Goal: Information Seeking & Learning: Check status

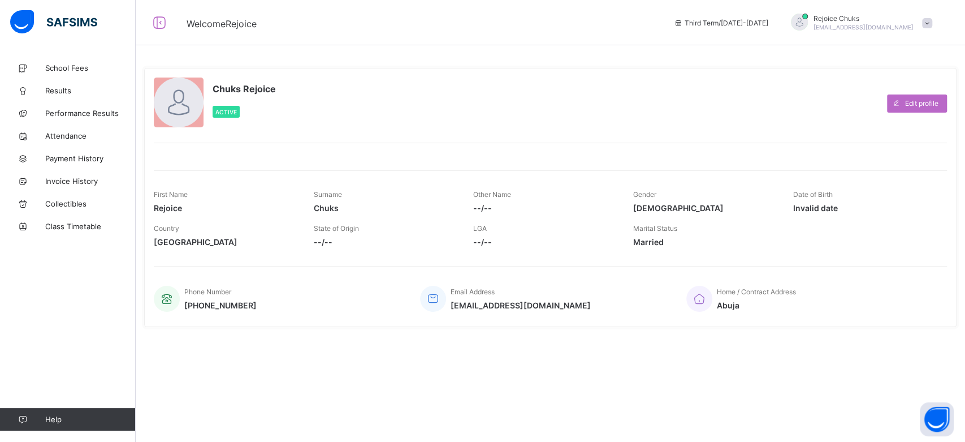
click at [923, 18] on span at bounding box center [927, 23] width 10 height 10
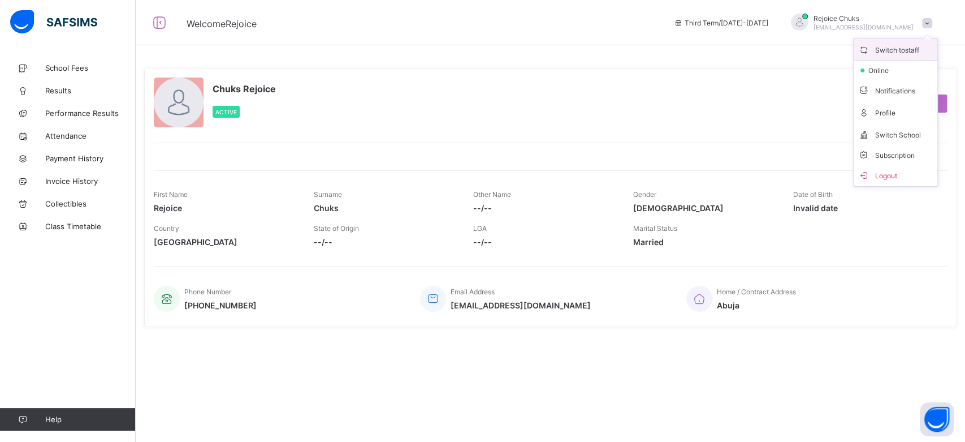
click at [918, 49] on span "Switch to staff" at bounding box center [895, 49] width 75 height 13
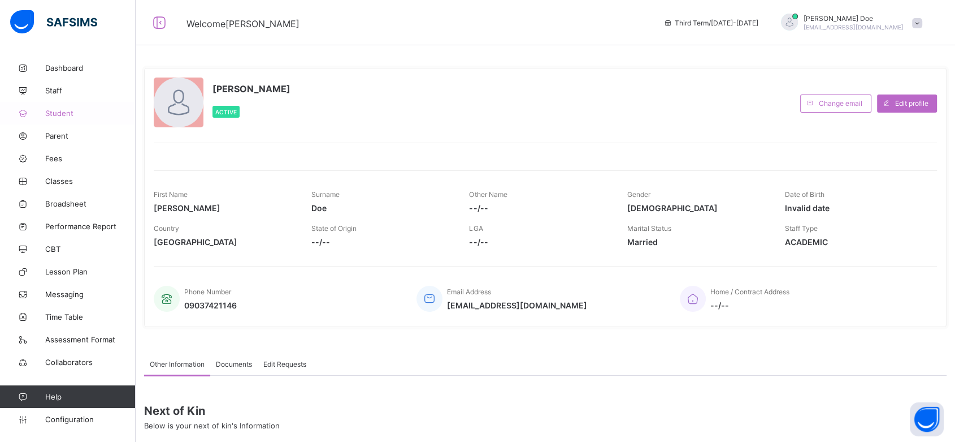
click at [59, 110] on span "Student" at bounding box center [90, 113] width 90 height 9
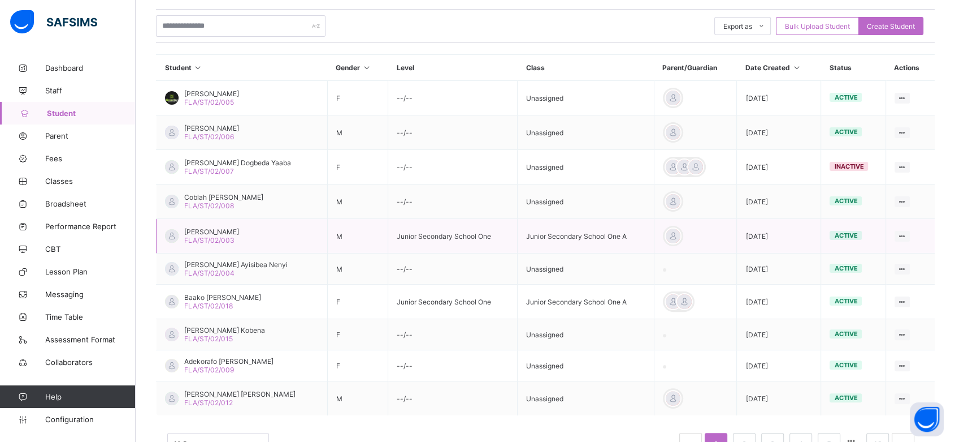
scroll to position [263, 0]
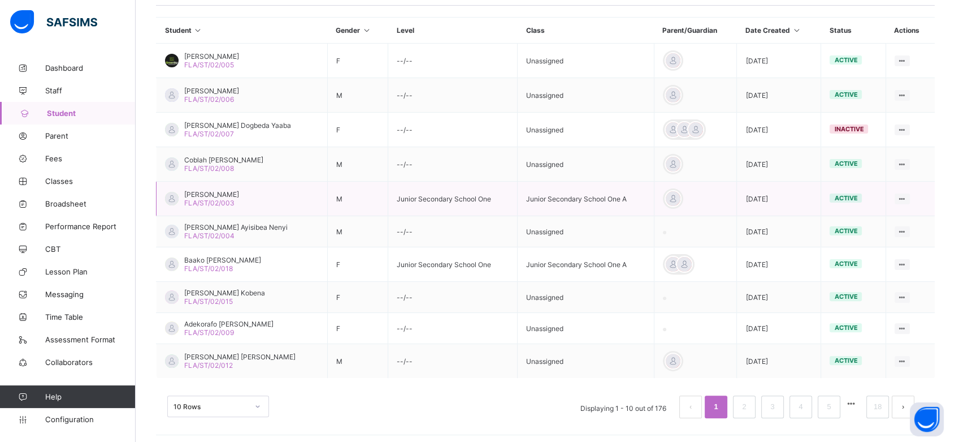
click at [239, 195] on span "Abekah Kwamina Carter" at bounding box center [211, 194] width 55 height 8
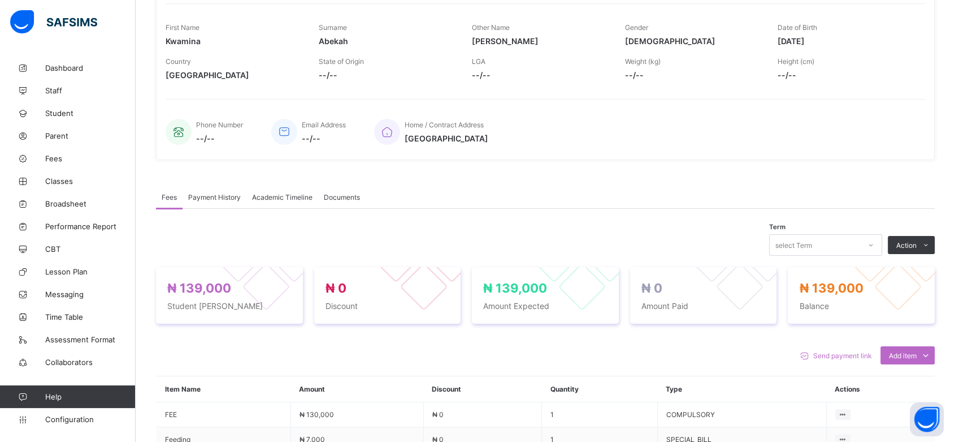
scroll to position [263, 0]
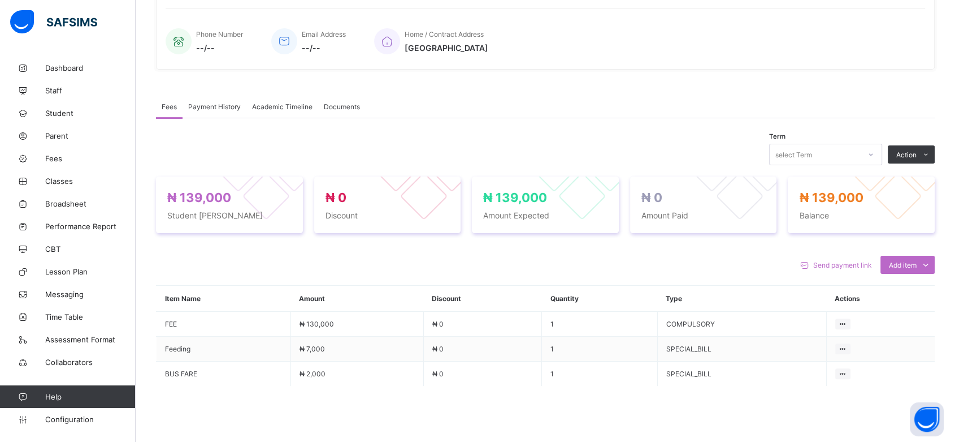
click at [279, 102] on span "Academic Timeline" at bounding box center [282, 106] width 60 height 8
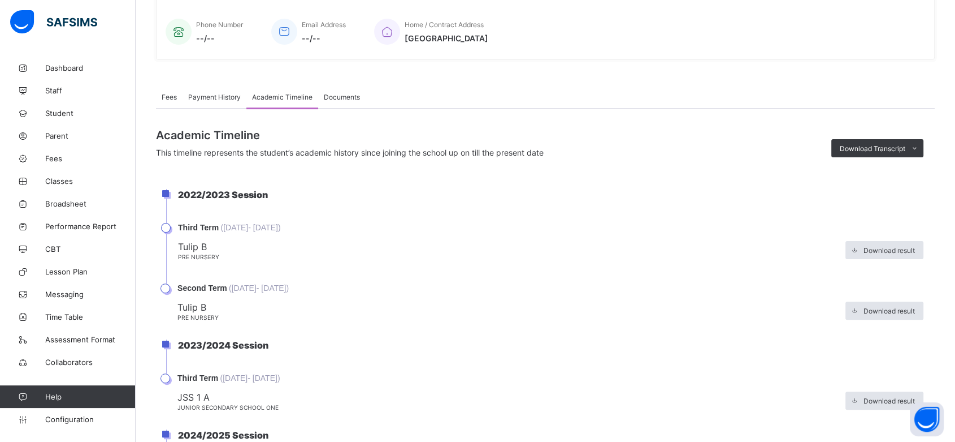
scroll to position [265, 0]
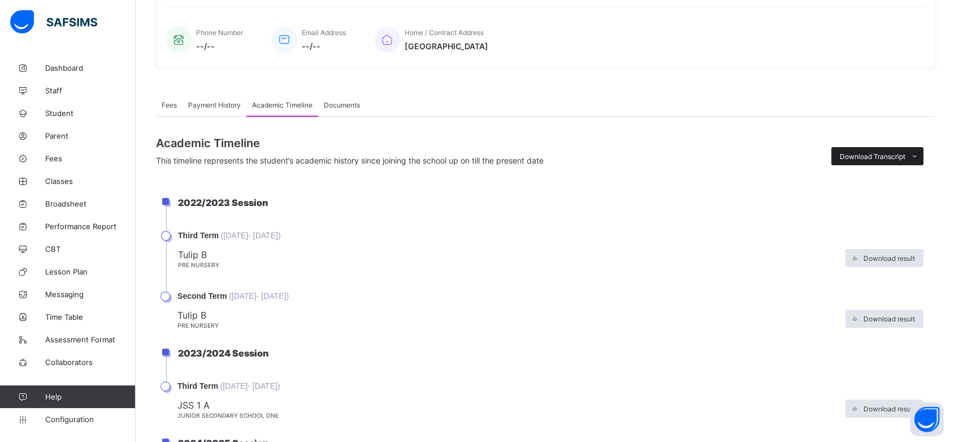
click at [912, 148] on div "Download Transcript" at bounding box center [878, 156] width 92 height 18
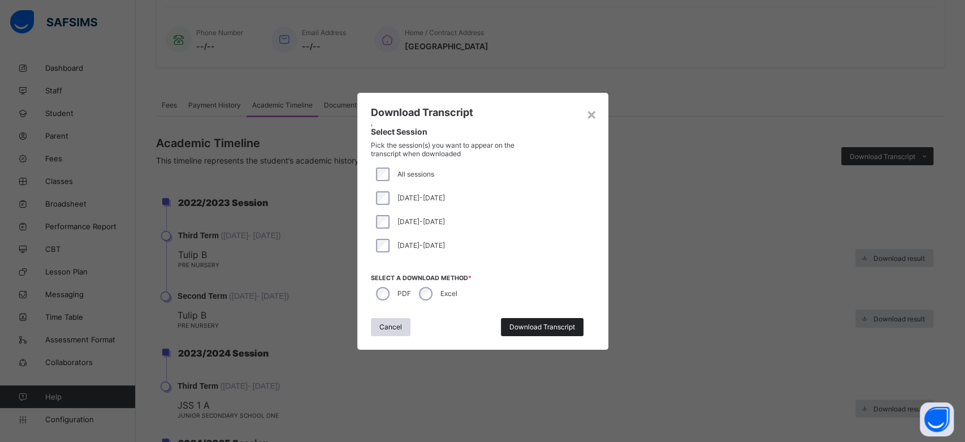
click at [522, 324] on span "Download Transcript" at bounding box center [542, 326] width 66 height 8
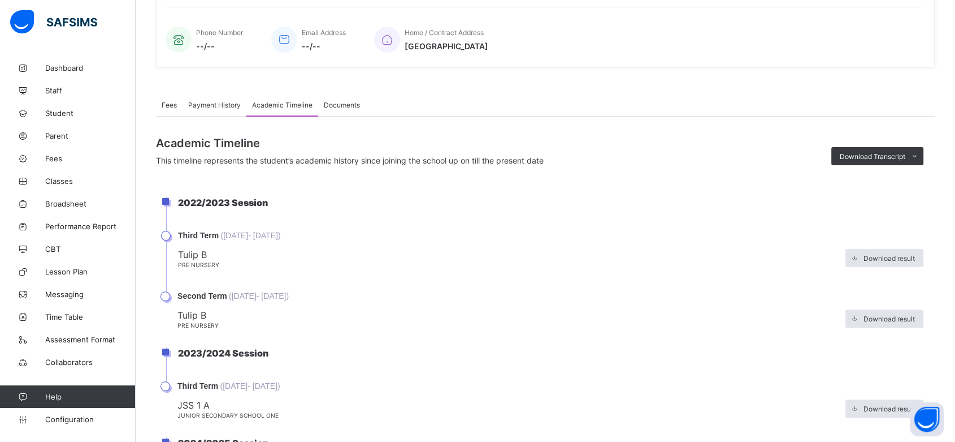
scroll to position [0, 0]
click at [892, 157] on span "Download Transcript" at bounding box center [873, 156] width 66 height 8
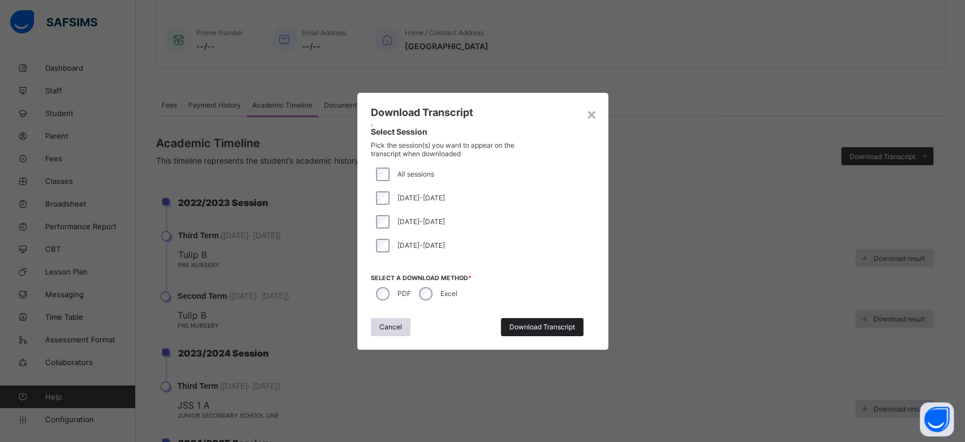
click at [518, 322] on span "Download Transcript" at bounding box center [542, 326] width 66 height 8
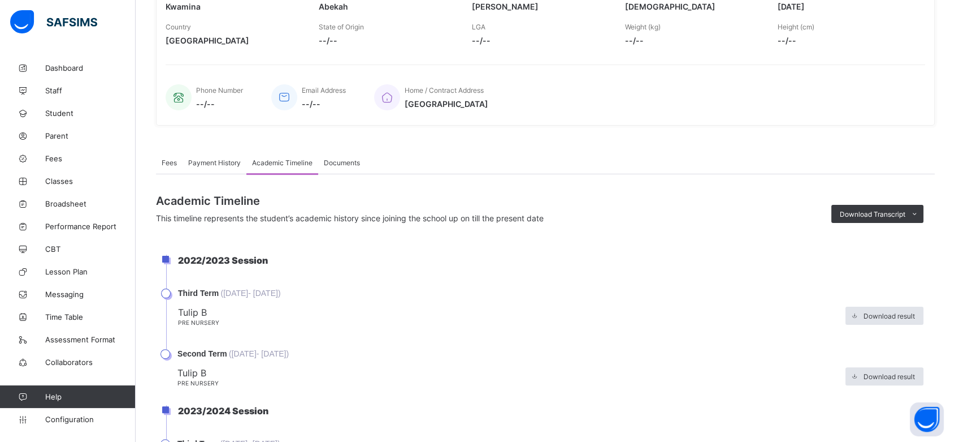
scroll to position [198, 0]
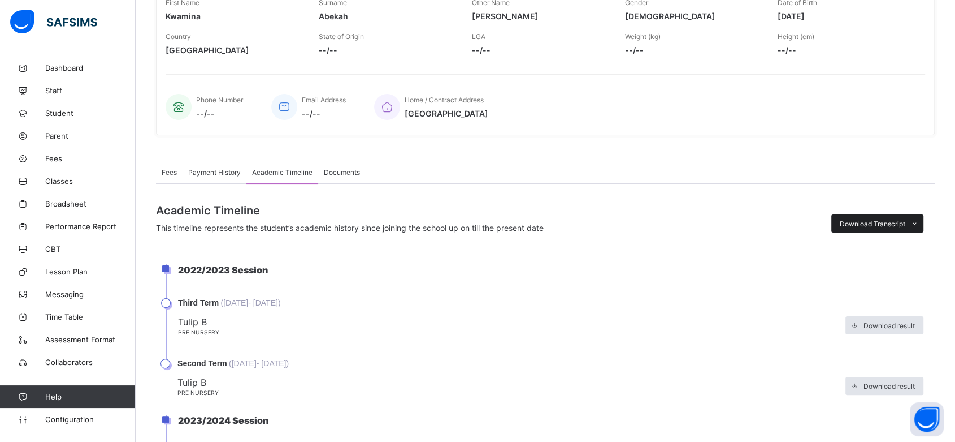
click at [869, 219] on span "Download Transcript" at bounding box center [873, 223] width 66 height 8
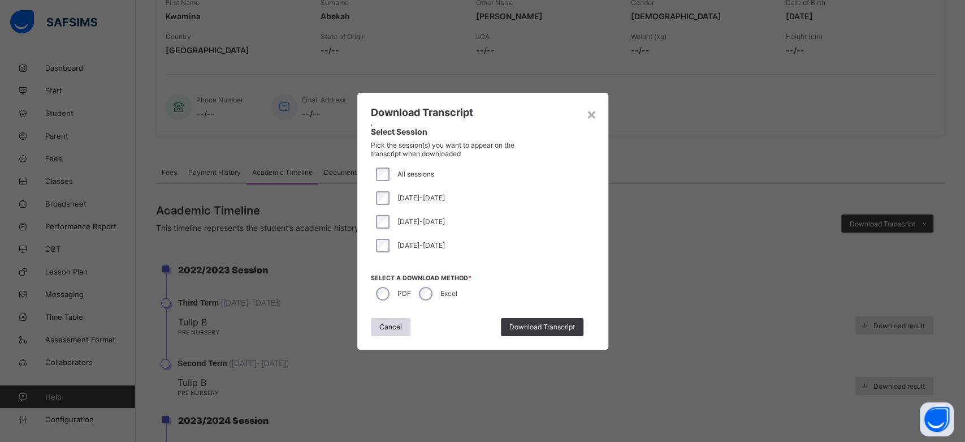
click at [387, 326] on span "Cancel" at bounding box center [390, 326] width 23 height 8
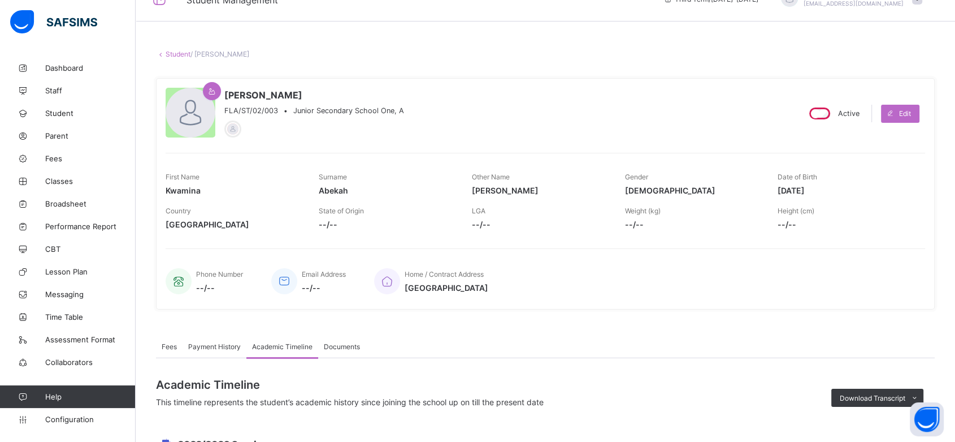
scroll to position [0, 0]
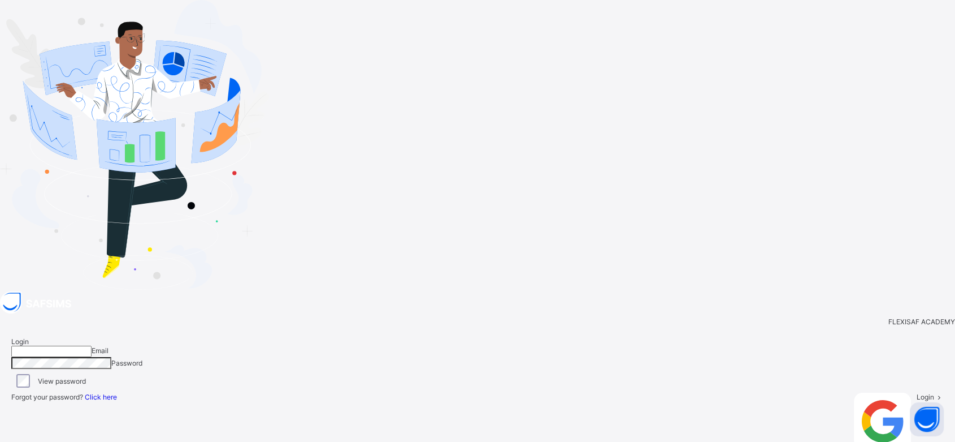
type input "**********"
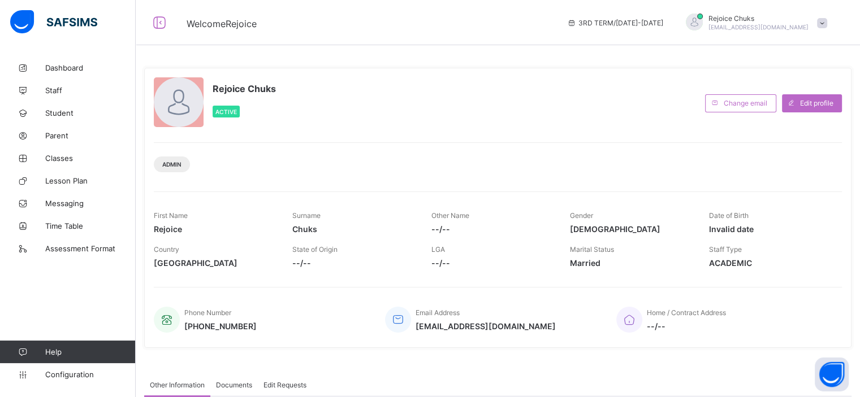
click at [827, 18] on span at bounding box center [822, 23] width 10 height 10
click at [379, 67] on div "Rejoice Chuks Active Change email Edit profile Admin First Name Rejoice Surname…" at bounding box center [497, 207] width 707 height 297
click at [62, 116] on span "Student" at bounding box center [90, 113] width 90 height 9
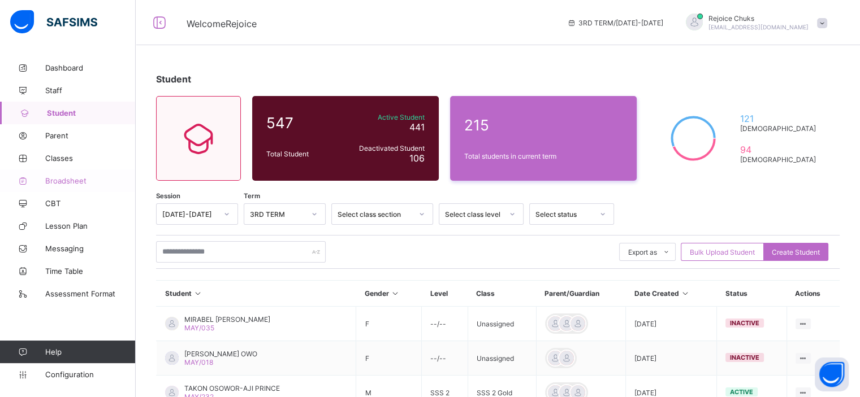
click at [72, 184] on span "Broadsheet" at bounding box center [90, 180] width 90 height 9
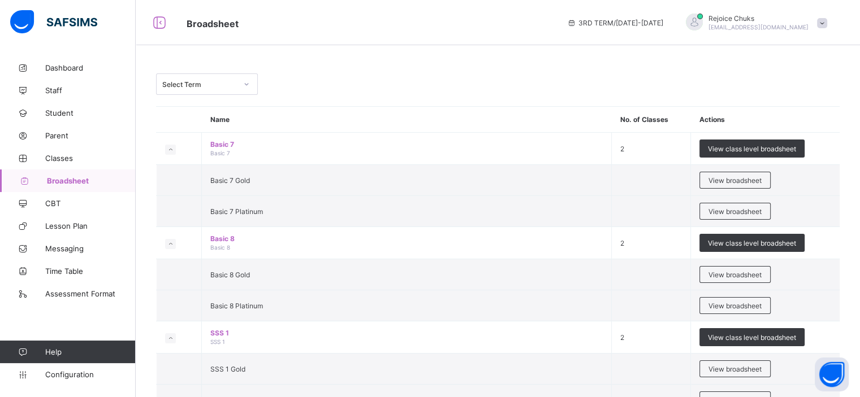
scroll to position [140, 0]
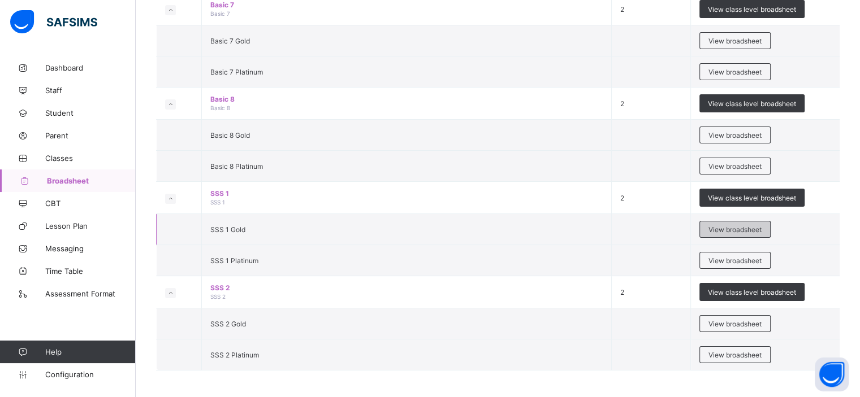
click at [737, 227] on span "View broadsheet" at bounding box center [734, 230] width 53 height 8
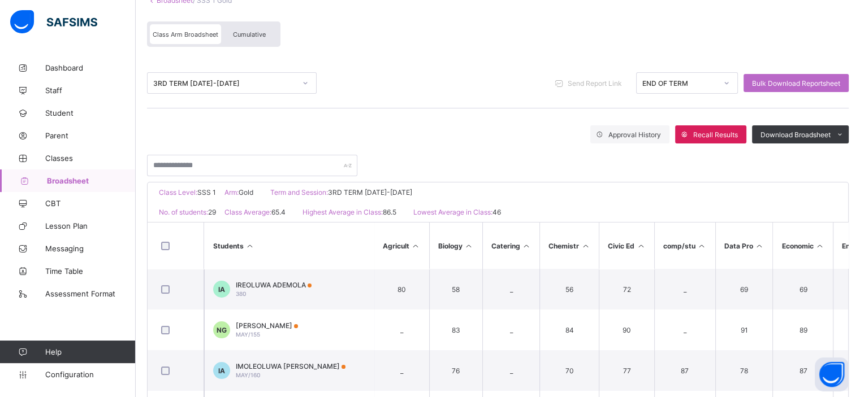
scroll to position [84, 0]
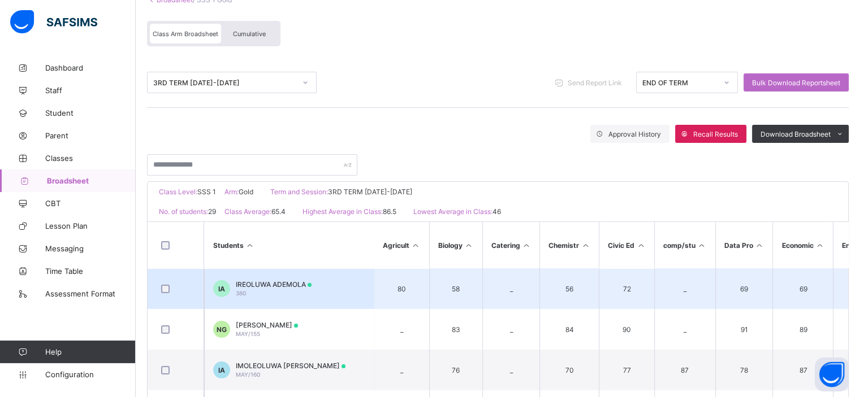
click at [287, 300] on td "IA IREOLUWA ADEMOLA 380" at bounding box center [289, 289] width 170 height 41
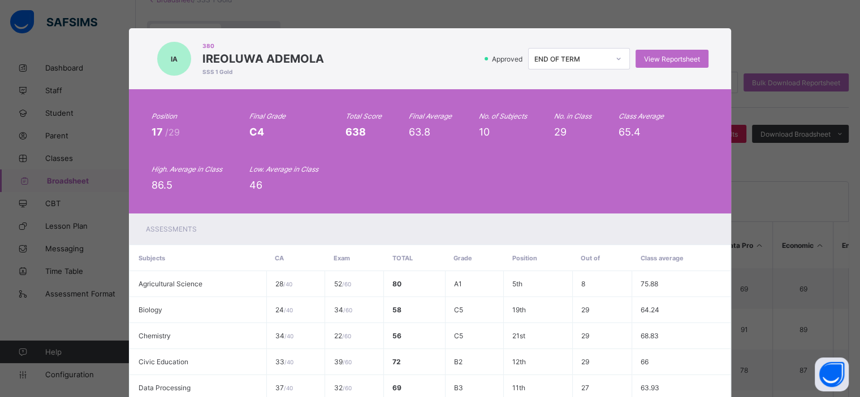
scroll to position [0, 0]
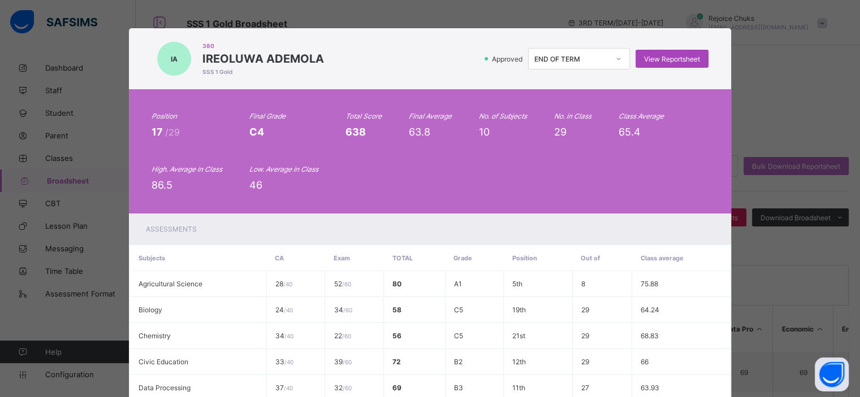
click at [663, 57] on span "View Reportsheet" at bounding box center [672, 59] width 56 height 8
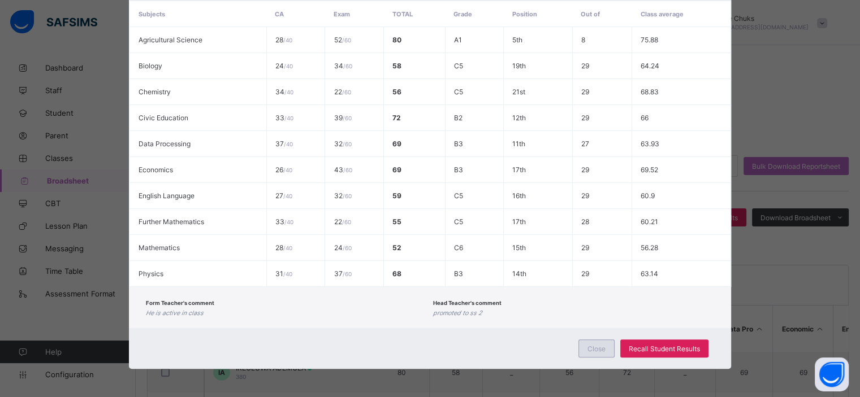
click at [595, 345] on span "Close" at bounding box center [596, 349] width 18 height 8
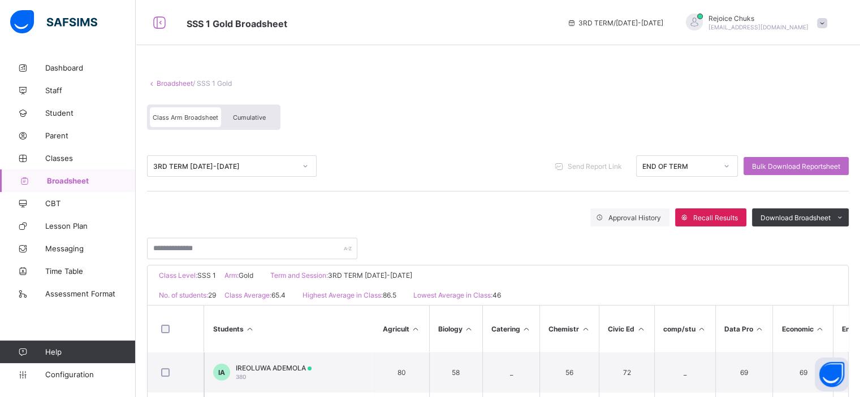
click at [246, 124] on div "Cumulative" at bounding box center [249, 117] width 57 height 20
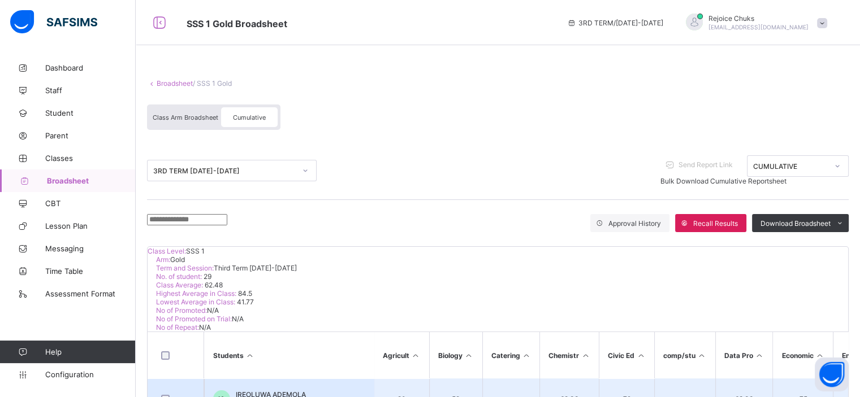
click at [287, 391] on span "IREOLUWA ADEMOLA" at bounding box center [271, 395] width 70 height 8
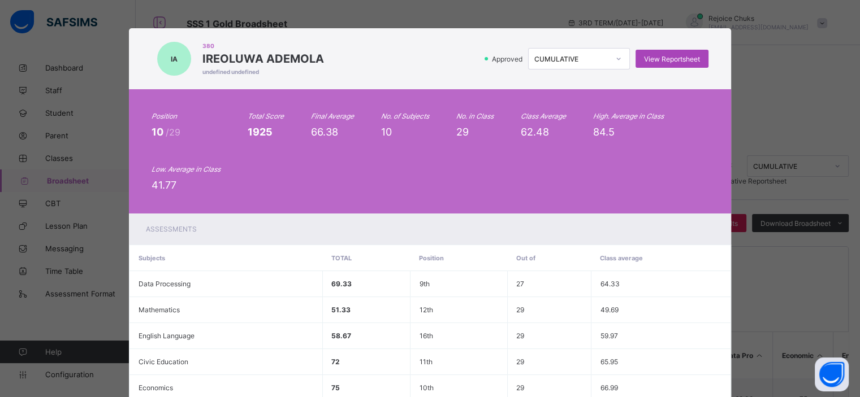
click at [646, 58] on span "View Reportsheet" at bounding box center [672, 59] width 56 height 8
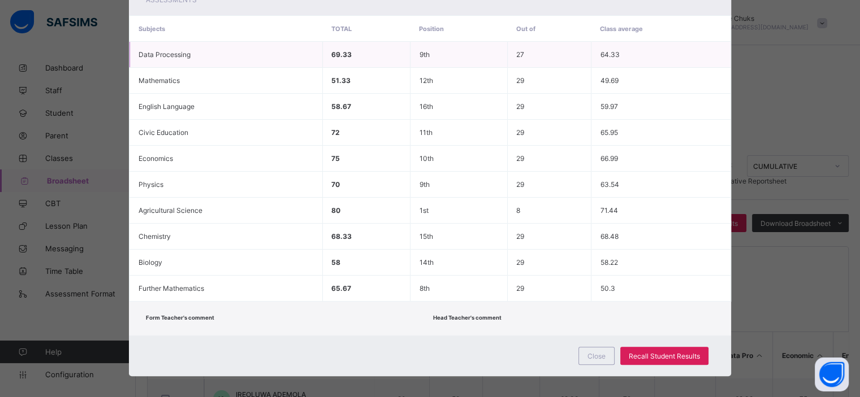
scroll to position [237, 0]
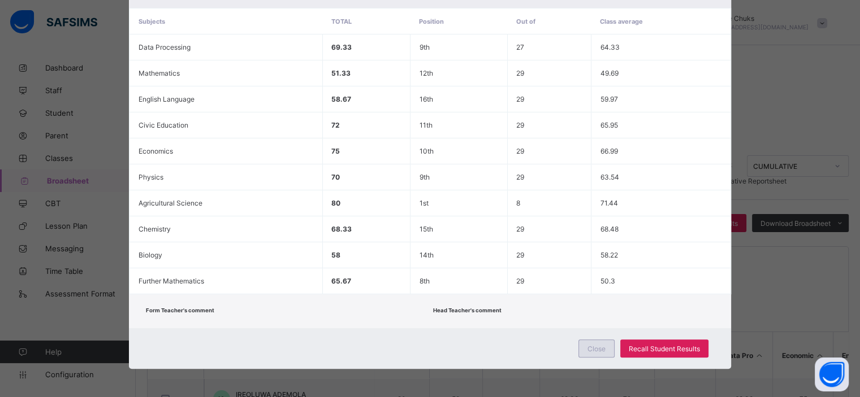
click at [601, 350] on span "Close" at bounding box center [596, 349] width 18 height 8
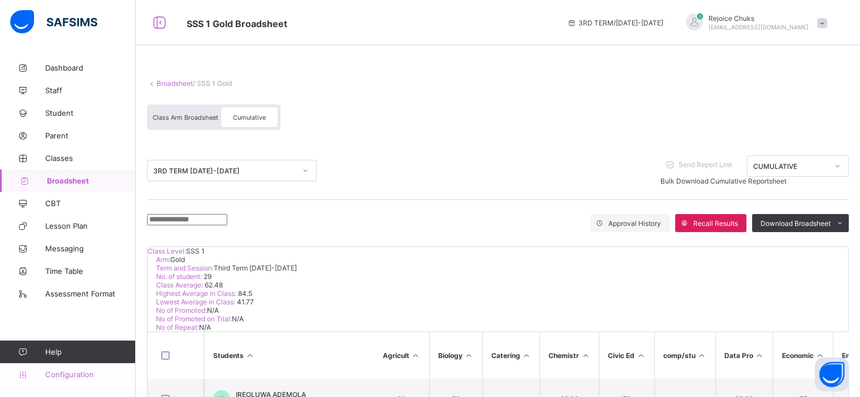
click at [80, 374] on span "Configuration" at bounding box center [90, 374] width 90 height 9
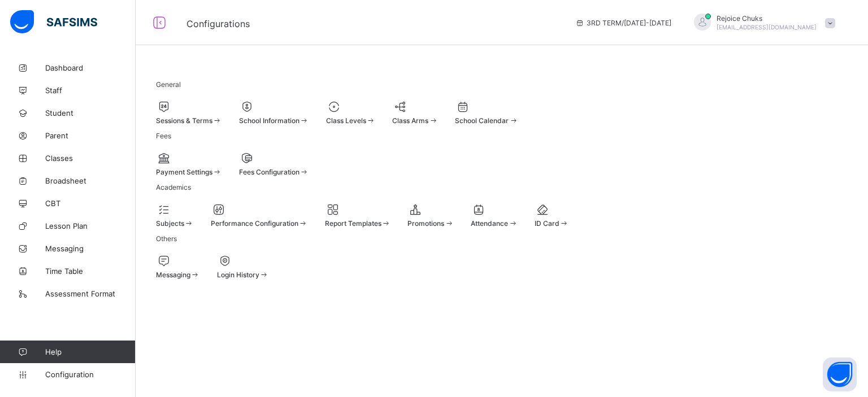
click at [222, 116] on div "Sessions & Terms" at bounding box center [189, 120] width 66 height 8
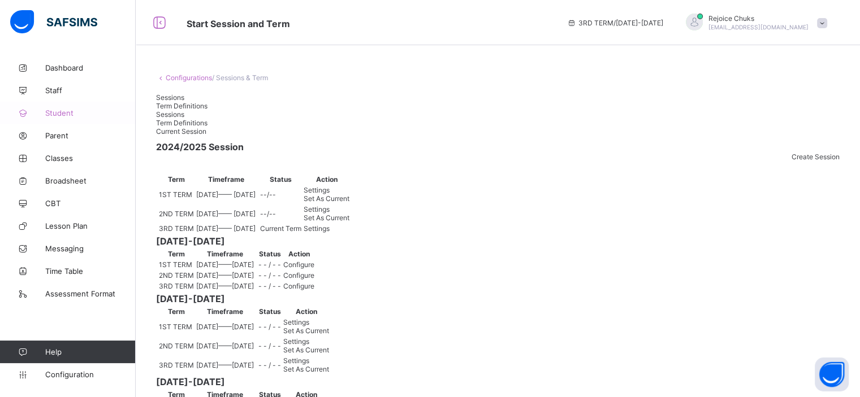
click at [63, 116] on span "Student" at bounding box center [90, 113] width 90 height 9
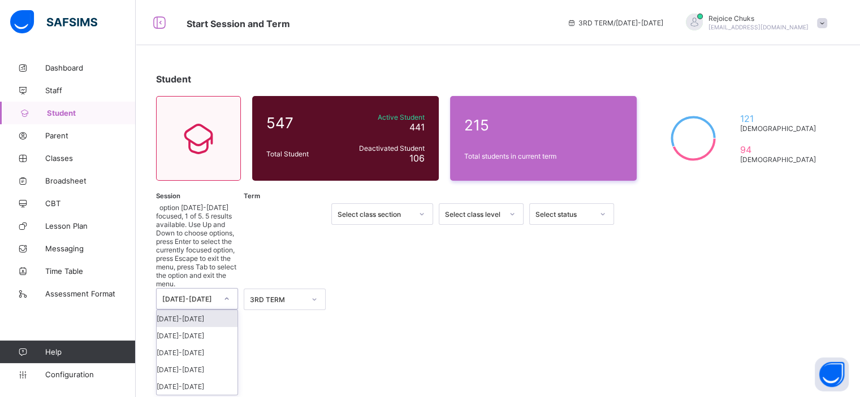
click at [219, 290] on div at bounding box center [226, 299] width 19 height 18
click at [208, 378] on div "2021-2022" at bounding box center [197, 386] width 81 height 17
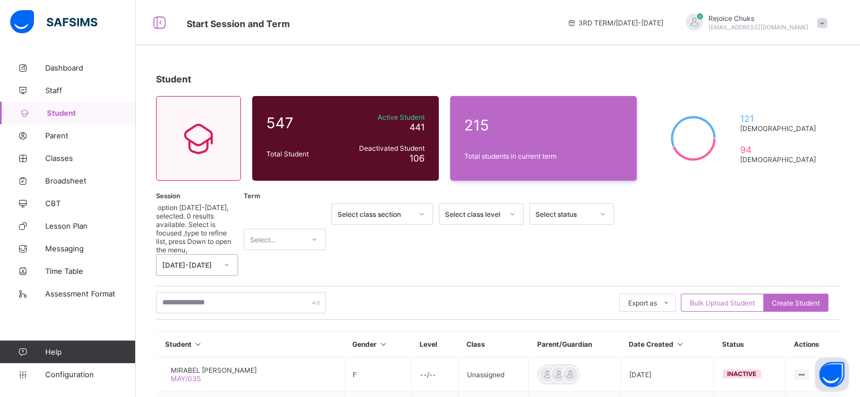
click at [305, 231] on div at bounding box center [314, 240] width 19 height 18
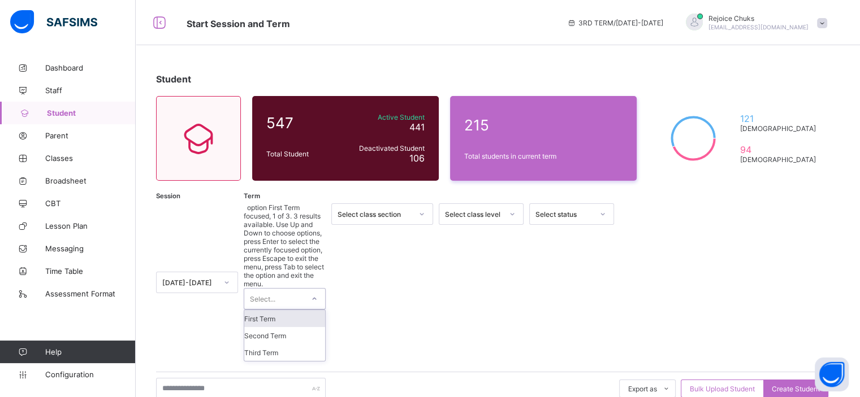
click at [300, 310] on div "First Term" at bounding box center [284, 318] width 81 height 17
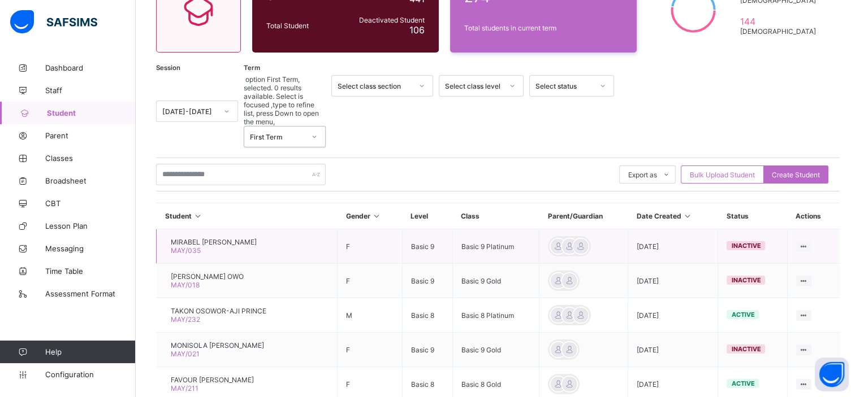
scroll to position [160, 0]
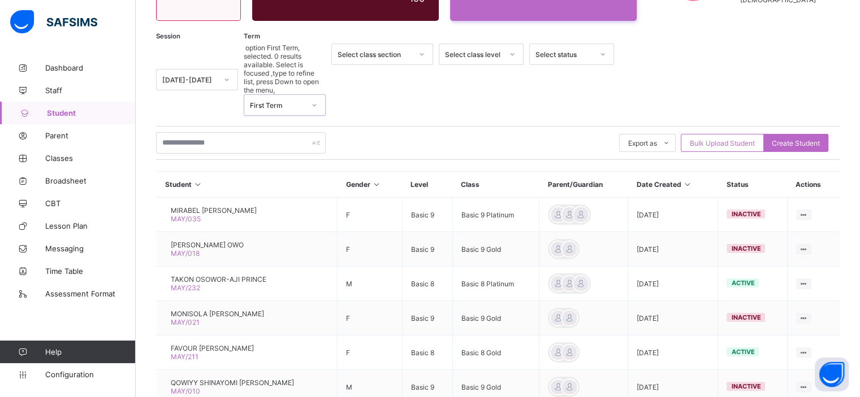
click at [498, 55] on div "Select class level" at bounding box center [474, 54] width 58 height 8
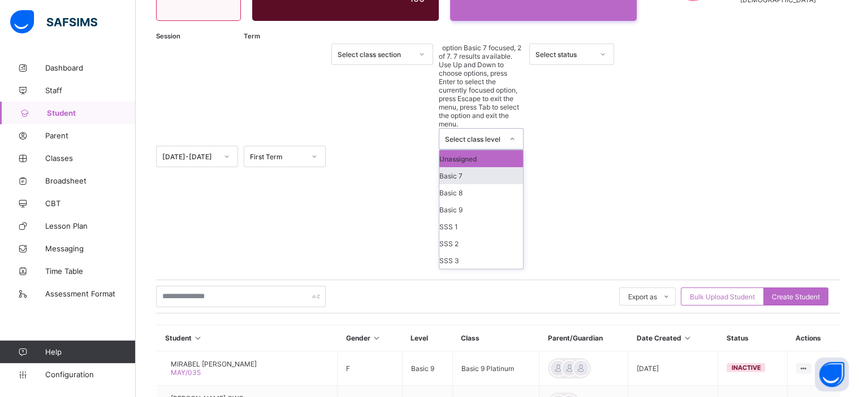
click at [490, 167] on div "Basic 7" at bounding box center [481, 175] width 84 height 17
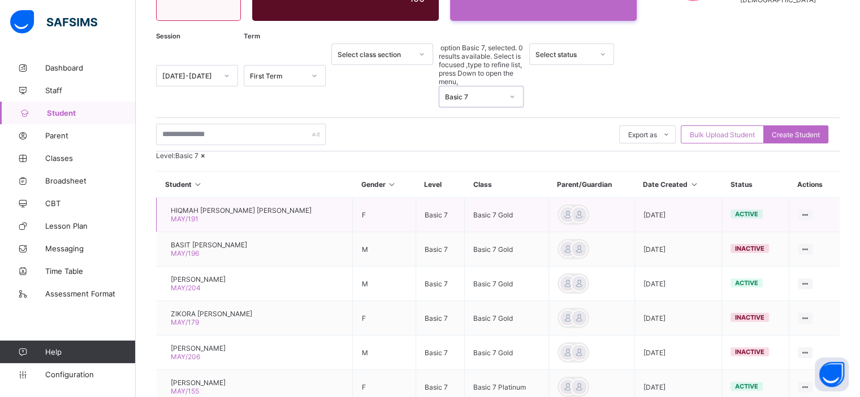
click at [289, 206] on span "HIQMAH MOJIRAYO OLUWASEYI ADELOWO" at bounding box center [241, 210] width 141 height 8
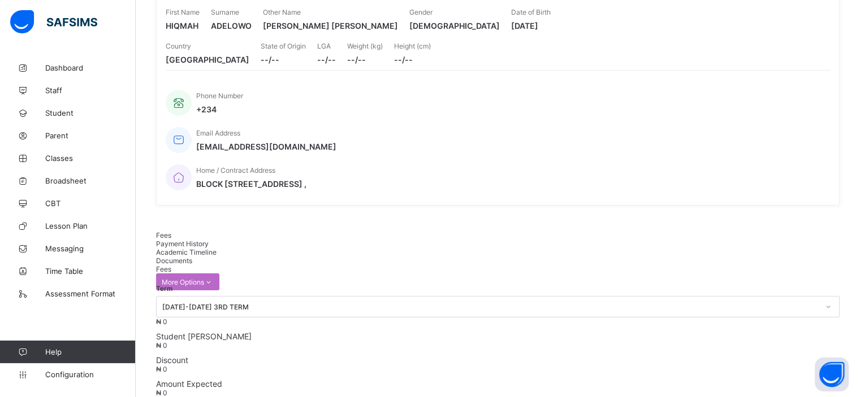
click at [217, 248] on span "Academic Timeline" at bounding box center [186, 252] width 60 height 8
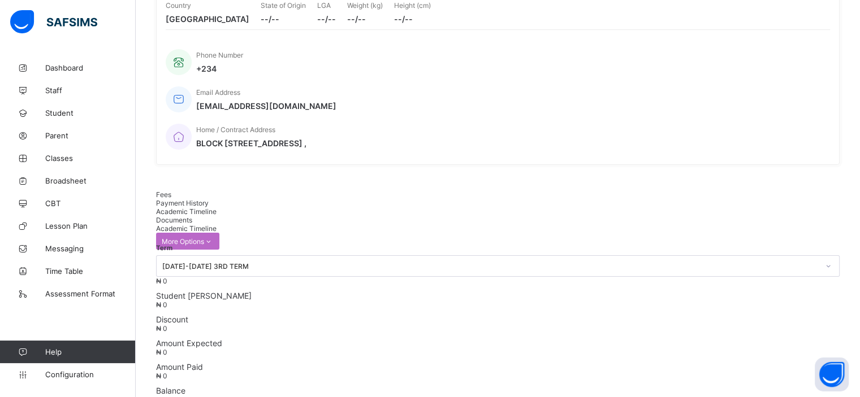
scroll to position [181, 0]
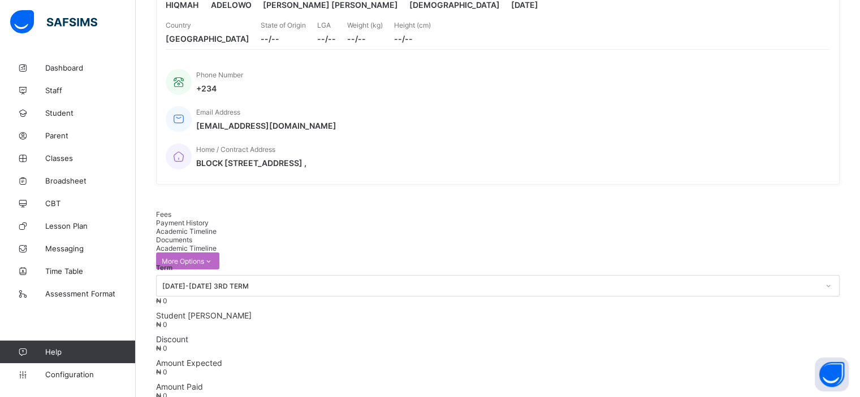
click at [171, 210] on span "Fees" at bounding box center [163, 214] width 15 height 8
click at [217, 227] on span "Academic Timeline" at bounding box center [186, 231] width 60 height 8
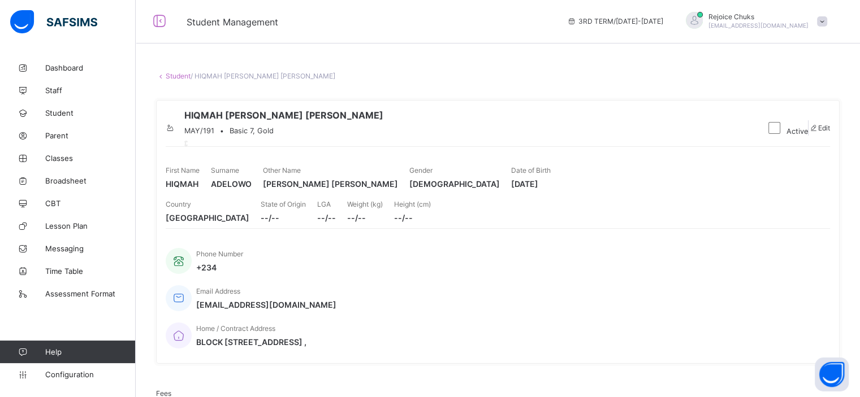
scroll to position [0, 0]
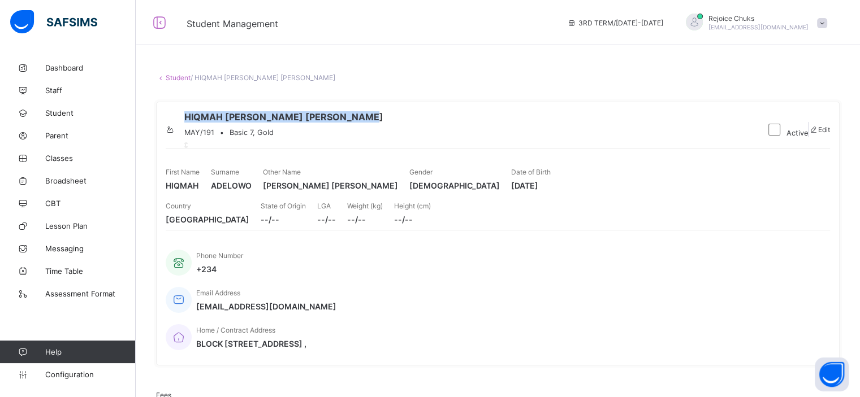
drag, startPoint x: 224, startPoint y: 115, endPoint x: 423, endPoint y: 118, distance: 199.0
click at [423, 118] on div "HIQMAH MOJIRAYO OLUWASEYI ADELOWO MAY/191 • Basic 7, Gold" at bounding box center [461, 129] width 590 height 37
copy span "HIQMAH MOJIRAYO OLUWASEYI ADELOWO"
click at [183, 77] on link "Student" at bounding box center [178, 77] width 25 height 8
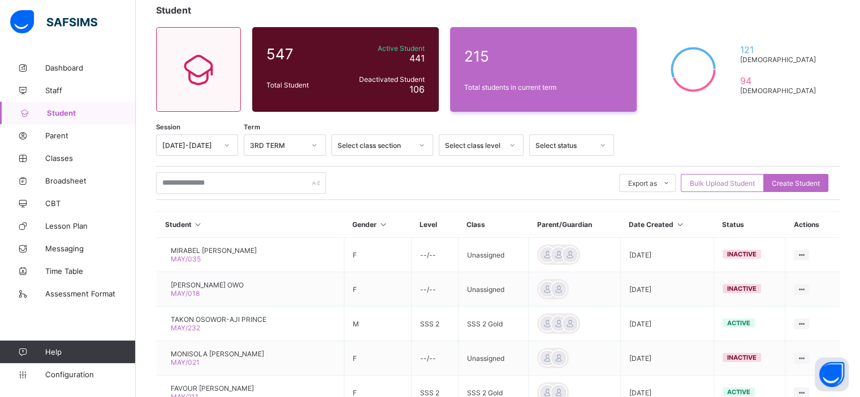
scroll to position [70, 0]
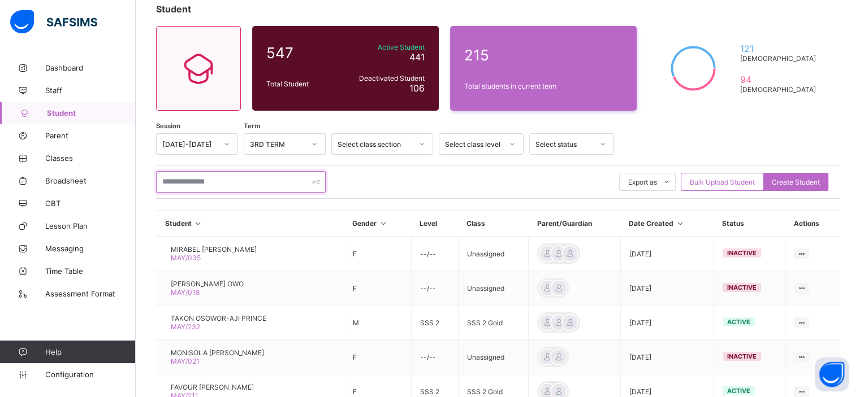
click at [247, 183] on input "text" at bounding box center [241, 181] width 170 height 21
paste input "**********"
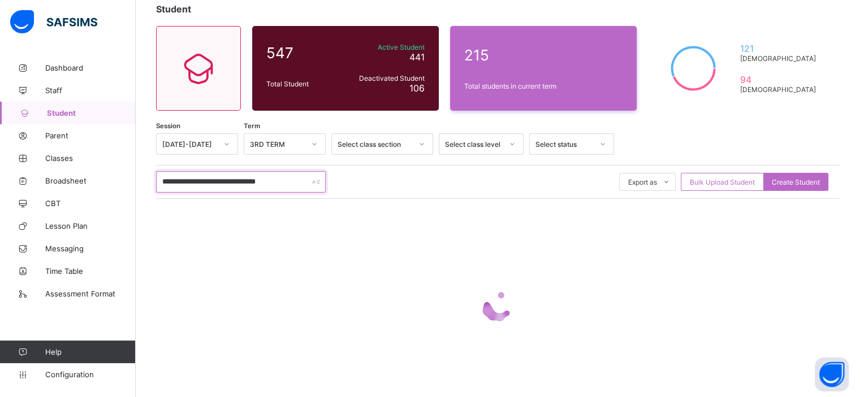
scroll to position [11, 0]
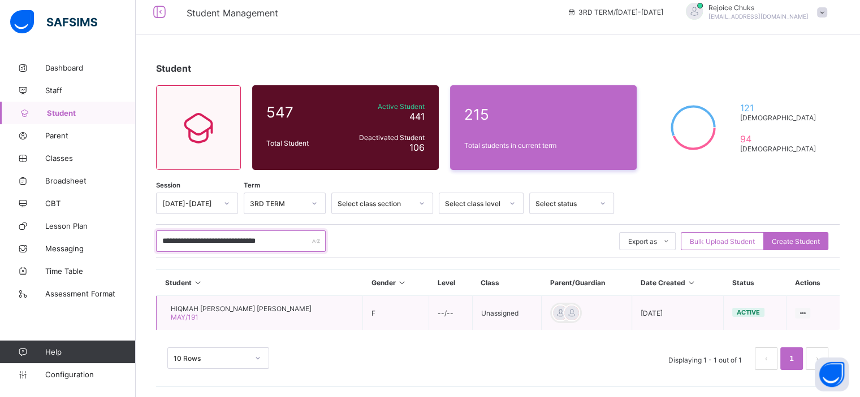
type input "**********"
click at [232, 307] on span "HIQMAH MOJIRAYO OLUWASEYI ADELOWO" at bounding box center [241, 309] width 141 height 8
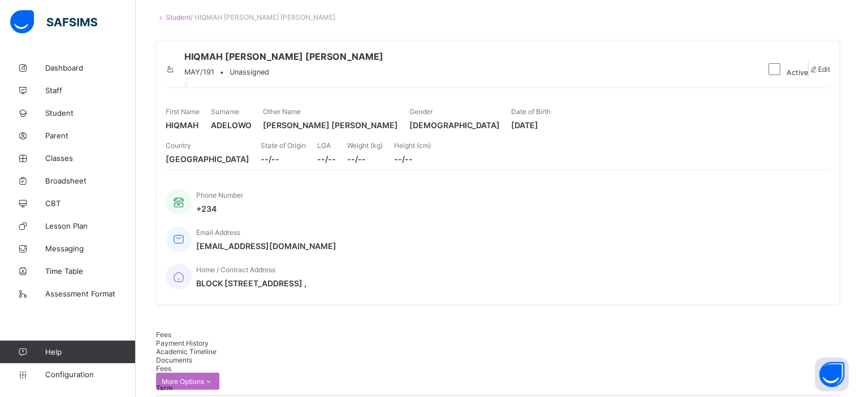
scroll to position [61, 0]
click at [217, 347] on span "Academic Timeline" at bounding box center [186, 351] width 60 height 8
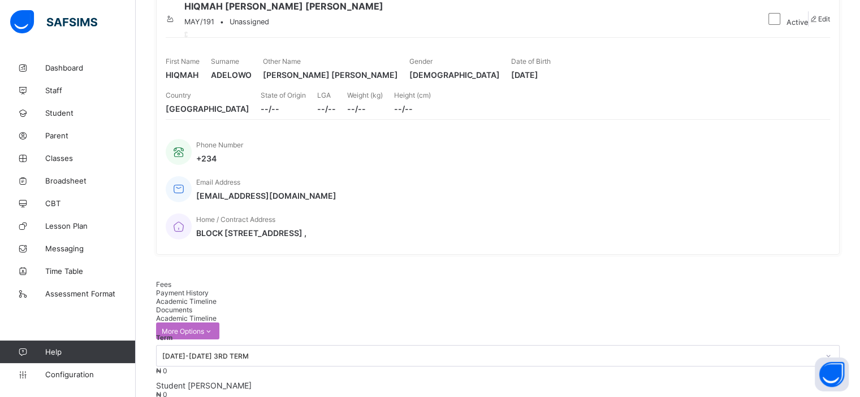
scroll to position [0, 0]
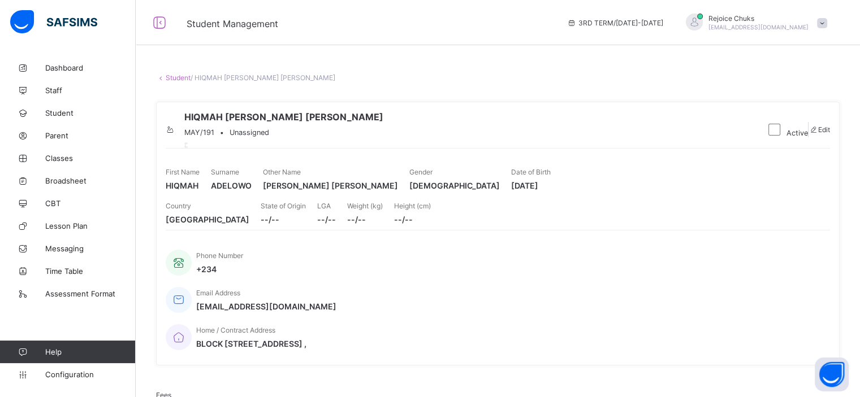
click at [179, 78] on link "Student" at bounding box center [178, 77] width 25 height 8
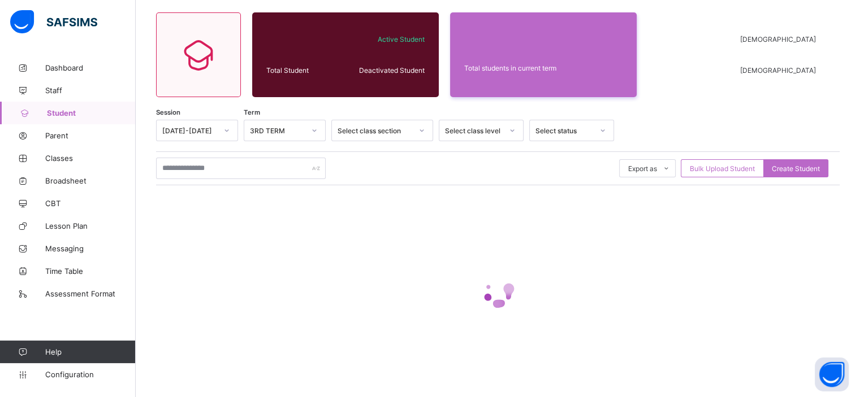
scroll to position [87, 0]
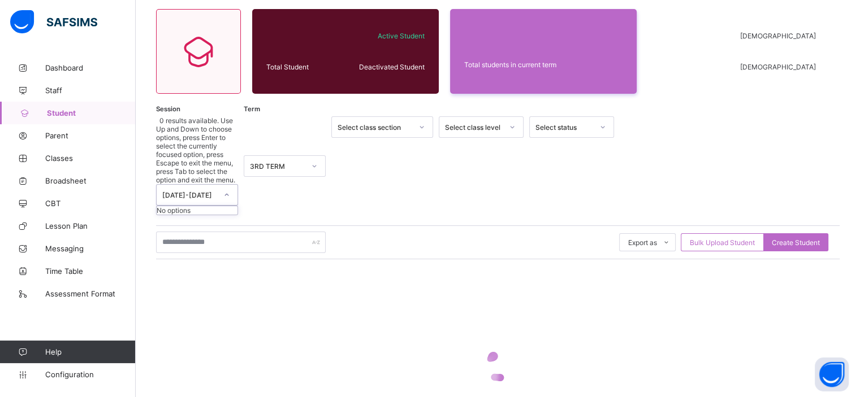
click at [228, 194] on icon at bounding box center [227, 195] width 4 height 2
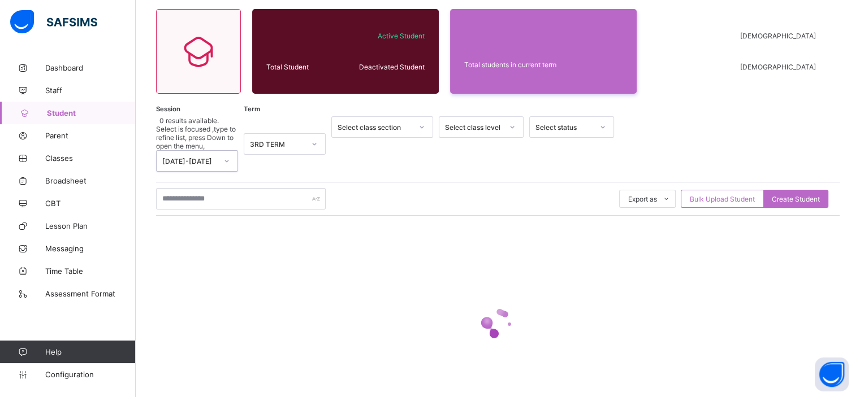
click at [227, 155] on icon at bounding box center [226, 160] width 7 height 11
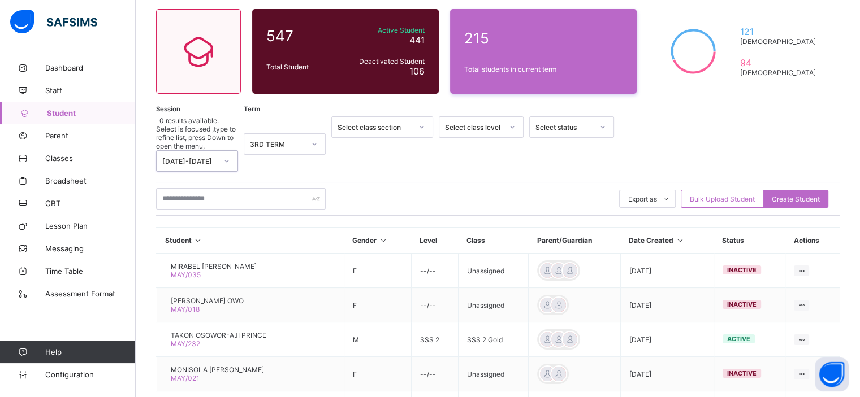
click at [486, 131] on div "Select class level" at bounding box center [470, 127] width 62 height 16
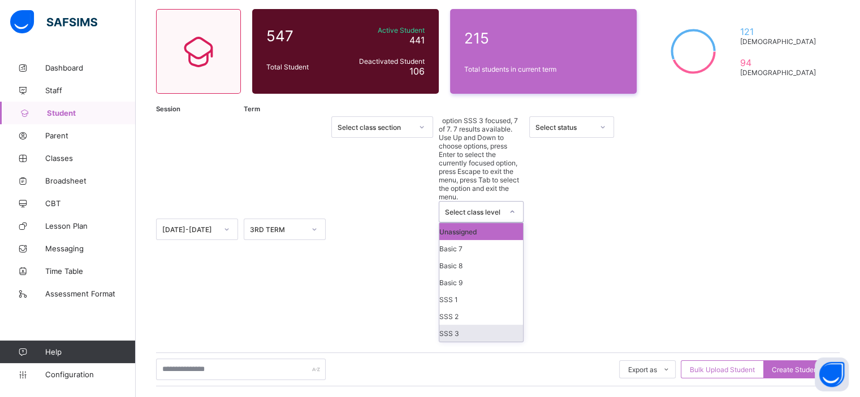
click at [484, 325] on div "SSS 3" at bounding box center [481, 333] width 84 height 17
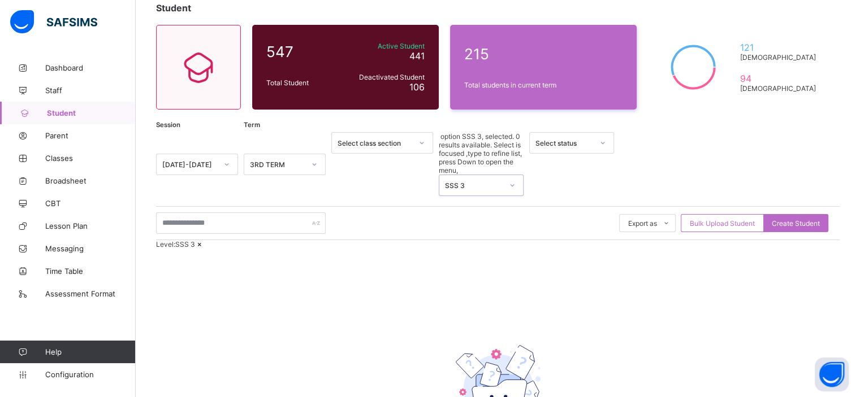
scroll to position [72, 0]
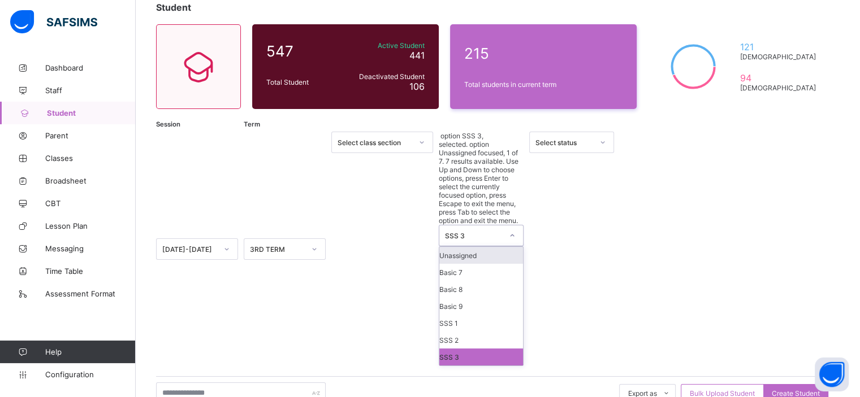
click at [514, 230] on icon at bounding box center [512, 235] width 7 height 11
click at [491, 332] on div "SSS 2" at bounding box center [481, 340] width 84 height 17
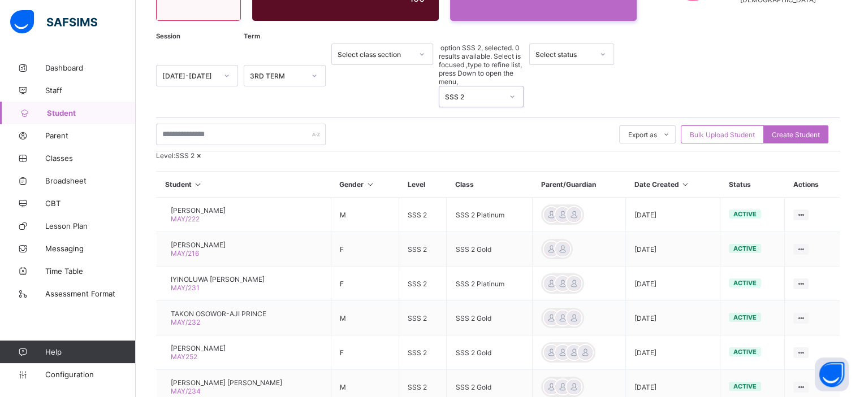
scroll to position [164, 0]
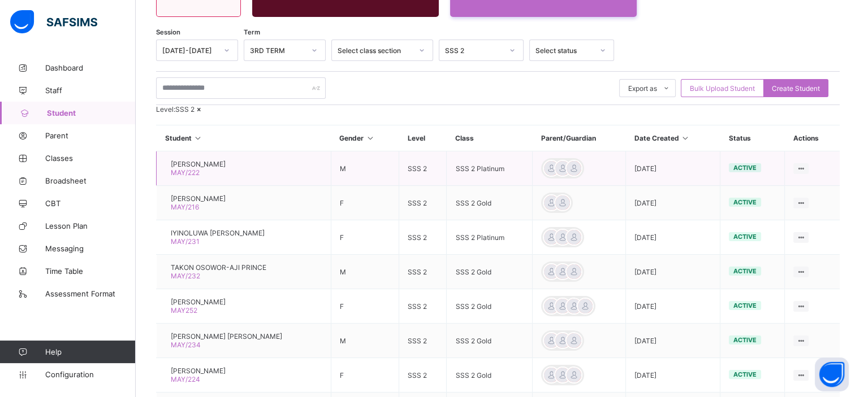
click at [226, 168] on span "OLUWASEYIFUNMI ENOCH AKINNIRUN" at bounding box center [198, 164] width 55 height 8
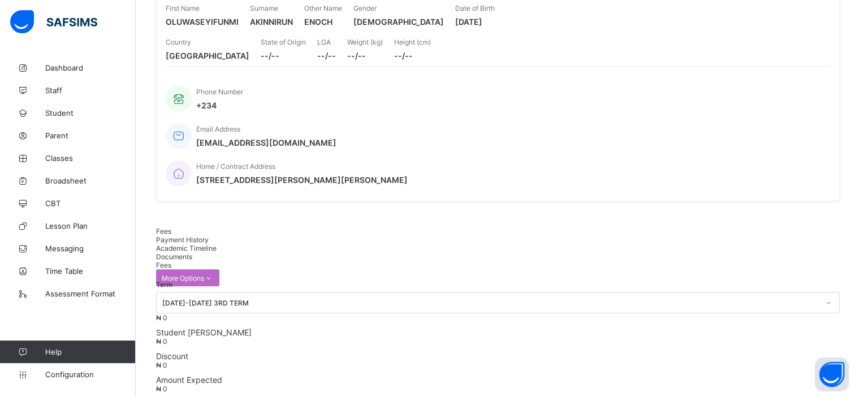
click at [217, 244] on span "Academic Timeline" at bounding box center [186, 248] width 60 height 8
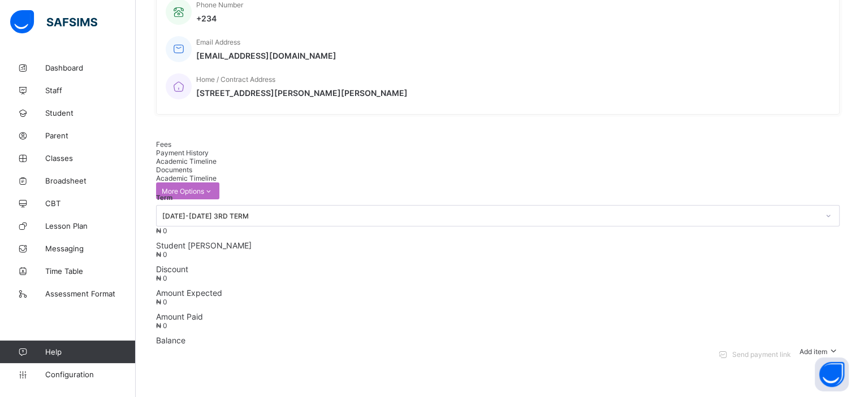
scroll to position [244, 0]
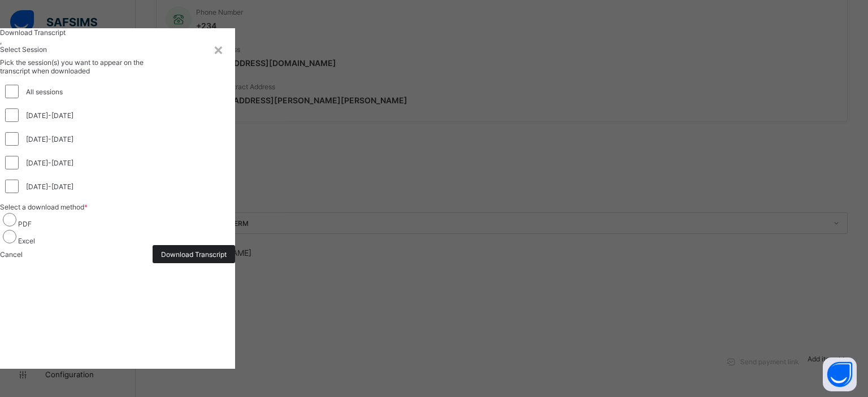
click at [227, 259] on span "Download Transcript" at bounding box center [194, 254] width 66 height 8
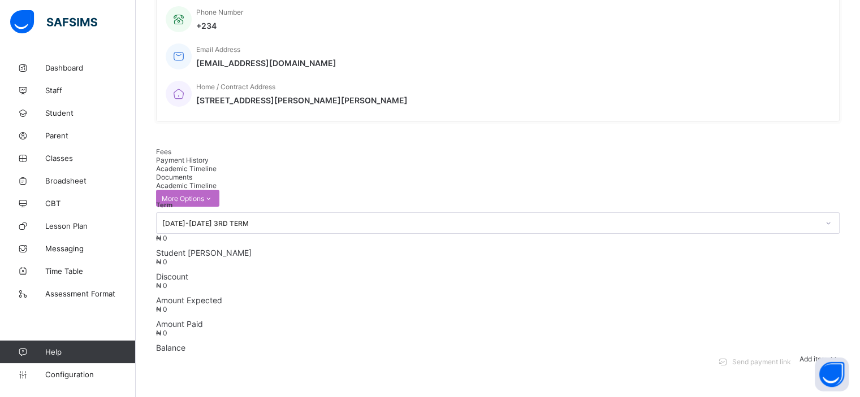
scroll to position [0, 0]
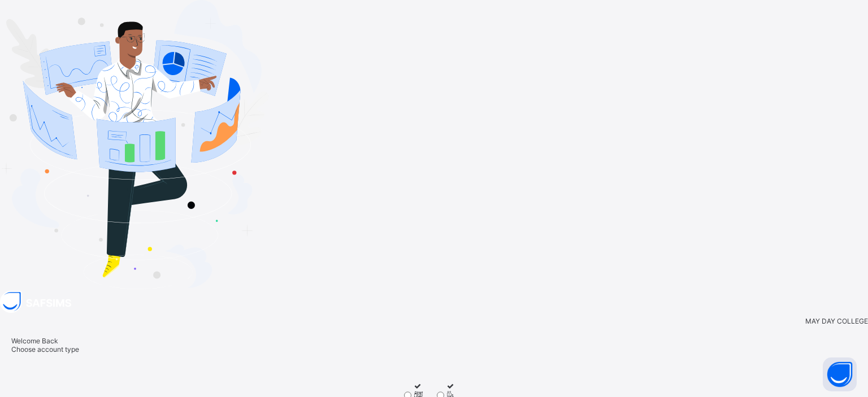
click at [577, 362] on div "Staff Parent" at bounding box center [434, 394] width 846 height 65
click at [423, 391] on icon at bounding box center [418, 395] width 10 height 8
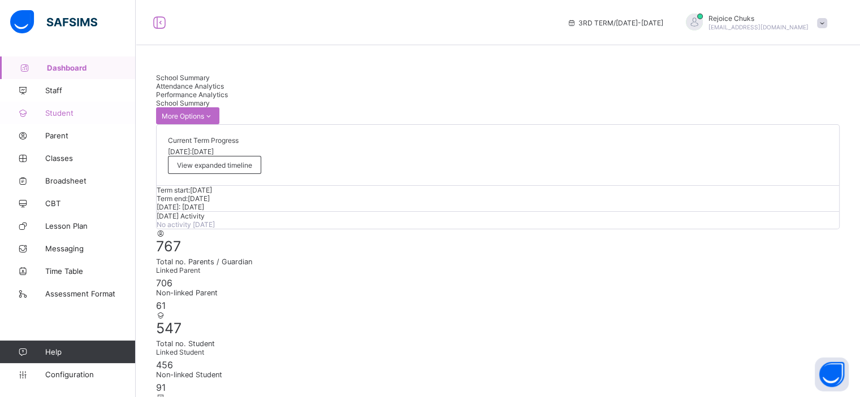
click at [60, 115] on span "Student" at bounding box center [90, 113] width 90 height 9
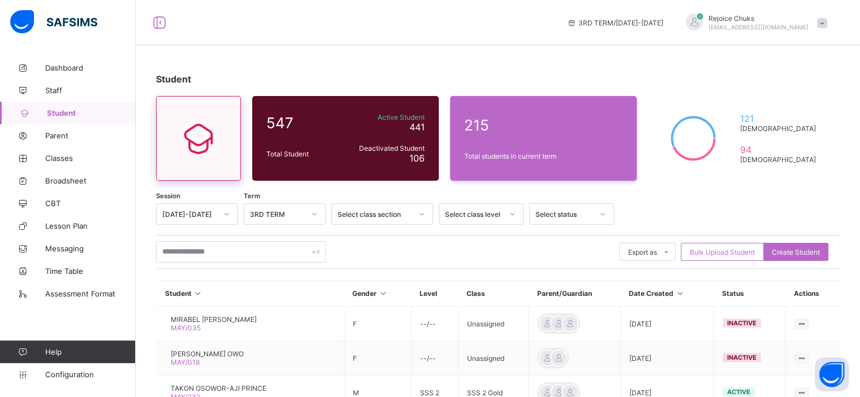
scroll to position [66, 0]
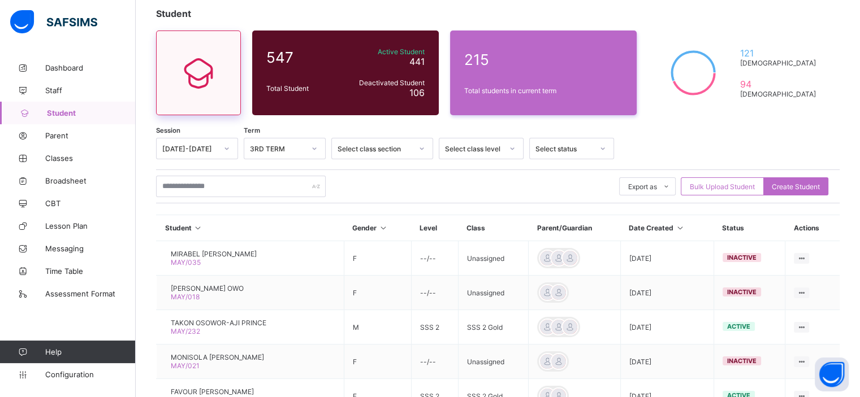
click at [230, 142] on div "Student 547 Total Student Active Student 441 Deactivated Student 106 215 Total …" at bounding box center [498, 322] width 724 height 663
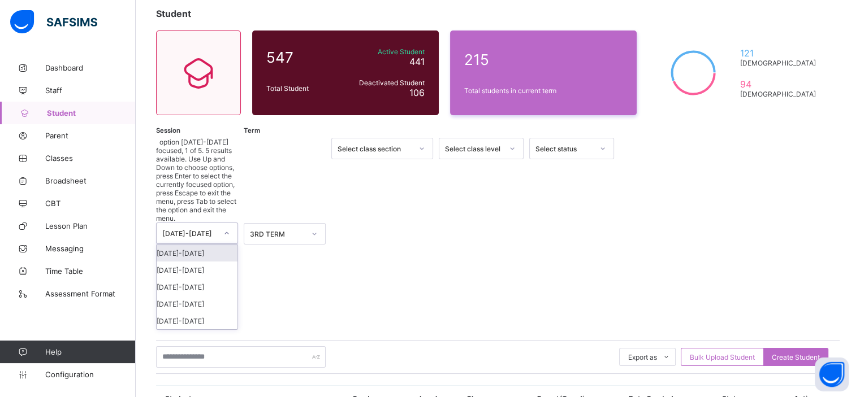
click at [222, 224] on div at bounding box center [226, 233] width 19 height 18
click at [200, 313] on div "2021-2022" at bounding box center [197, 321] width 81 height 17
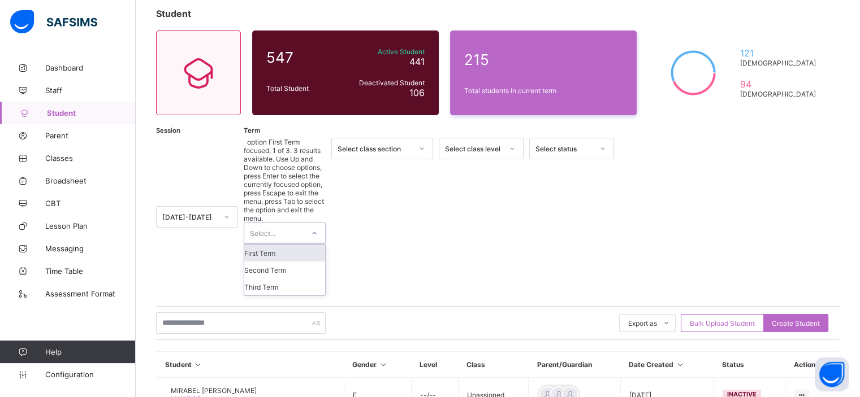
click at [302, 223] on div "Select..." at bounding box center [273, 233] width 59 height 20
click at [292, 245] on div "First Term" at bounding box center [284, 253] width 81 height 17
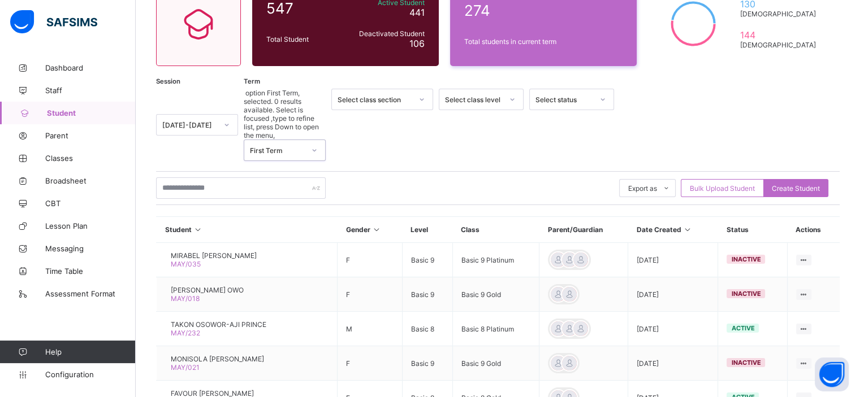
scroll to position [97, 0]
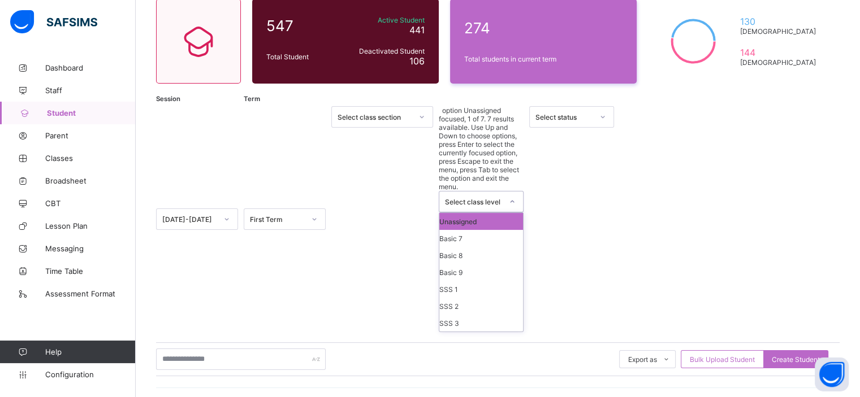
click at [507, 193] on div at bounding box center [512, 202] width 19 height 18
click at [481, 230] on div "Basic 7" at bounding box center [481, 238] width 84 height 17
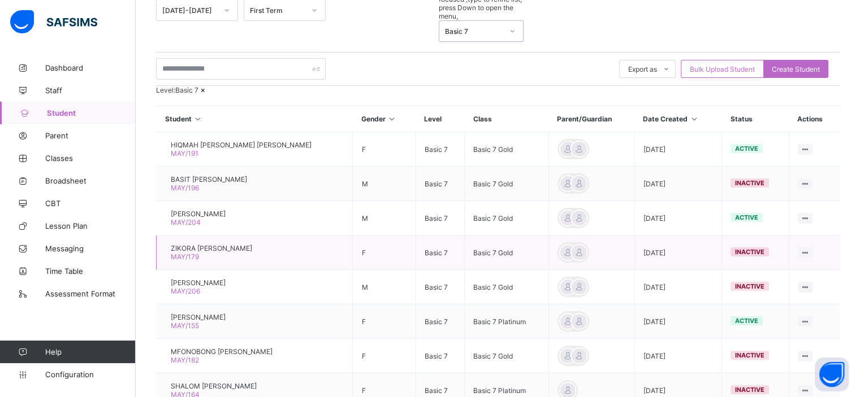
scroll to position [224, 0]
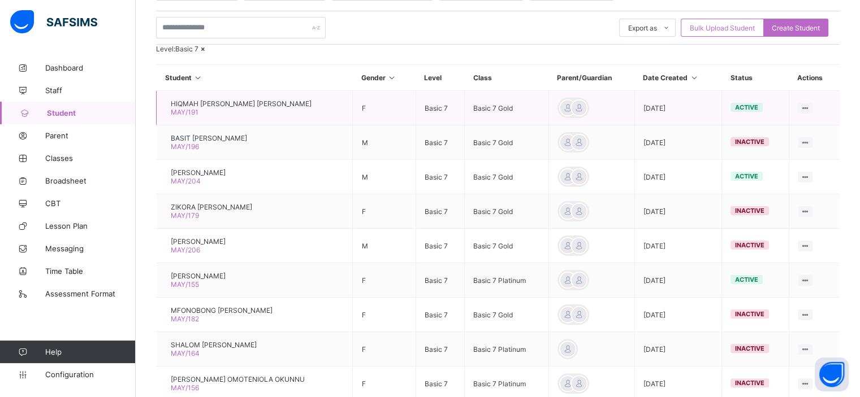
click at [224, 108] on span "HIQMAH MOJIRAYO OLUWASEYI ADELOWO" at bounding box center [241, 103] width 141 height 8
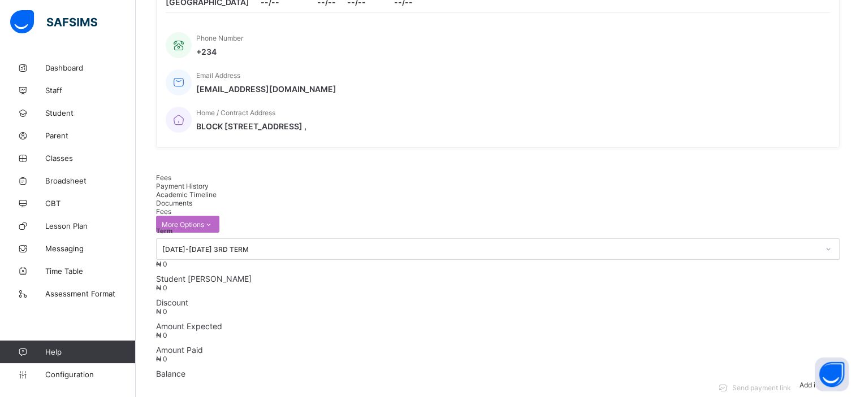
scroll to position [224, 0]
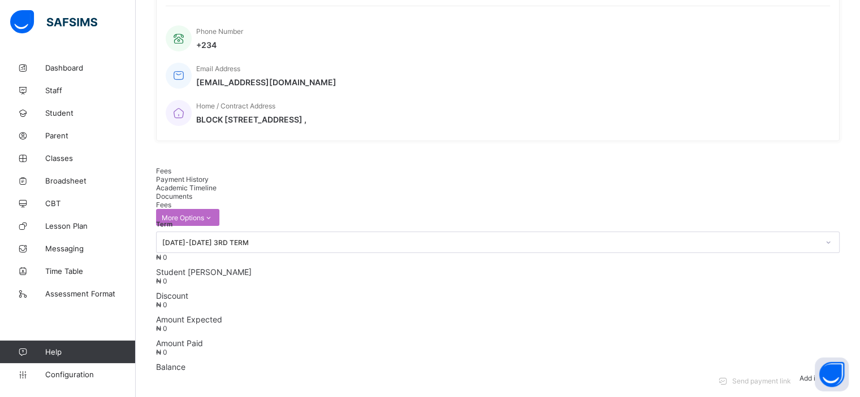
click at [217, 184] on span "Academic Timeline" at bounding box center [186, 188] width 60 height 8
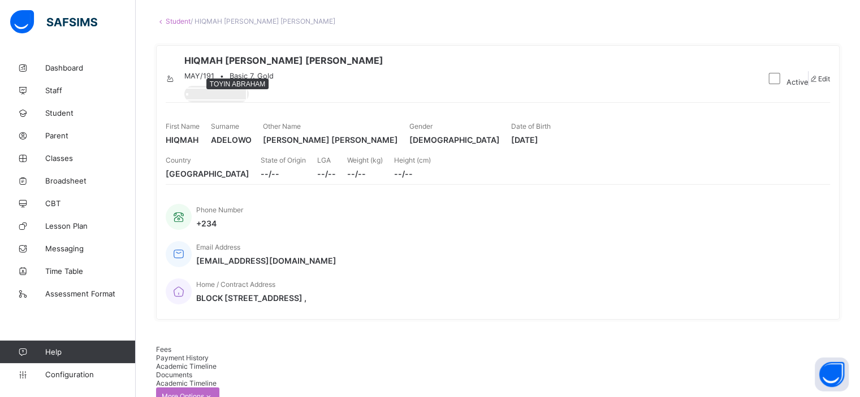
scroll to position [54, 0]
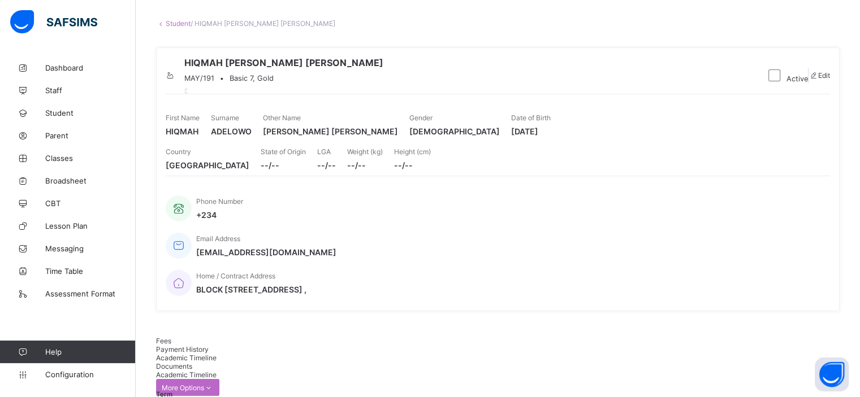
click at [176, 23] on link "Student" at bounding box center [178, 23] width 25 height 8
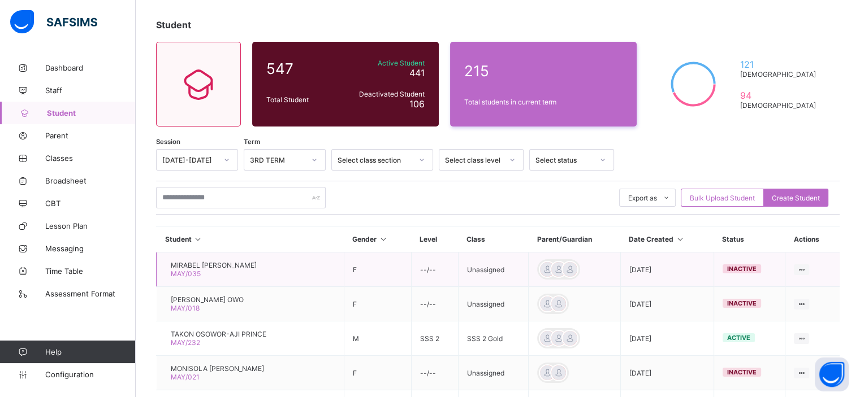
scroll to position [113, 0]
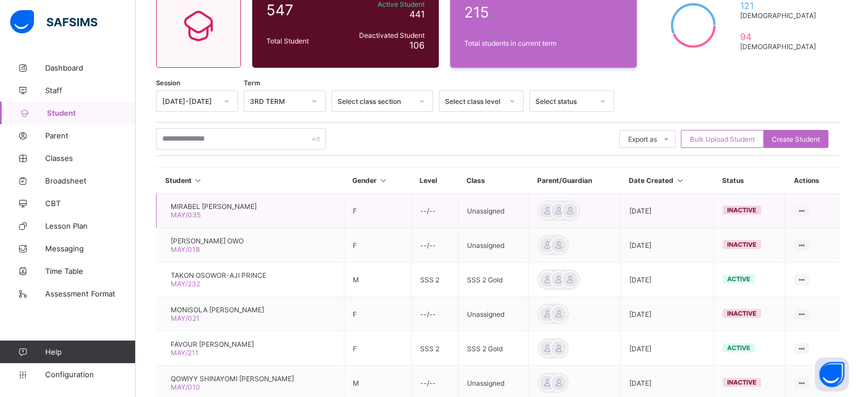
click at [237, 202] on span "MIRABEL CHINONSO PETERS" at bounding box center [214, 206] width 86 height 8
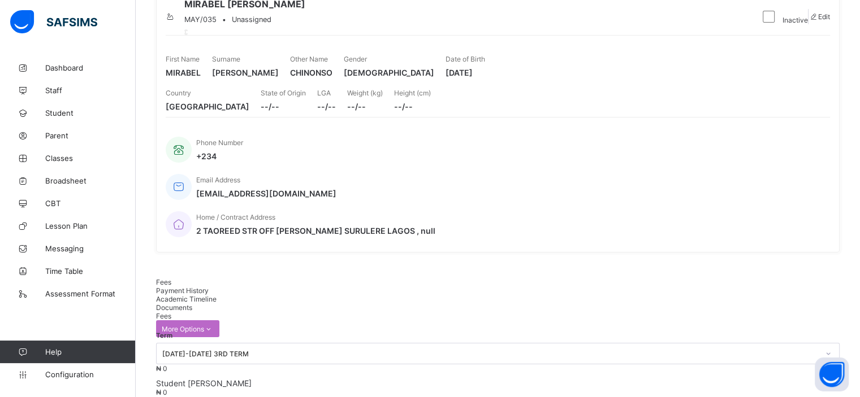
click at [217, 295] on span "Academic Timeline" at bounding box center [186, 299] width 60 height 8
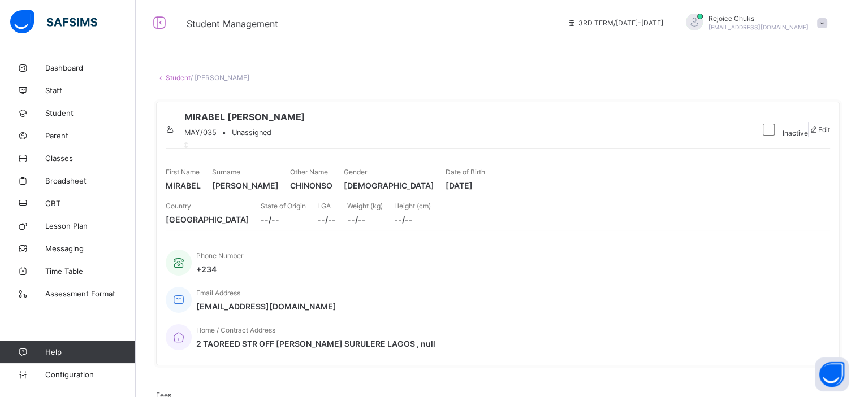
click at [179, 81] on link "Student" at bounding box center [178, 77] width 25 height 8
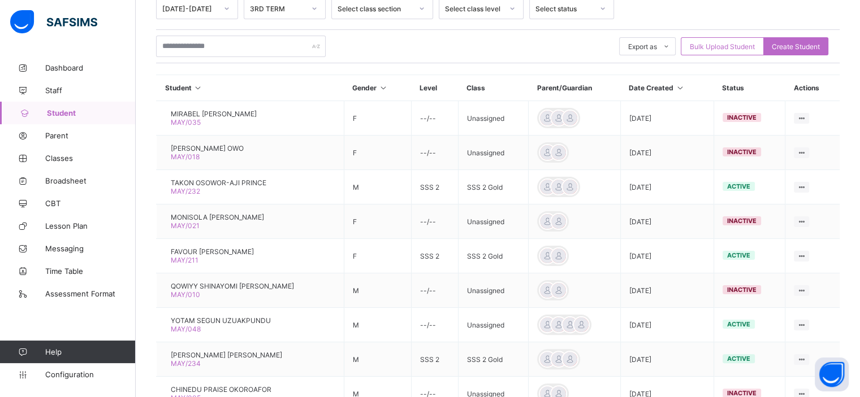
scroll to position [206, 0]
click at [228, 250] on span "FAVOUR ESTHER IGHOSOGIE" at bounding box center [212, 252] width 83 height 8
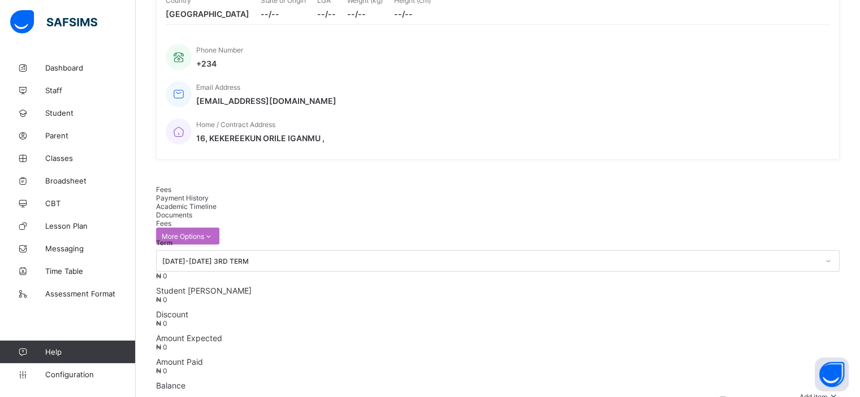
click at [217, 202] on span "Academic Timeline" at bounding box center [186, 206] width 60 height 8
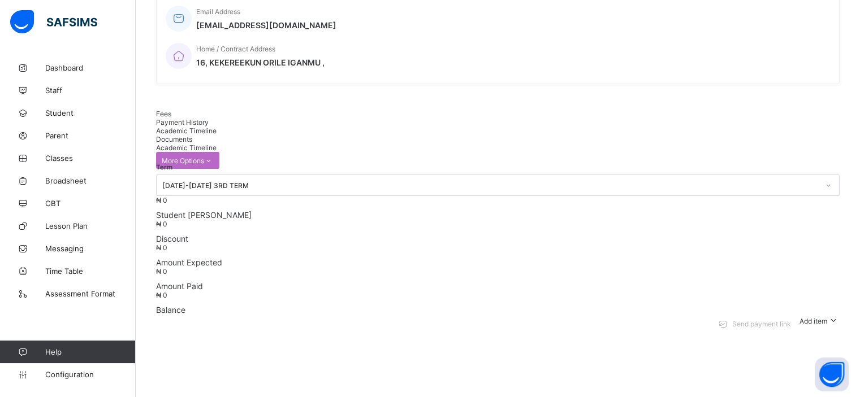
scroll to position [276, 0]
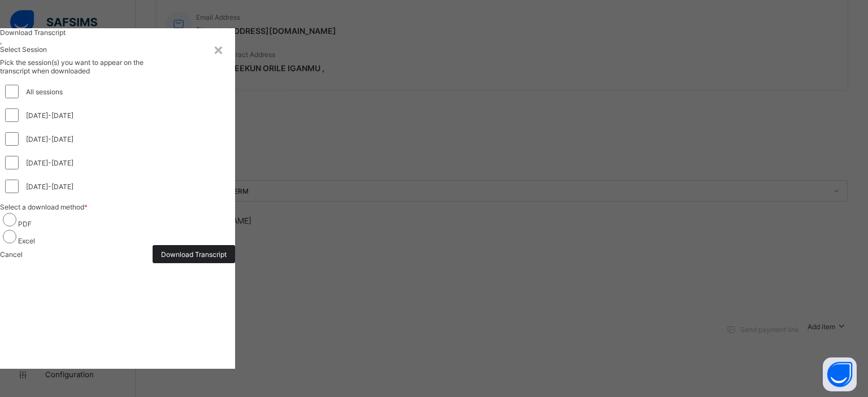
click at [227, 259] on span "Download Transcript" at bounding box center [194, 254] width 66 height 8
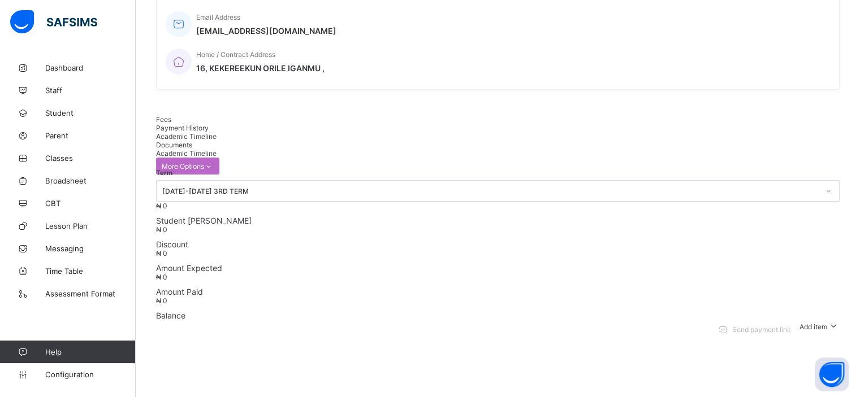
scroll to position [0, 0]
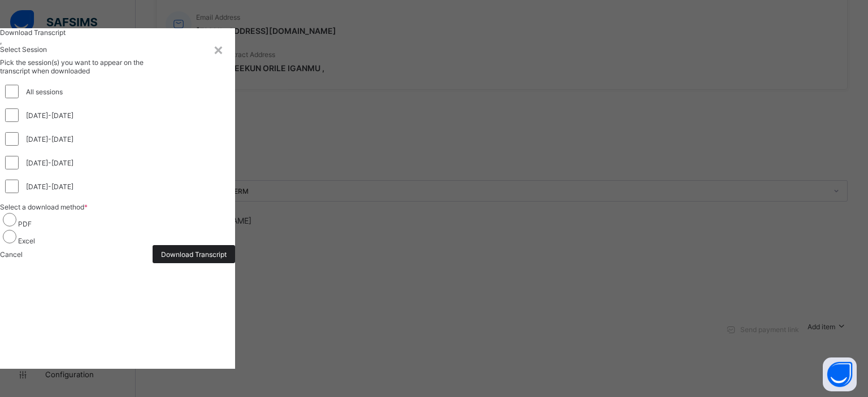
click at [227, 259] on span "Download Transcript" at bounding box center [194, 254] width 66 height 8
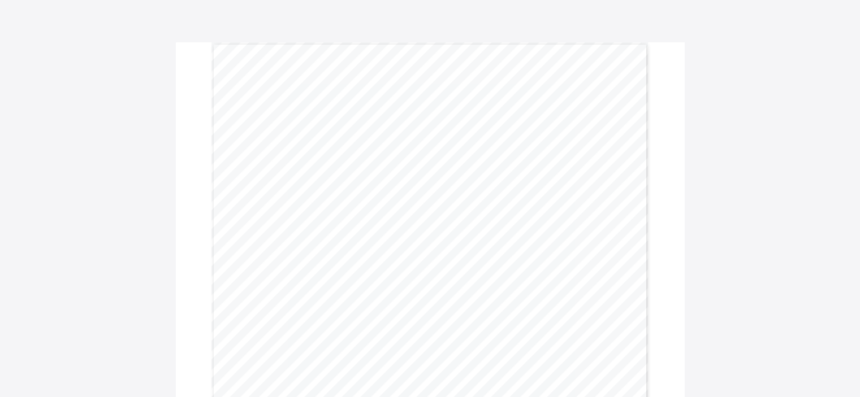
scroll to position [60, 0]
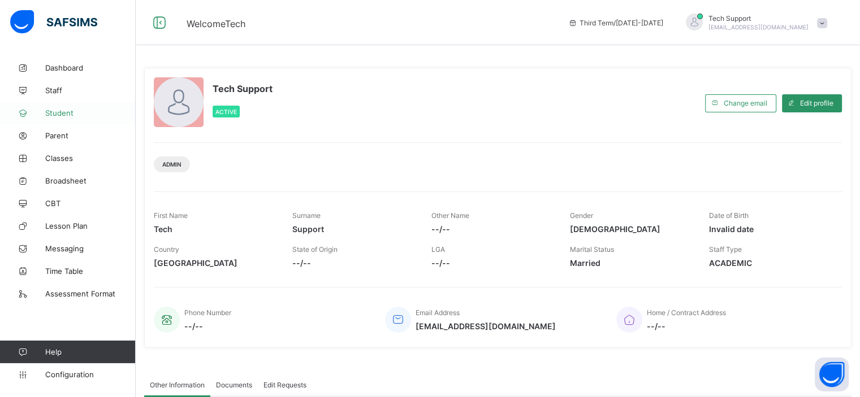
click at [62, 116] on span "Student" at bounding box center [90, 113] width 90 height 9
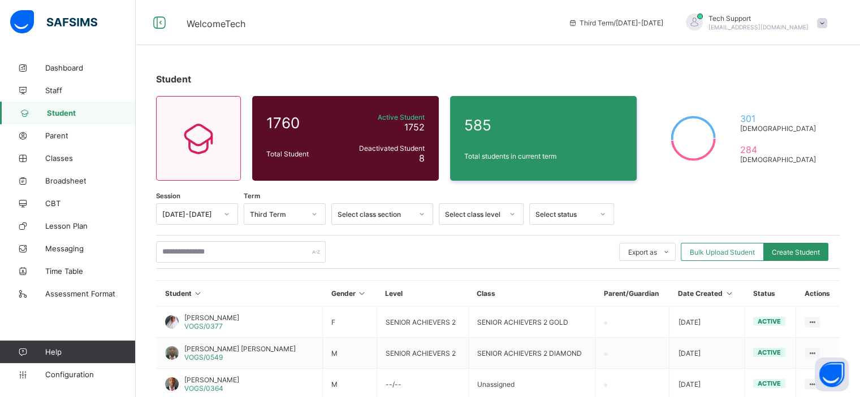
scroll to position [61, 0]
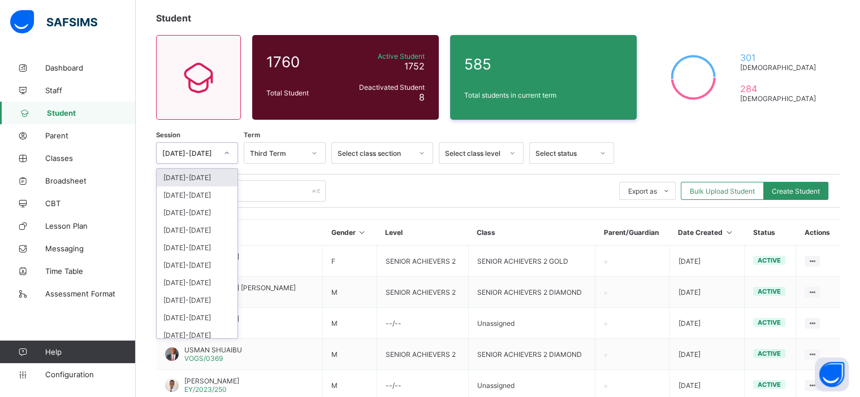
click at [223, 149] on icon at bounding box center [226, 153] width 7 height 11
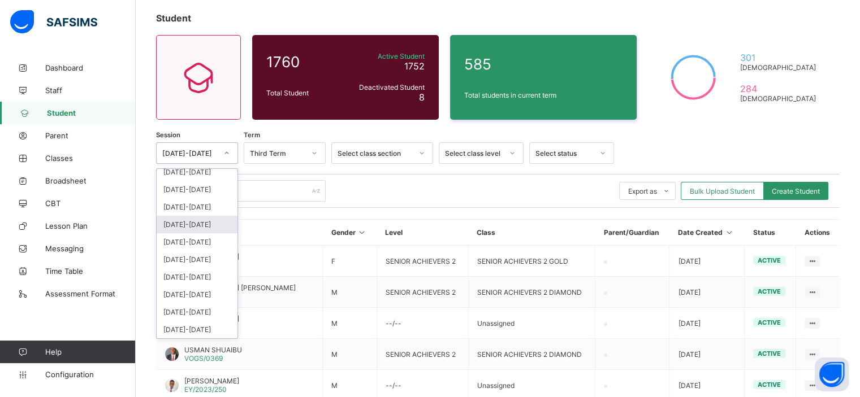
scroll to position [0, 0]
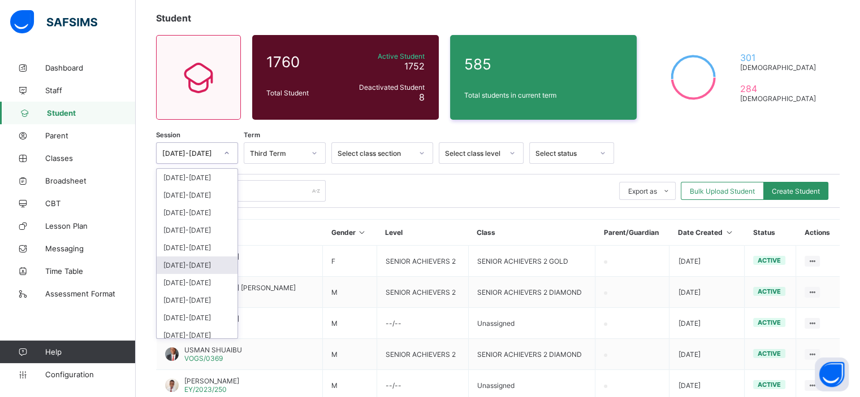
click at [197, 263] on div "2019-2020" at bounding box center [197, 266] width 81 height 18
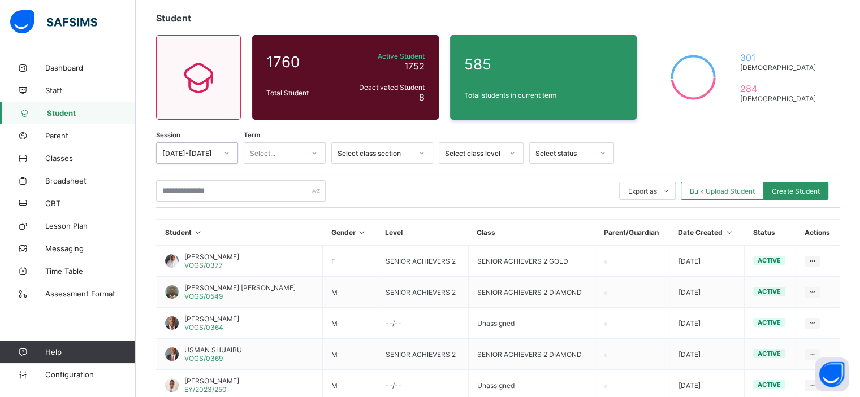
click at [280, 150] on div "Select..." at bounding box center [273, 153] width 59 height 16
click at [364, 181] on div "Export as Pdf Report Excel Report Excel Report (LMS) Bulk Upload Student Create…" at bounding box center [497, 190] width 683 height 21
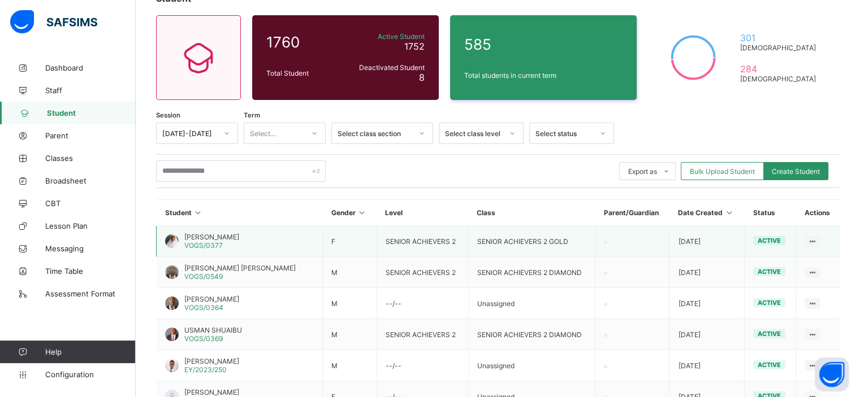
scroll to position [83, 0]
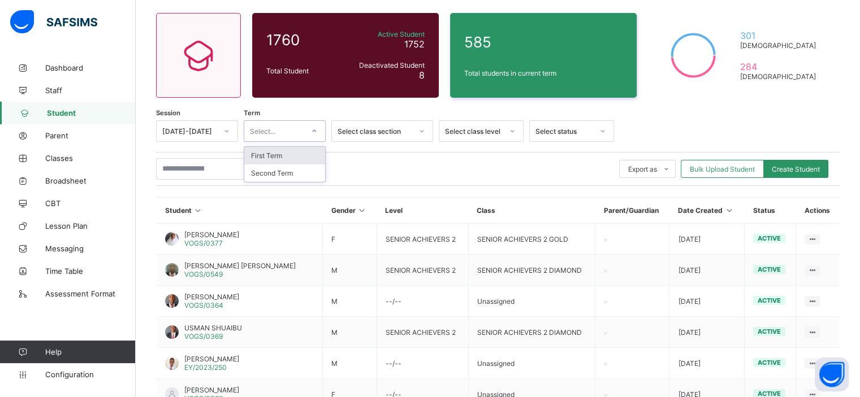
click at [313, 132] on icon at bounding box center [314, 131] width 7 height 11
click at [306, 157] on div "First Term" at bounding box center [284, 156] width 81 height 18
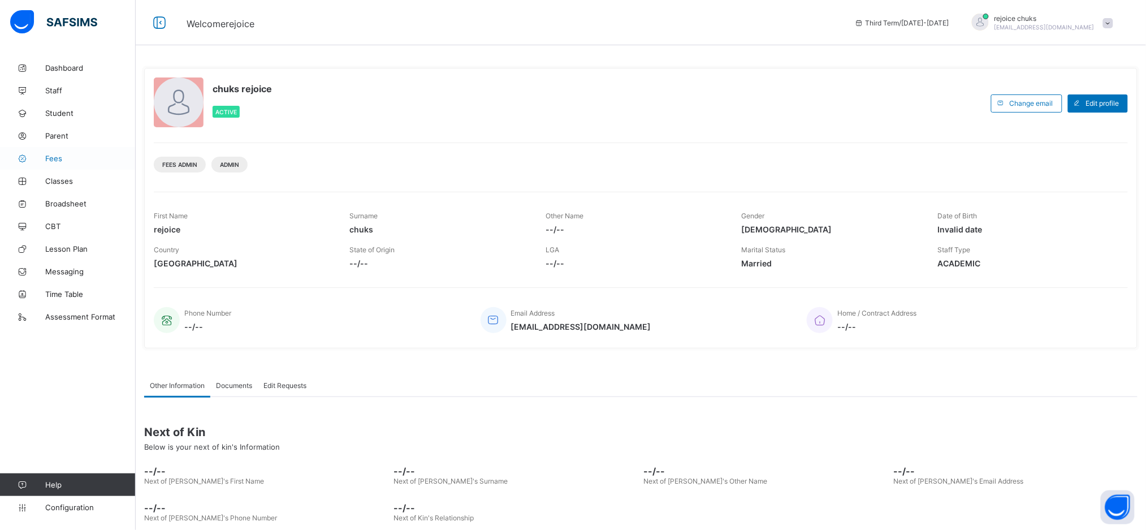
click at [53, 158] on span "Fees" at bounding box center [90, 158] width 90 height 9
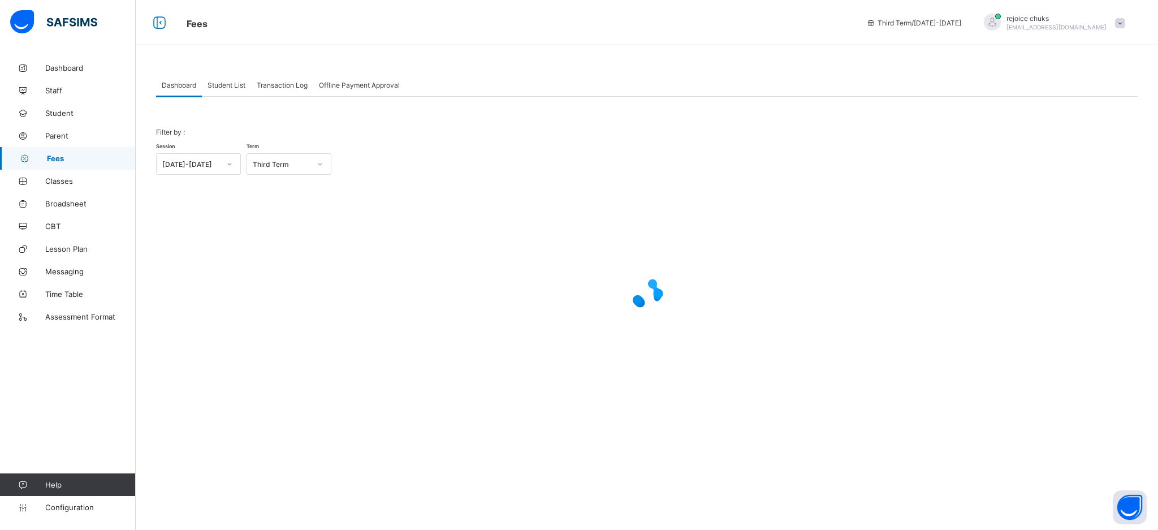
click at [230, 79] on div "Student List" at bounding box center [226, 84] width 49 height 23
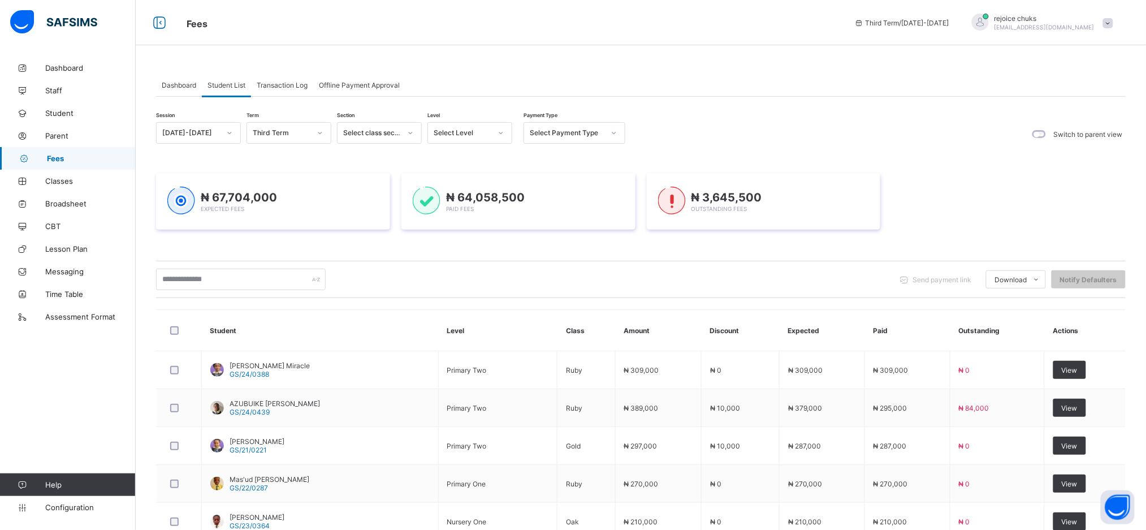
click at [777, 267] on div "Send payment link Download Students Payment Students Payment Status Student Ite…" at bounding box center [641, 279] width 970 height 37
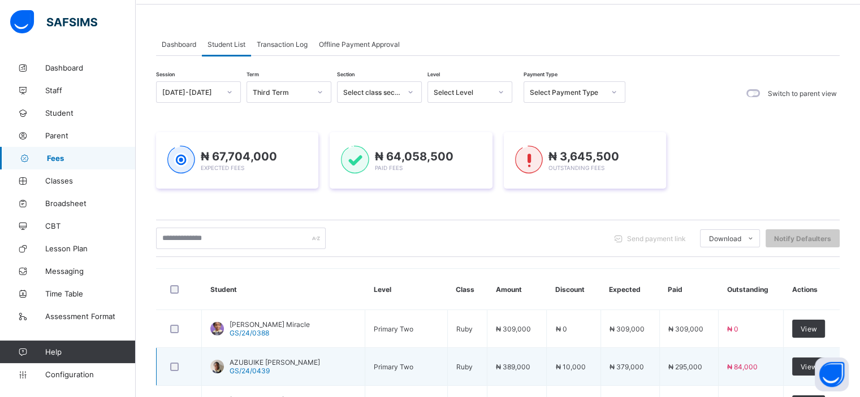
scroll to position [40, 0]
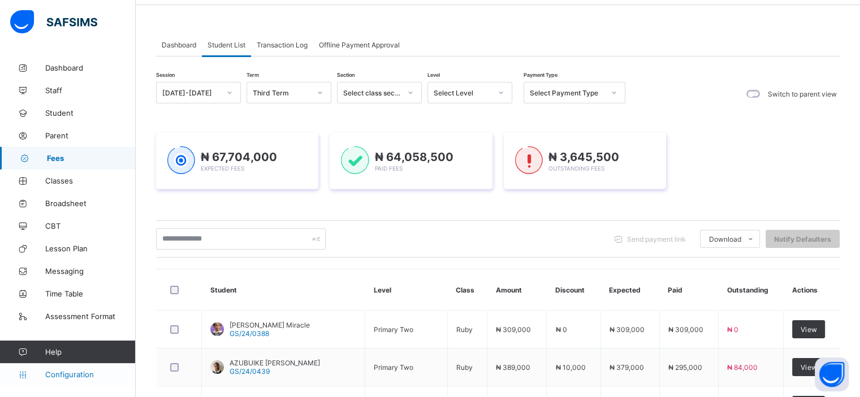
click at [68, 375] on span "Configuration" at bounding box center [90, 374] width 90 height 9
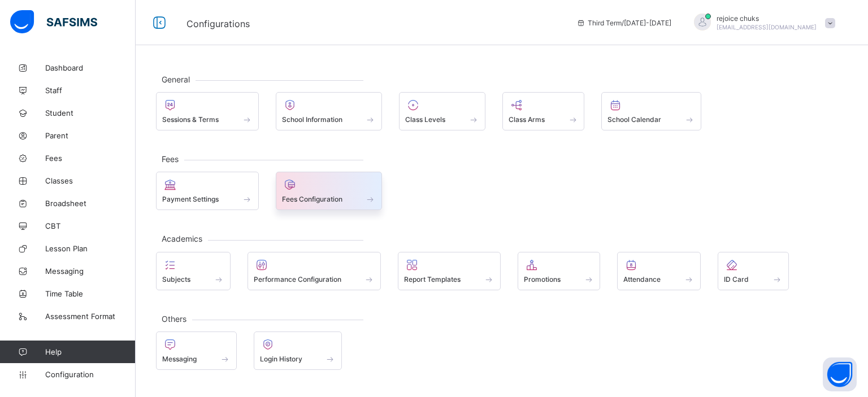
click at [297, 198] on span "Fees Configuration" at bounding box center [312, 199] width 60 height 8
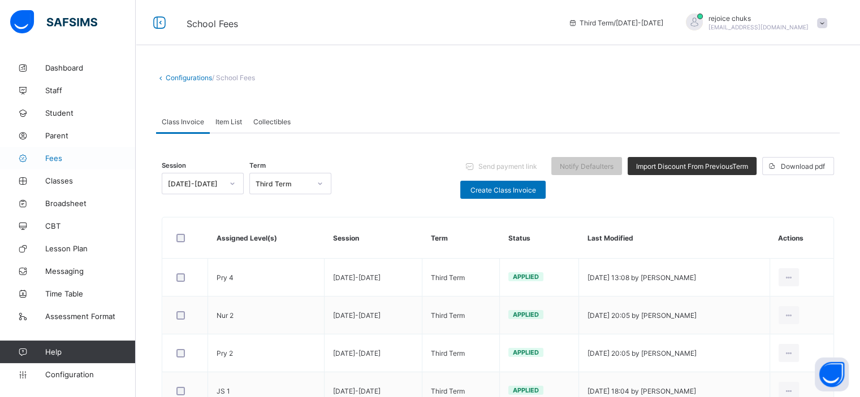
click at [55, 165] on link "Fees" at bounding box center [68, 158] width 136 height 23
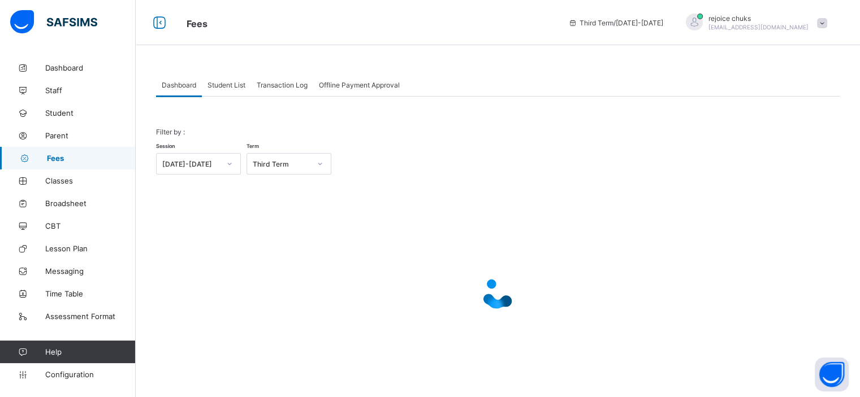
click at [231, 83] on span "Student List" at bounding box center [226, 85] width 38 height 8
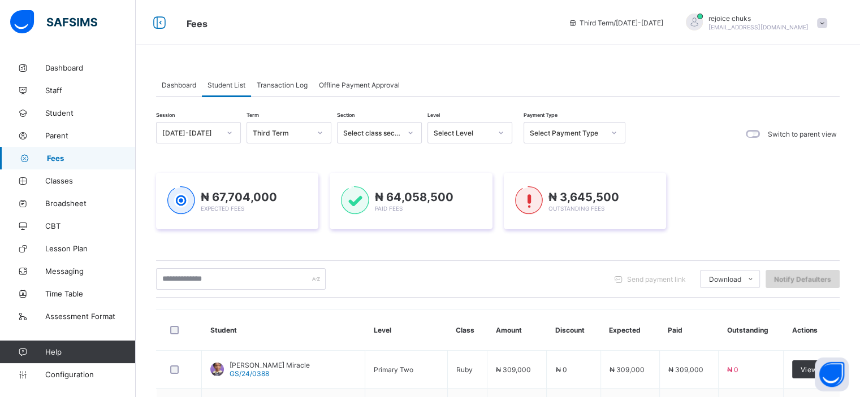
click at [804, 273] on div "Notify Defaulters" at bounding box center [802, 279] width 74 height 18
click at [813, 273] on div "Notify Defaulters" at bounding box center [802, 279] width 74 height 18
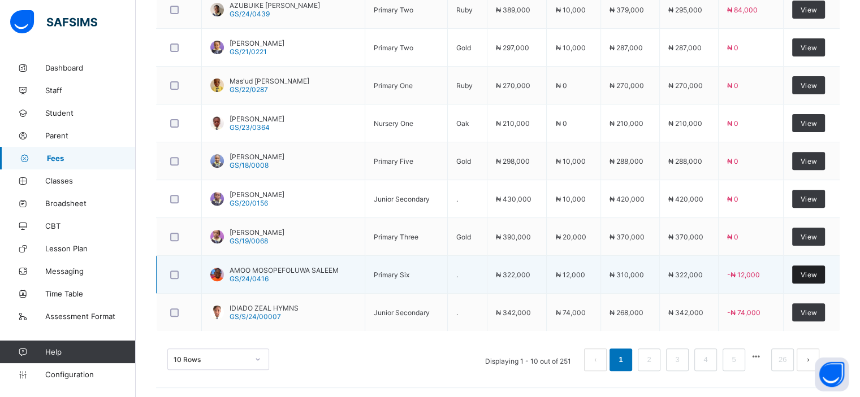
click at [810, 273] on span "View" at bounding box center [809, 275] width 16 height 8
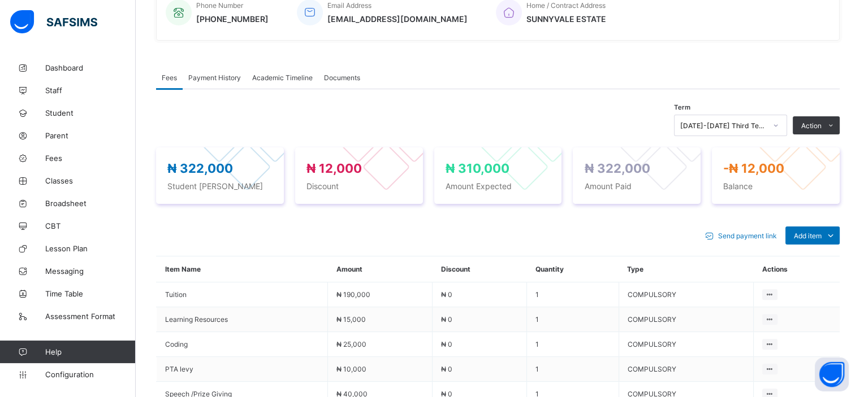
scroll to position [294, 0]
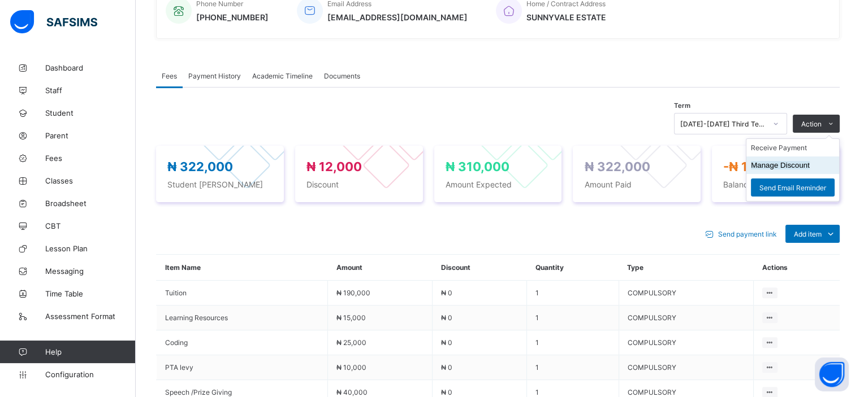
click at [800, 165] on button "Manage Discount" at bounding box center [780, 165] width 59 height 8
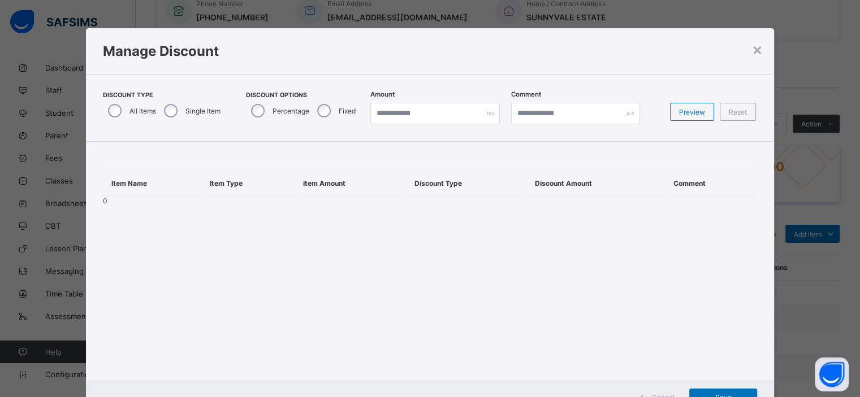
scroll to position [46, 0]
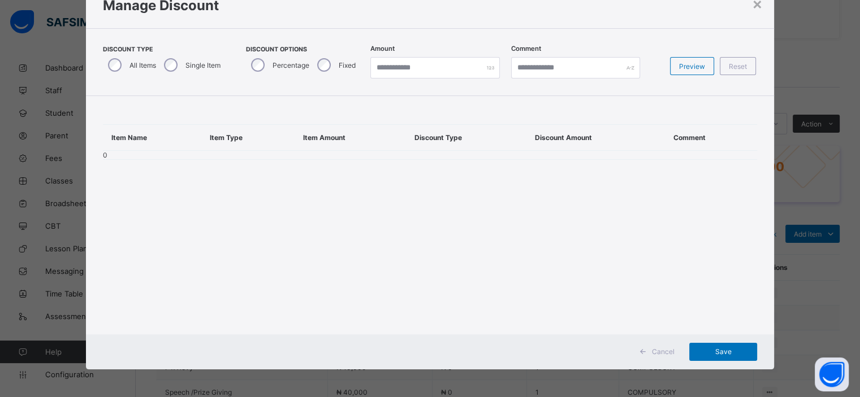
click at [655, 351] on span "Cancel" at bounding box center [663, 352] width 23 height 8
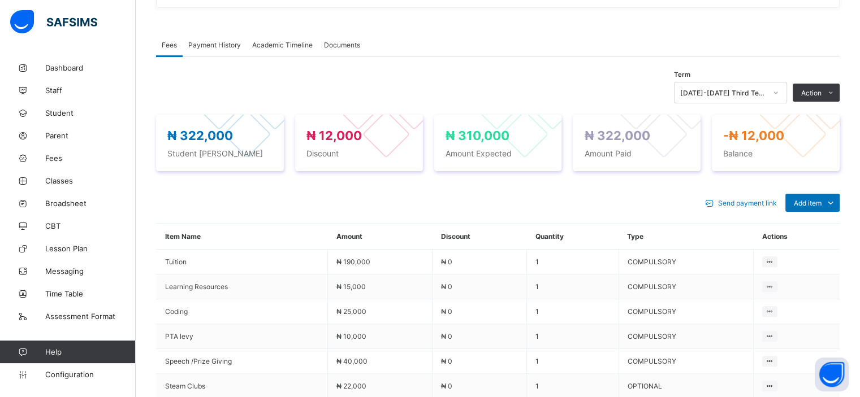
scroll to position [321, 0]
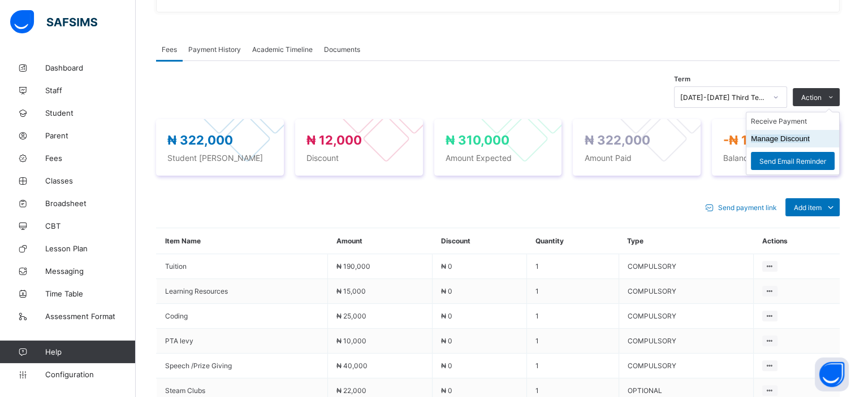
click at [820, 139] on li "Manage Discount" at bounding box center [792, 139] width 93 height 18
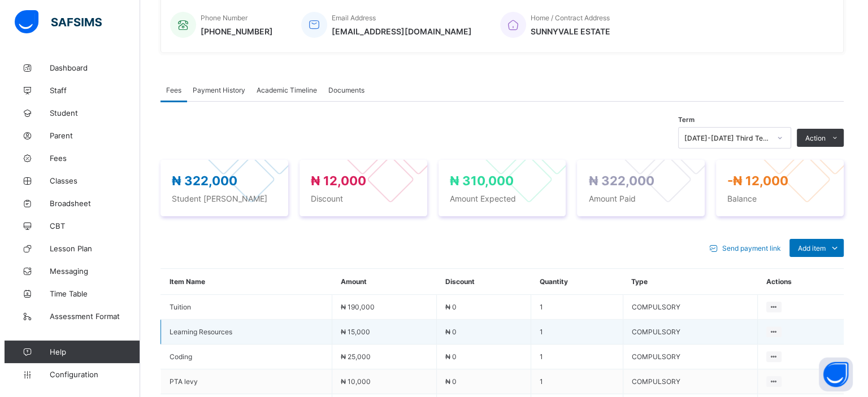
scroll to position [264, 0]
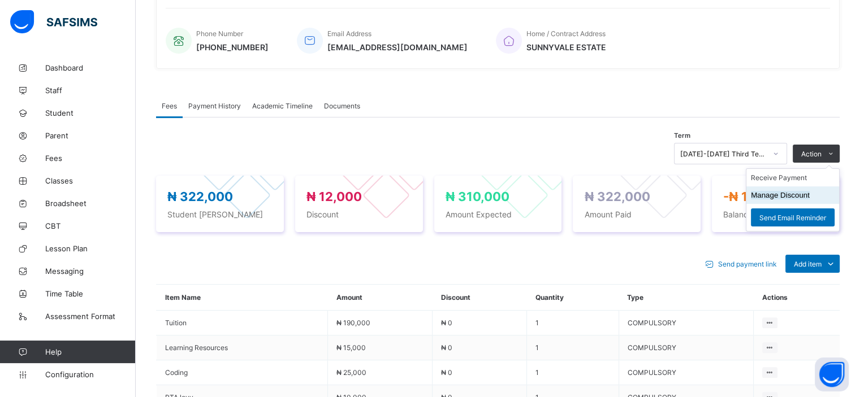
click at [807, 192] on button "Manage Discount" at bounding box center [780, 195] width 59 height 8
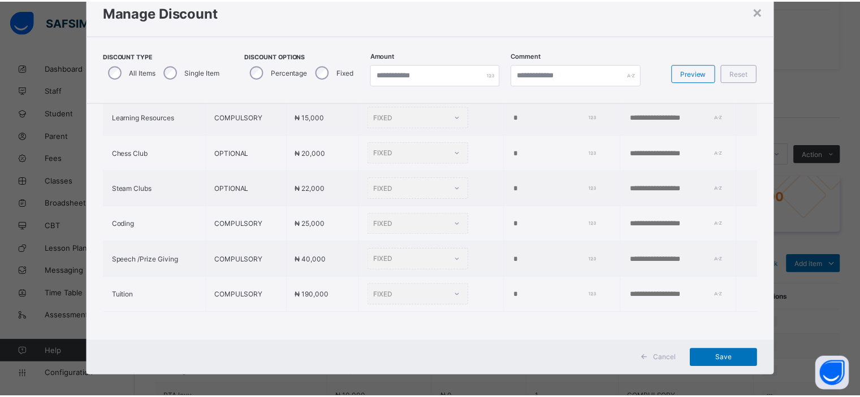
scroll to position [46, 0]
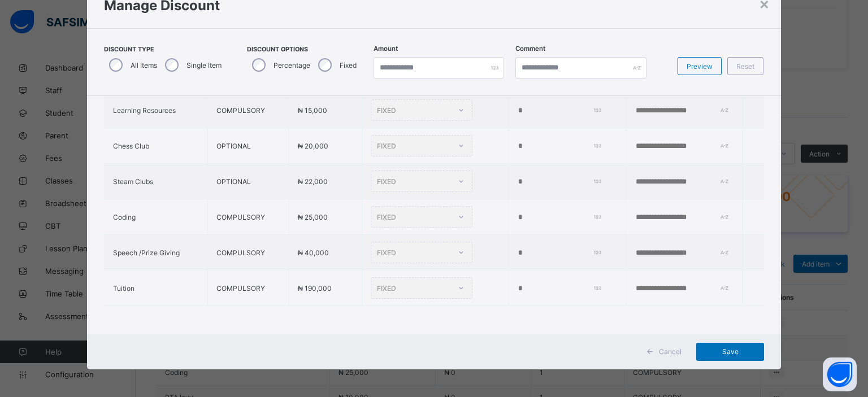
click at [663, 352] on span "Cancel" at bounding box center [670, 352] width 23 height 8
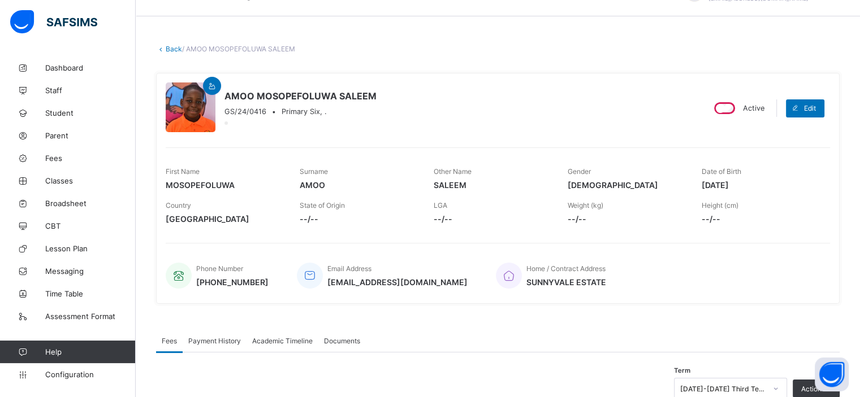
scroll to position [0, 0]
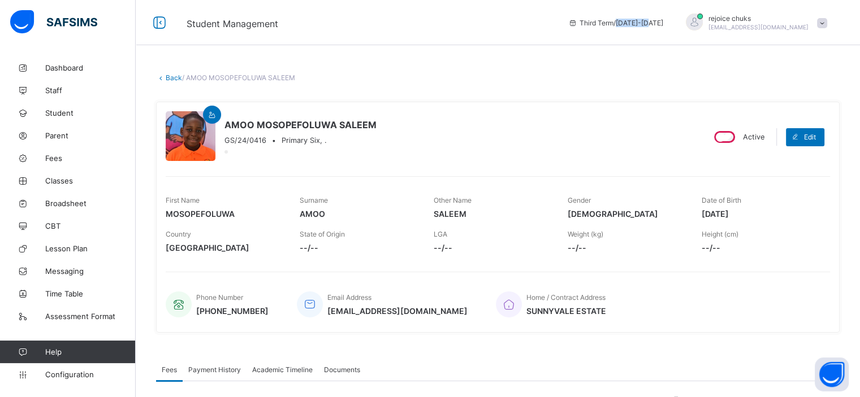
drag, startPoint x: 647, startPoint y: 19, endPoint x: 686, endPoint y: 19, distance: 39.0
click at [669, 19] on div "Third Term / 2024-2025" at bounding box center [616, 22] width 106 height 45
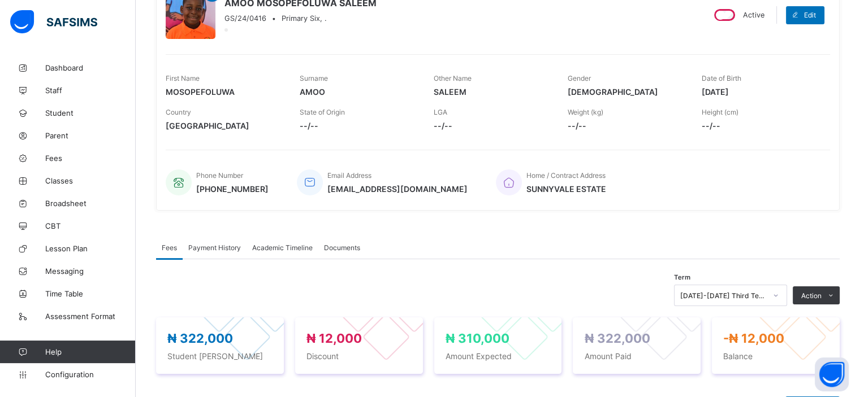
scroll to position [122, 0]
click at [58, 153] on link "Fees" at bounding box center [68, 158] width 136 height 23
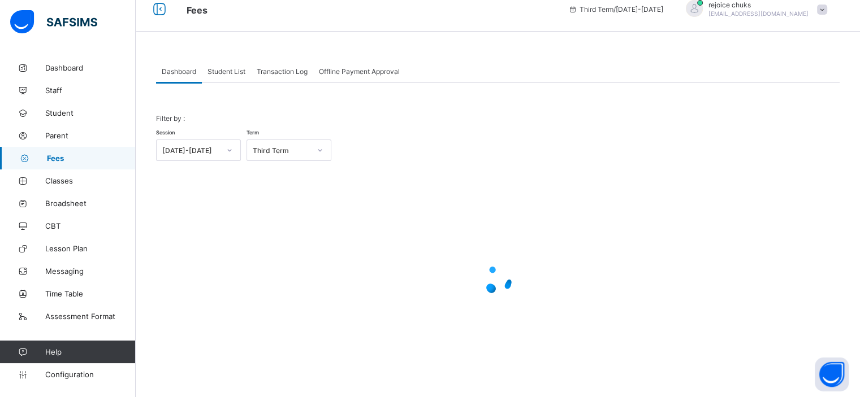
scroll to position [14, 0]
click at [230, 77] on div "Student List" at bounding box center [226, 71] width 49 height 23
click at [235, 77] on div "Student List" at bounding box center [226, 71] width 49 height 23
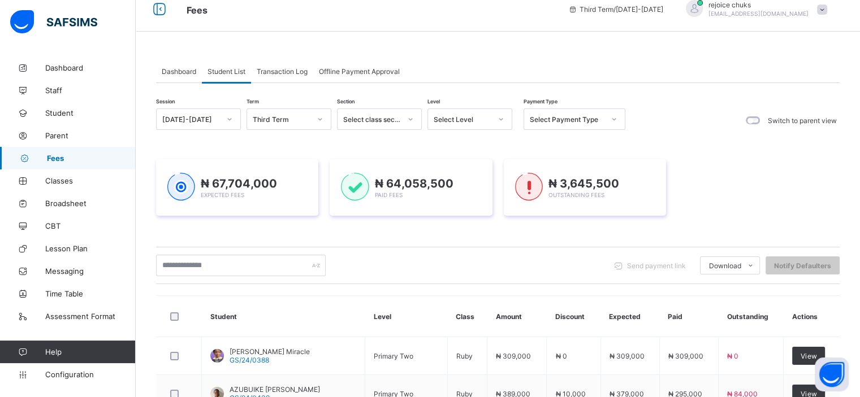
scroll to position [0, 0]
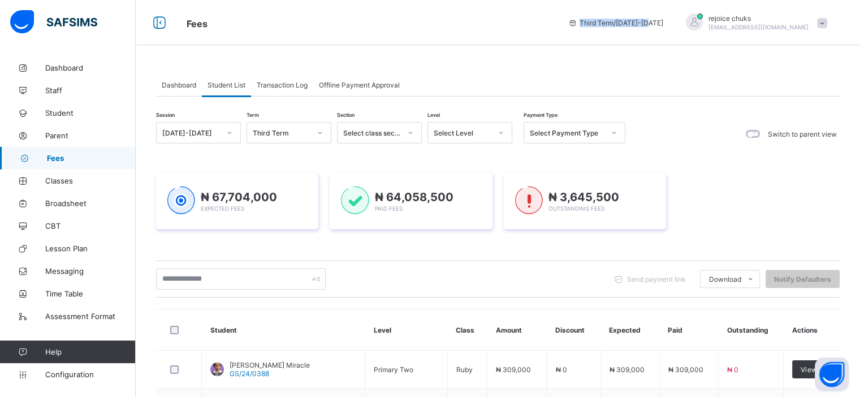
drag, startPoint x: 608, startPoint y: 22, endPoint x: 687, endPoint y: 29, distance: 78.9
click at [669, 29] on div "Third Term / 2024-2025" at bounding box center [616, 22] width 106 height 45
copy span "Third Term / 2024-2025"
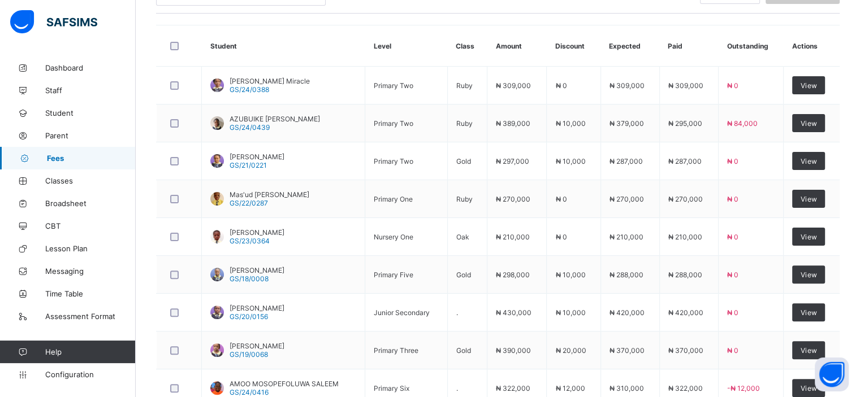
scroll to position [294, 0]
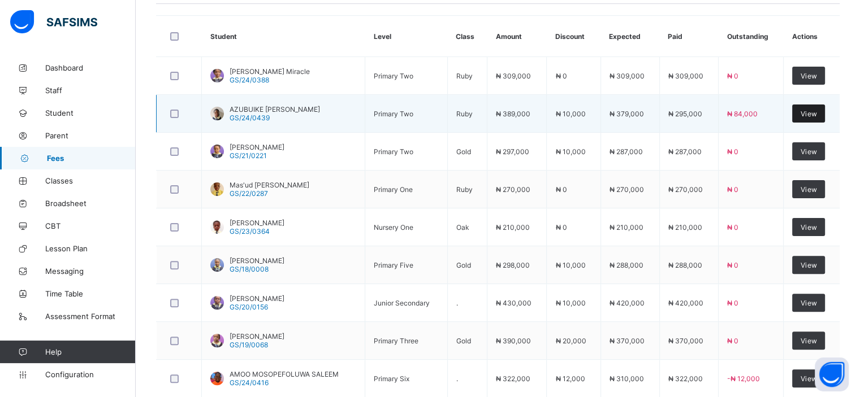
click at [815, 115] on span "View" at bounding box center [809, 114] width 16 height 8
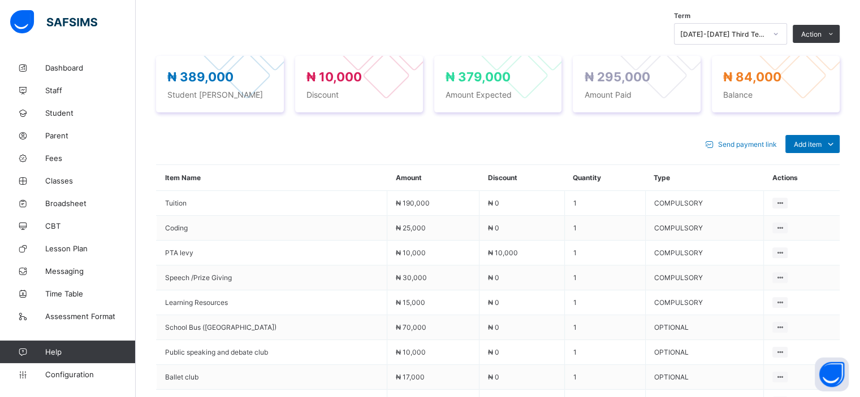
scroll to position [387, 0]
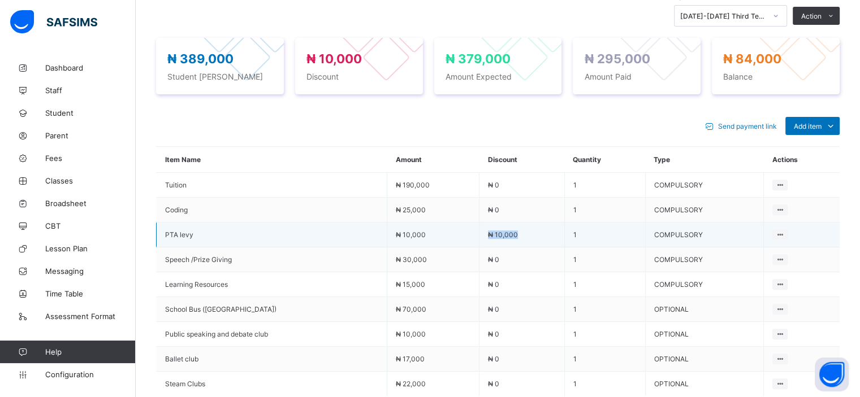
drag, startPoint x: 520, startPoint y: 251, endPoint x: 479, endPoint y: 255, distance: 40.3
click at [479, 248] on td "₦ 10,000" at bounding box center [521, 235] width 85 height 25
click at [509, 239] on span "₦ 10,000" at bounding box center [503, 235] width 30 height 8
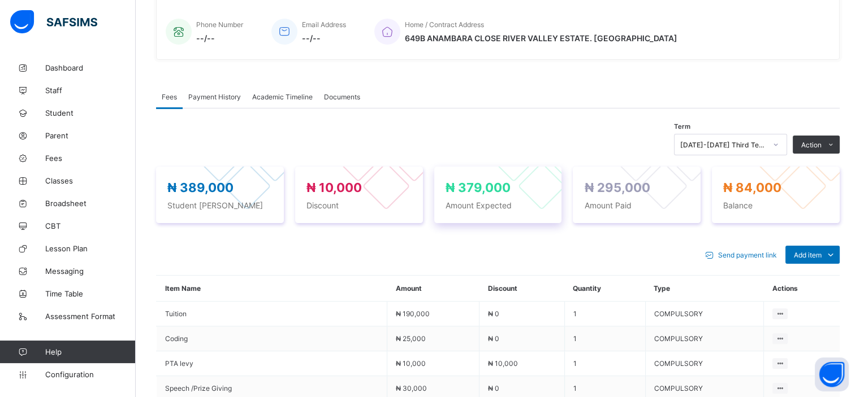
scroll to position [0, 0]
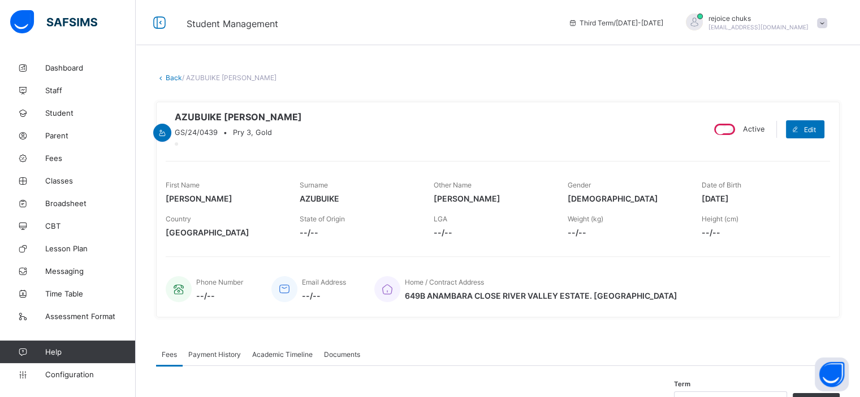
click at [169, 77] on link "Back" at bounding box center [174, 77] width 16 height 8
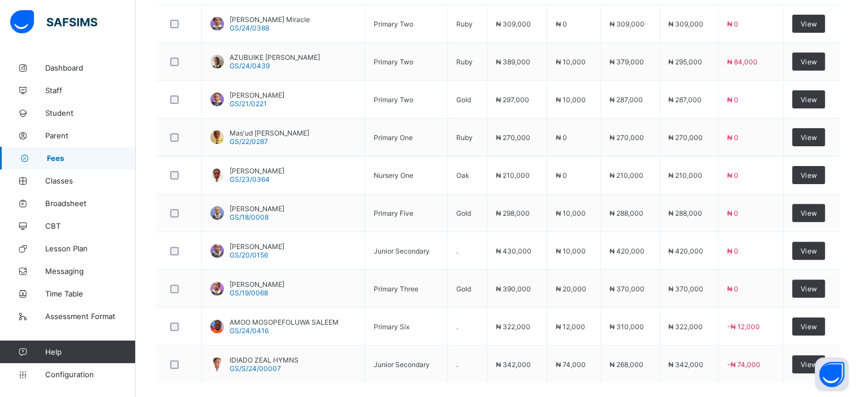
scroll to position [357, 0]
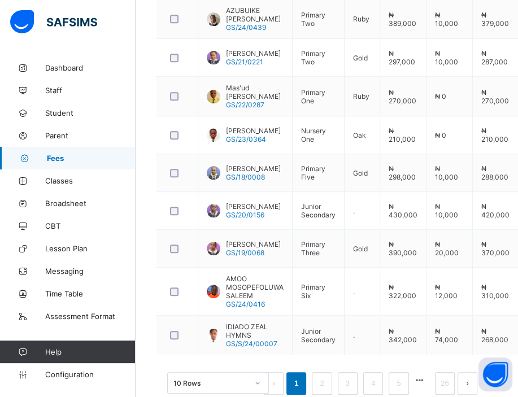
scroll to position [445, 0]
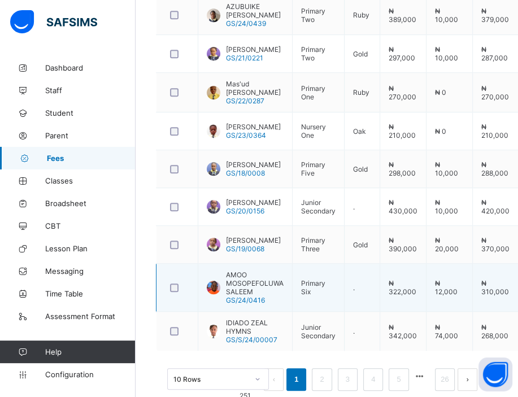
click at [240, 296] on span "AMOO MOSOPEFOLUWA SALEEM" at bounding box center [255, 283] width 58 height 25
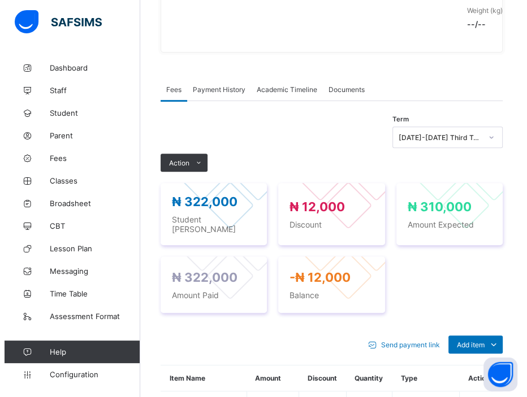
scroll to position [265, 0]
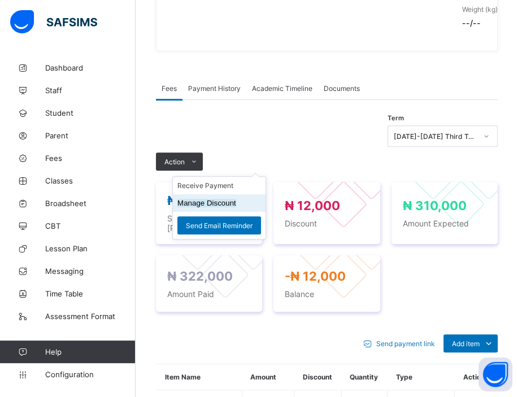
click at [197, 200] on button "Manage Discount" at bounding box center [207, 203] width 59 height 8
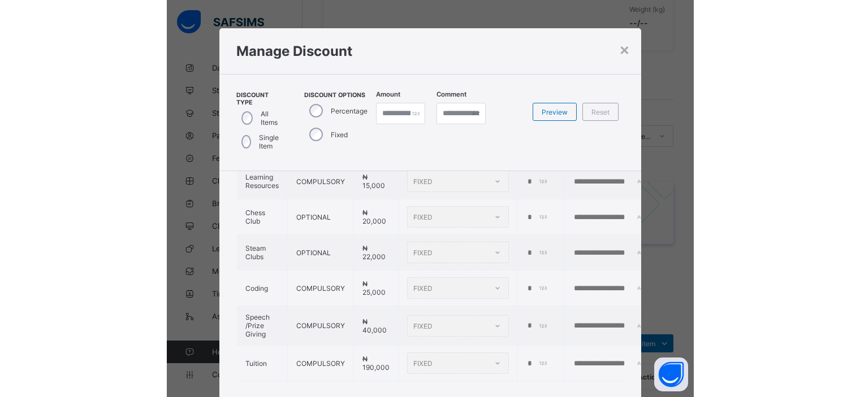
scroll to position [102, 0]
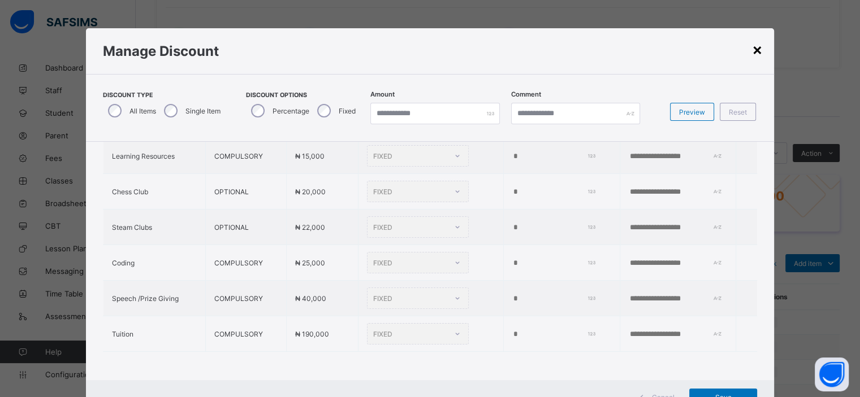
click at [518, 45] on div "×" at bounding box center [757, 49] width 11 height 19
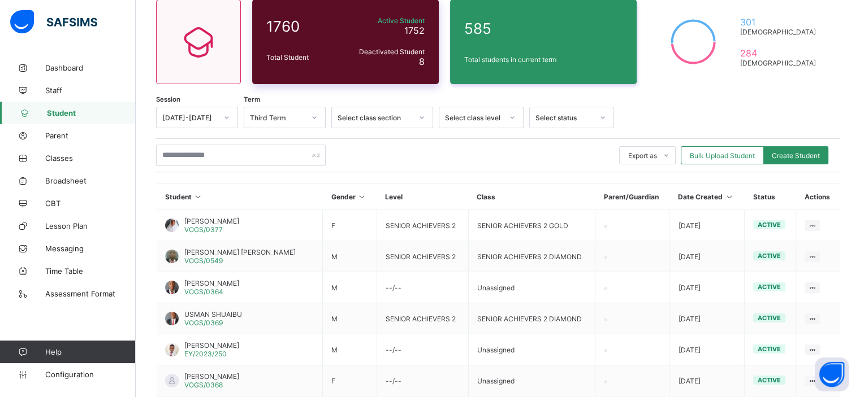
scroll to position [97, 0]
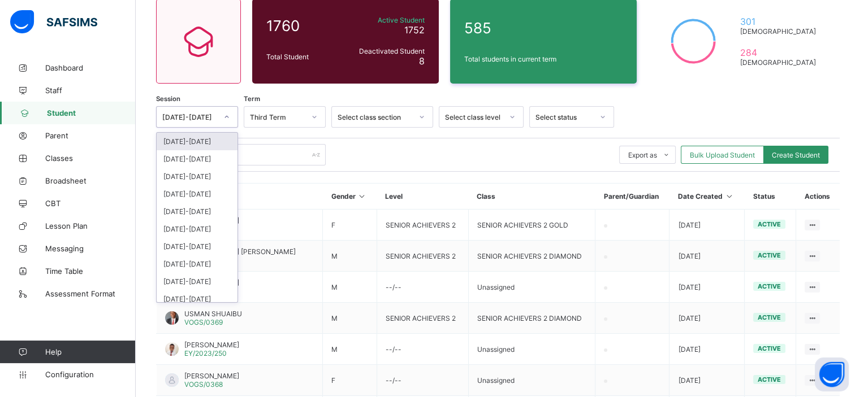
click at [224, 109] on div at bounding box center [226, 117] width 19 height 18
click at [197, 207] on div "[DATE]-[DATE]" at bounding box center [197, 212] width 81 height 18
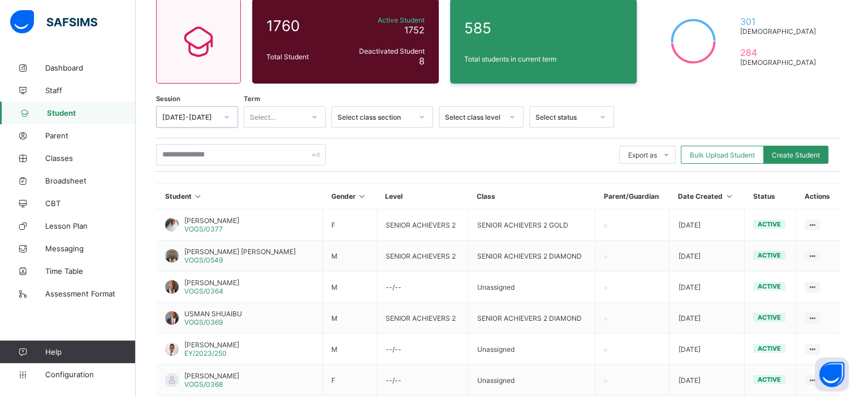
click at [280, 117] on div "Select..." at bounding box center [273, 117] width 59 height 16
click at [280, 144] on div "First Term" at bounding box center [284, 142] width 81 height 18
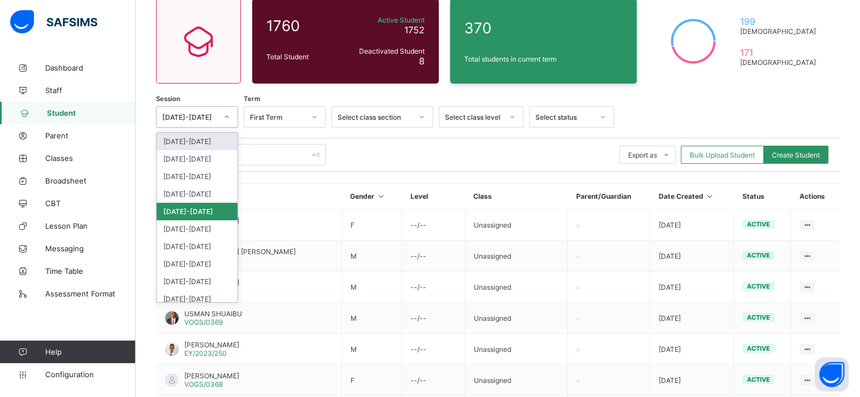
click at [211, 117] on div "[DATE]-[DATE]" at bounding box center [189, 117] width 55 height 8
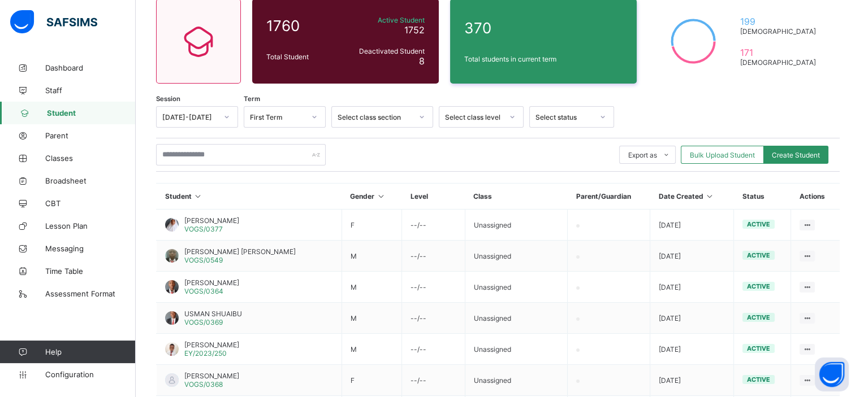
click at [396, 153] on div "Export as Pdf Report Excel Report Excel Report (LMS) Bulk Upload Student Create…" at bounding box center [497, 154] width 683 height 21
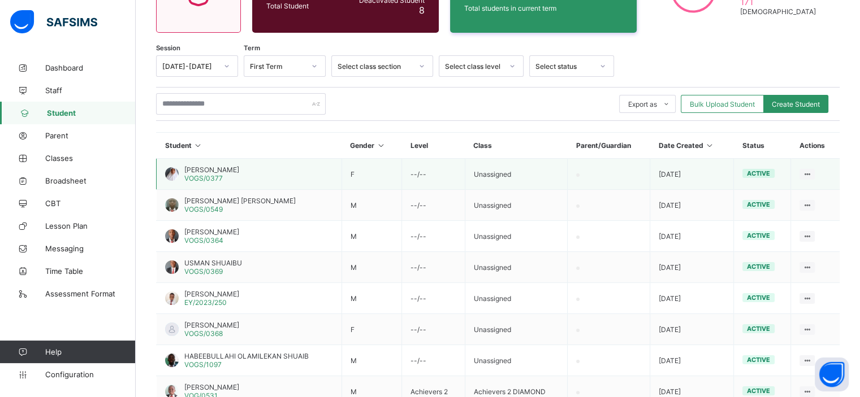
scroll to position [145, 0]
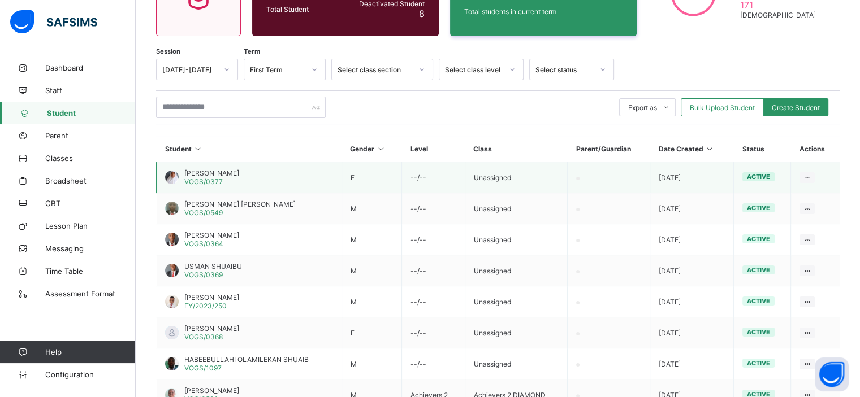
click at [231, 170] on span "[PERSON_NAME]" at bounding box center [211, 173] width 55 height 8
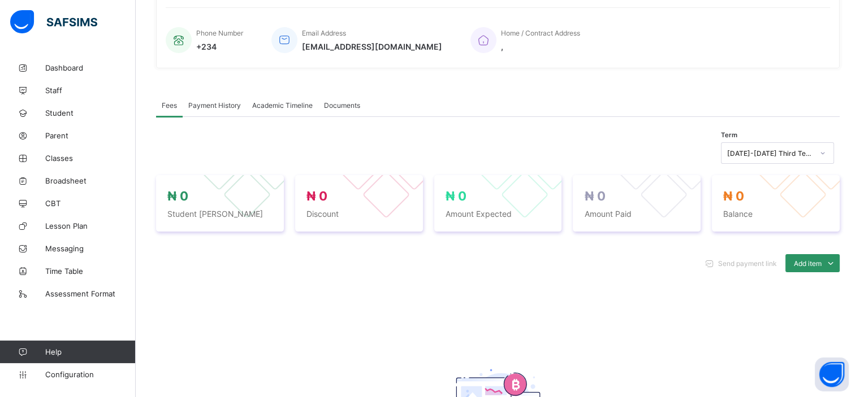
scroll to position [269, 0]
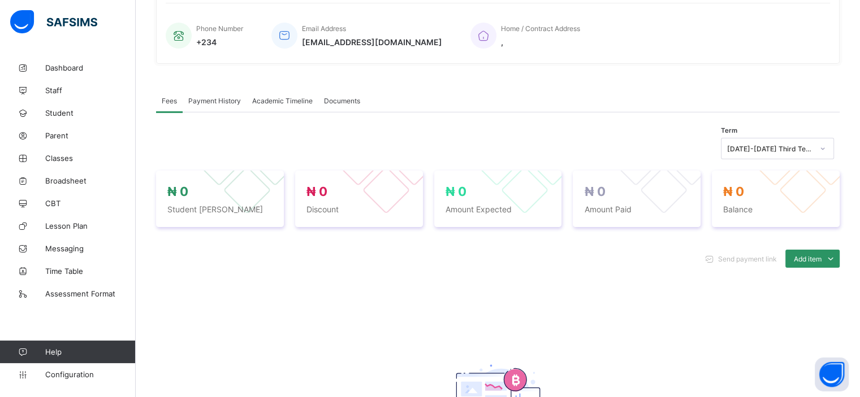
click at [279, 104] on div "Academic Timeline" at bounding box center [282, 100] width 72 height 23
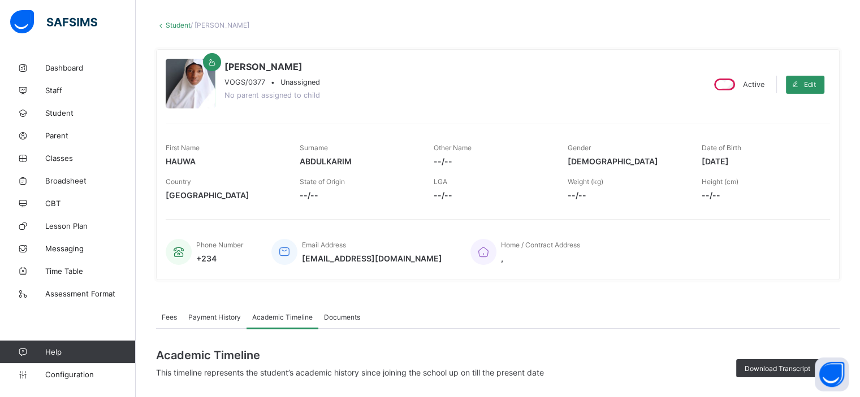
scroll to position [0, 0]
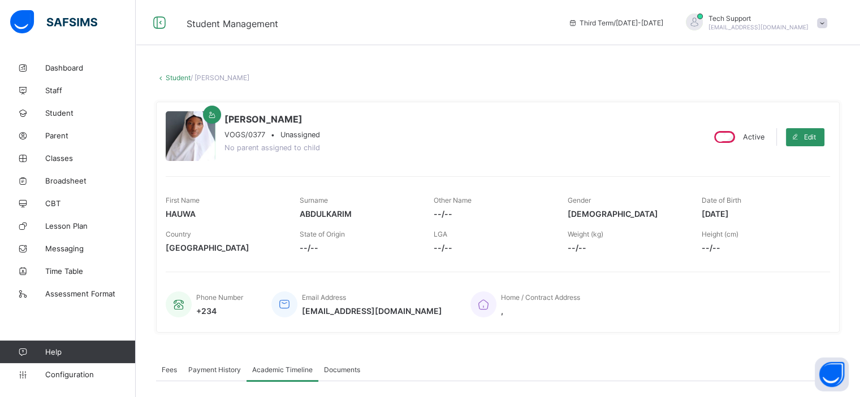
click at [174, 80] on link "Student" at bounding box center [178, 77] width 25 height 8
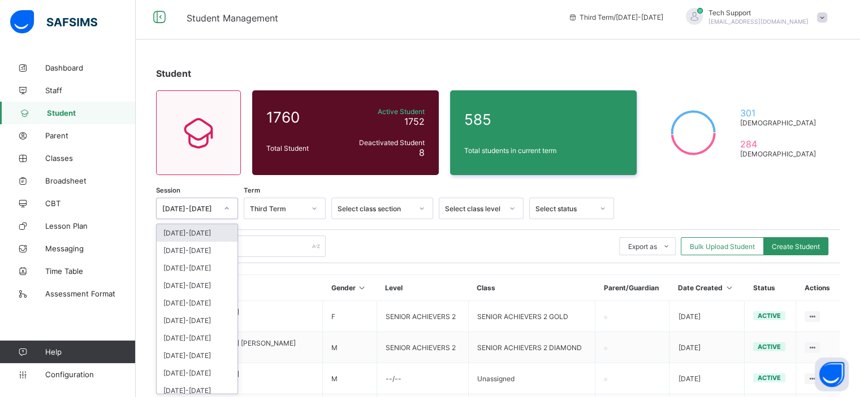
click at [231, 212] on div at bounding box center [226, 209] width 19 height 18
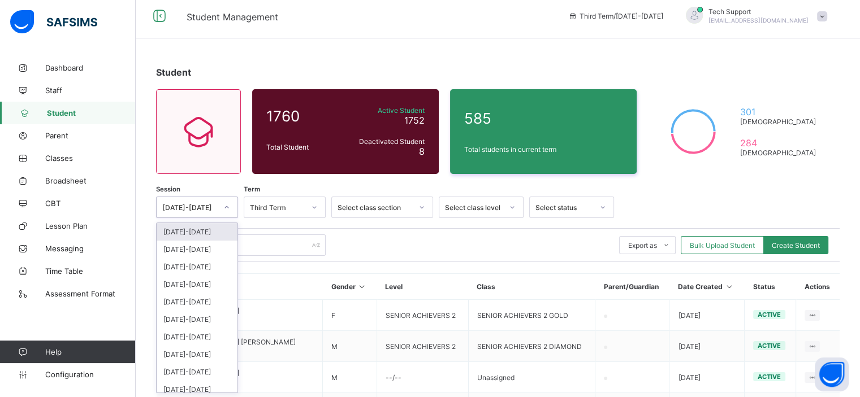
scroll to position [80, 0]
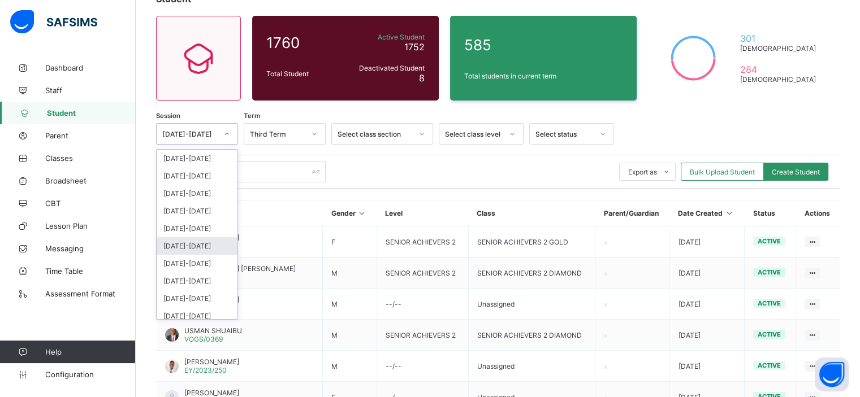
click at [202, 244] on div "2019-2020" at bounding box center [197, 246] width 81 height 18
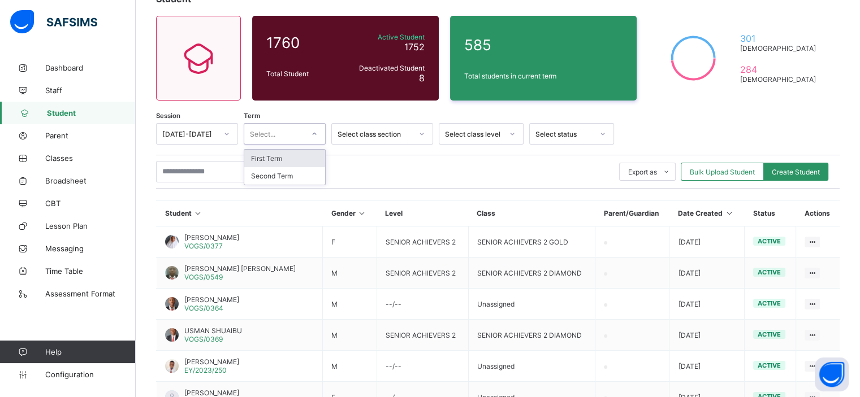
click at [276, 135] on div "Select..." at bounding box center [273, 134] width 59 height 16
click at [286, 160] on div "First Term" at bounding box center [284, 159] width 81 height 18
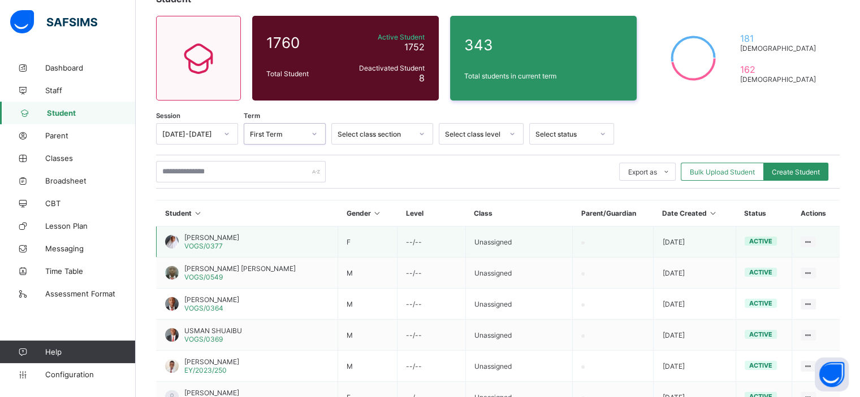
scroll to position [288, 0]
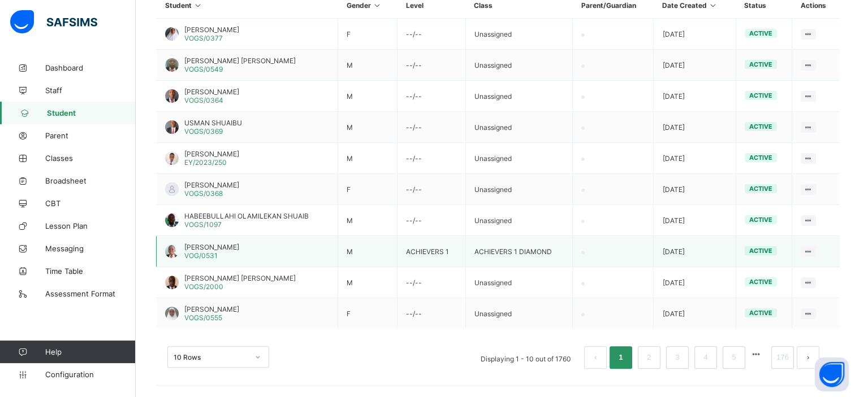
click at [239, 245] on span "SHETTIMA MOHAMMED UMAR" at bounding box center [211, 247] width 55 height 8
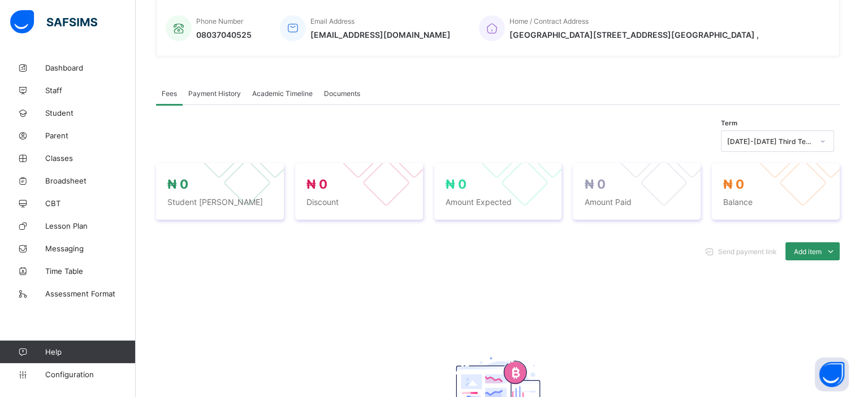
scroll to position [184, 0]
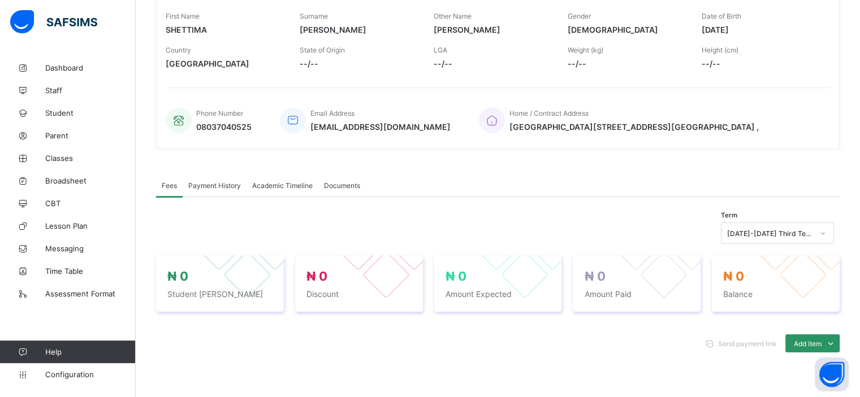
click at [283, 187] on span "Academic Timeline" at bounding box center [282, 185] width 60 height 8
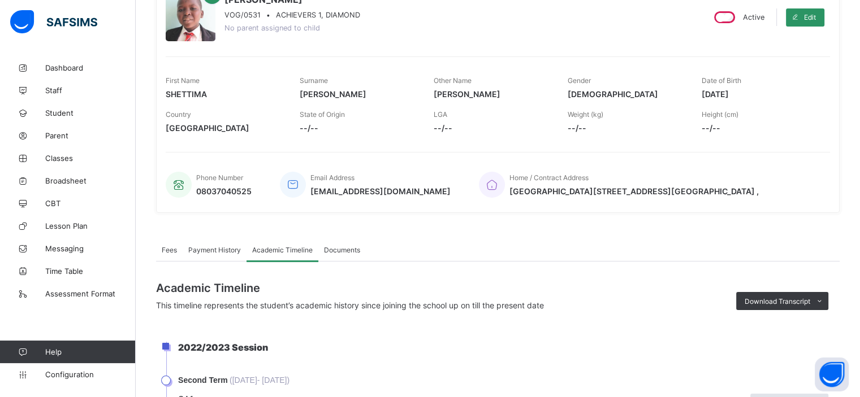
scroll to position [119, 0]
click at [775, 308] on div "Download Transcript" at bounding box center [782, 302] width 92 height 18
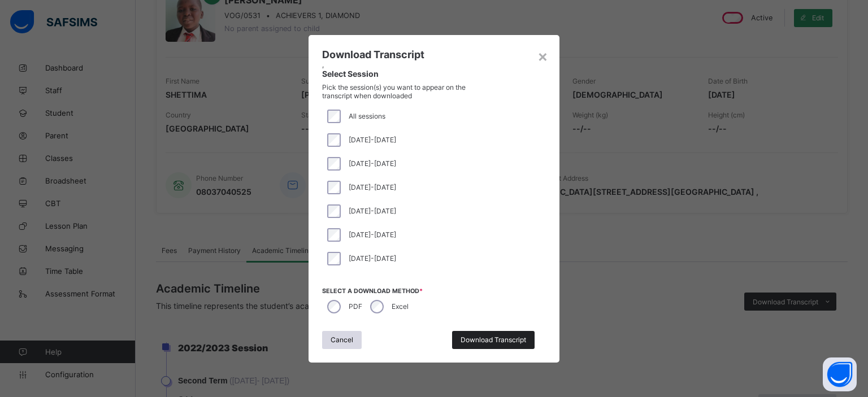
click at [503, 339] on span "Download Transcript" at bounding box center [494, 340] width 66 height 8
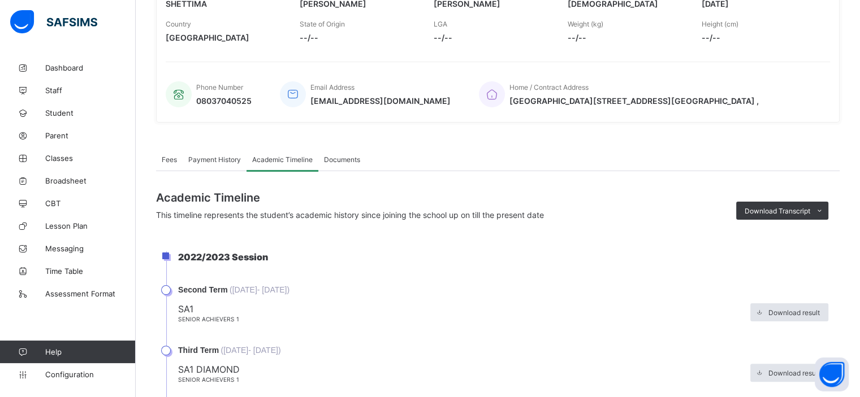
scroll to position [213, 0]
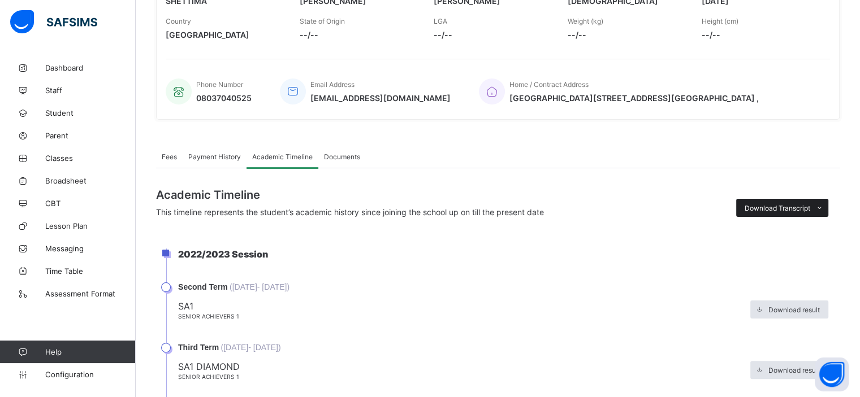
click at [775, 207] on span "Download Transcript" at bounding box center [778, 208] width 66 height 8
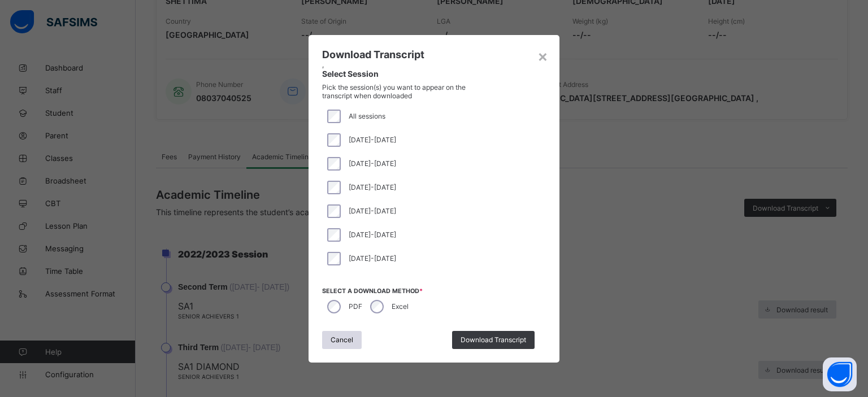
click at [366, 305] on div "Excel" at bounding box center [388, 307] width 46 height 24
click at [477, 344] on span "Download Transcript" at bounding box center [494, 340] width 66 height 8
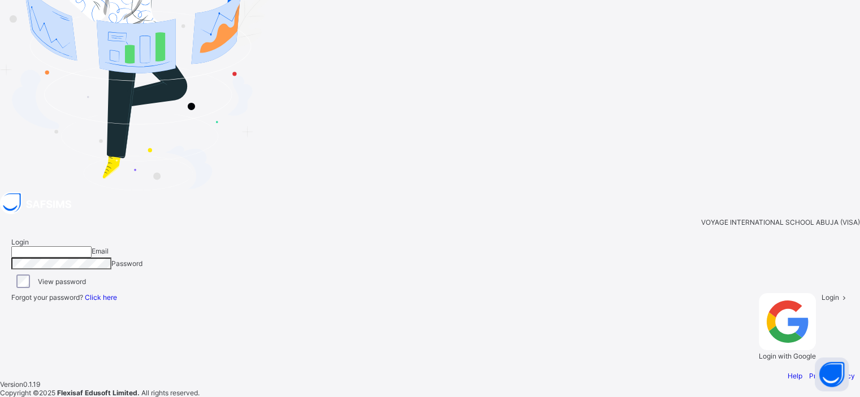
type input "**********"
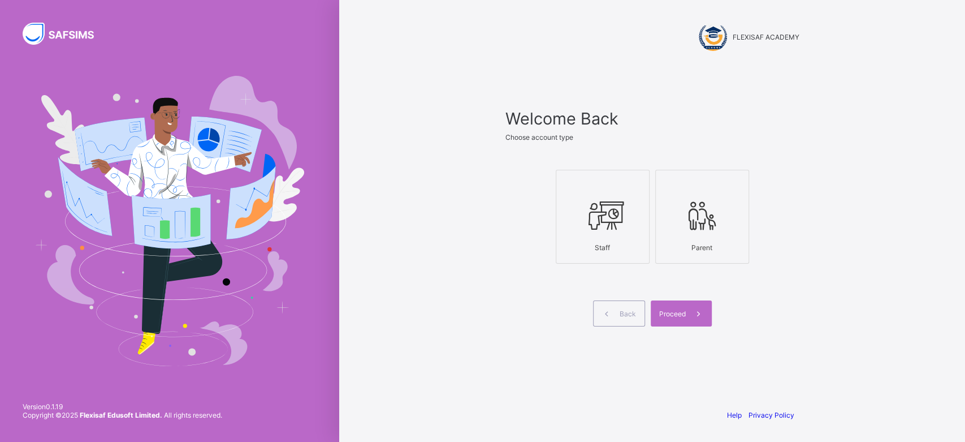
click at [681, 315] on span "Proceed" at bounding box center [672, 313] width 27 height 8
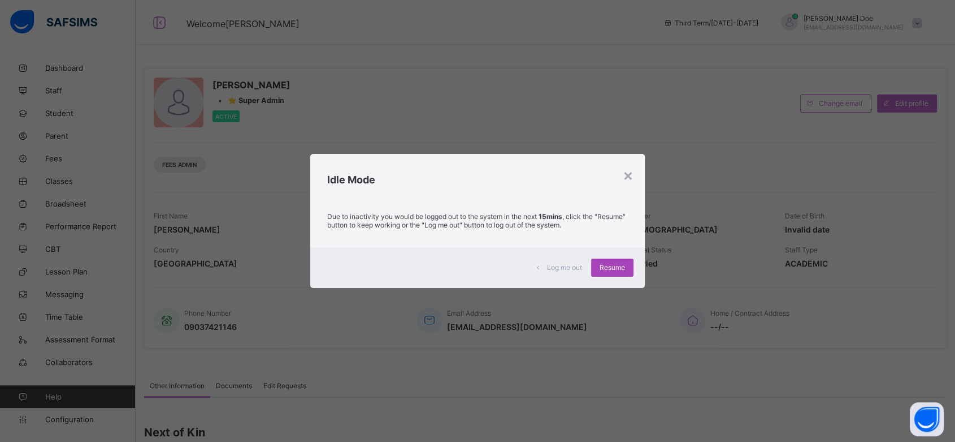
click at [627, 262] on div "Resume" at bounding box center [612, 267] width 42 height 18
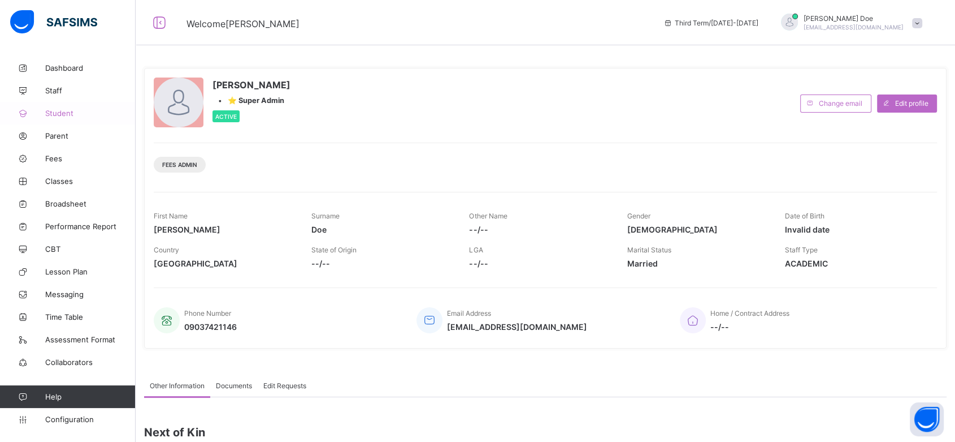
click at [62, 118] on link "Student" at bounding box center [68, 113] width 136 height 23
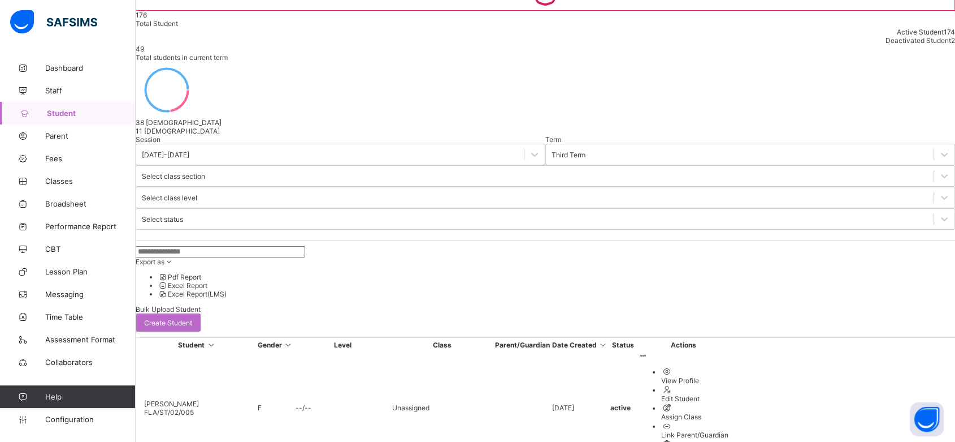
scroll to position [110, 0]
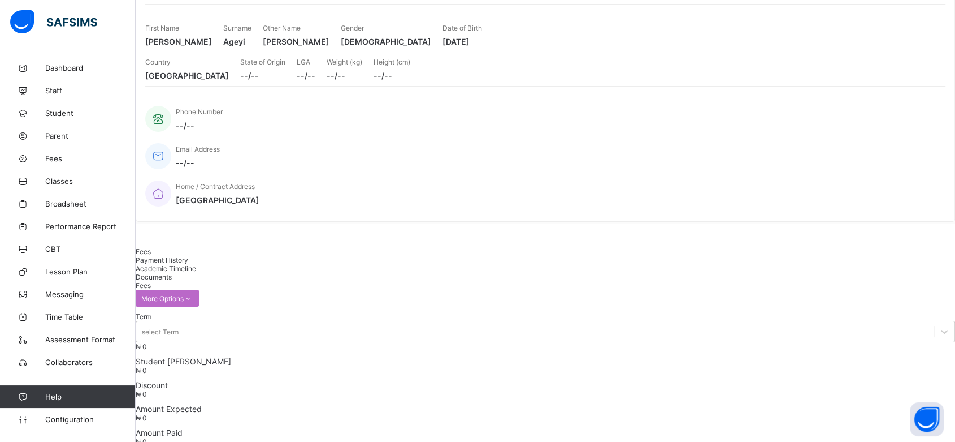
click at [196, 264] on span "Academic Timeline" at bounding box center [166, 268] width 60 height 8
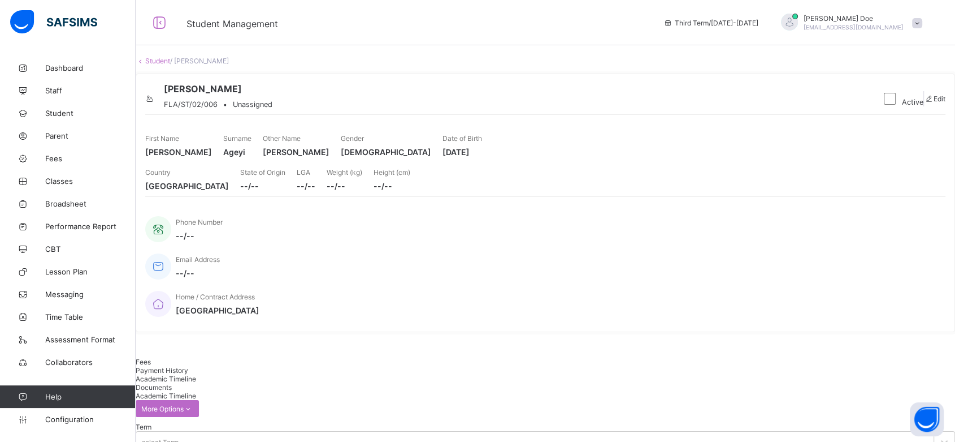
click at [167, 65] on link "Student" at bounding box center [157, 61] width 25 height 8
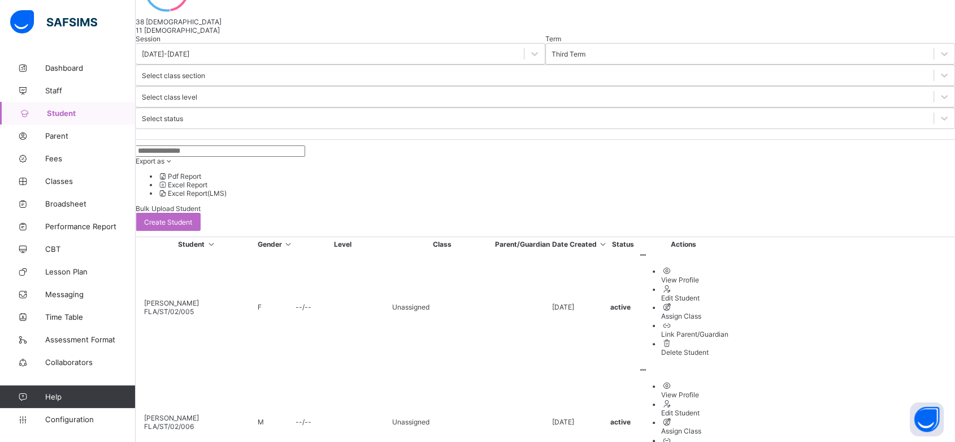
scroll to position [263, 0]
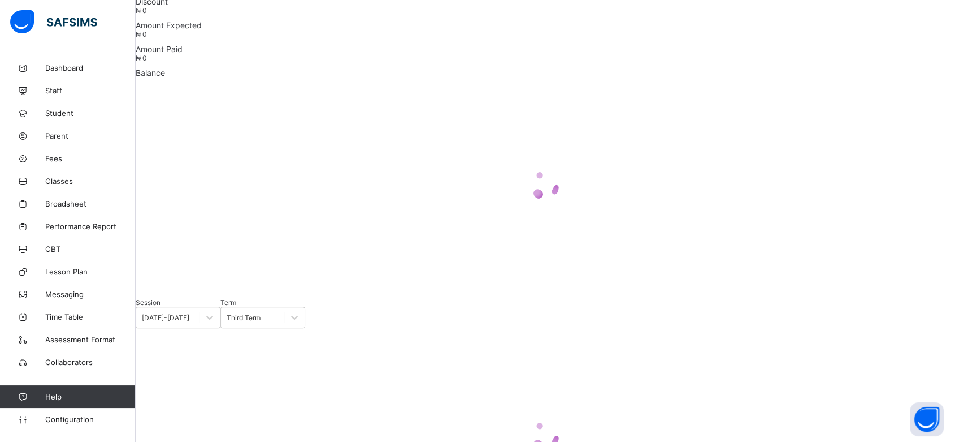
scroll to position [173, 0]
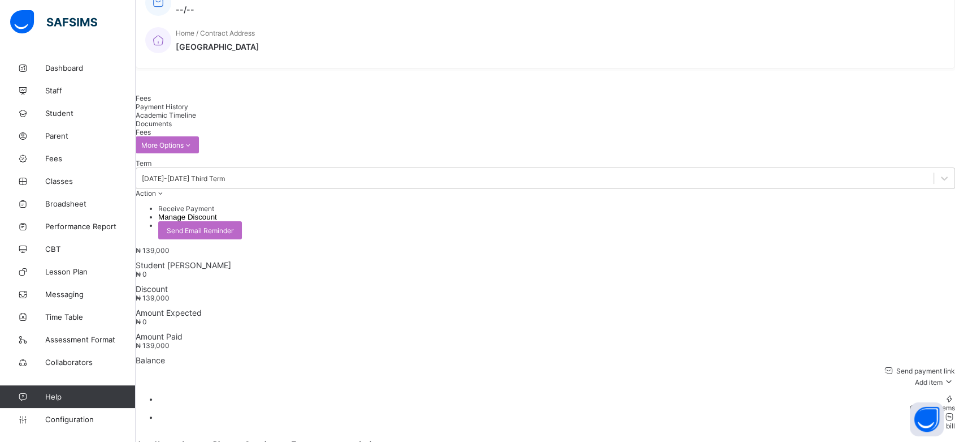
click at [196, 111] on span "Academic Timeline" at bounding box center [166, 115] width 60 height 8
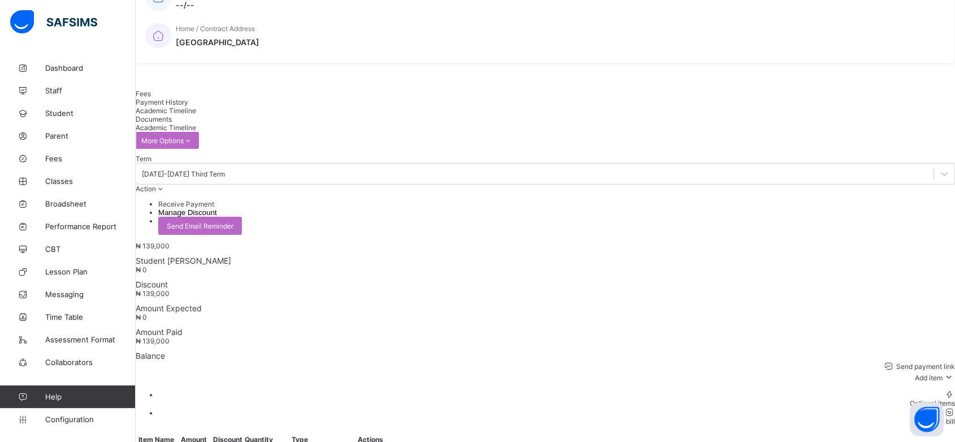
scroll to position [244, 0]
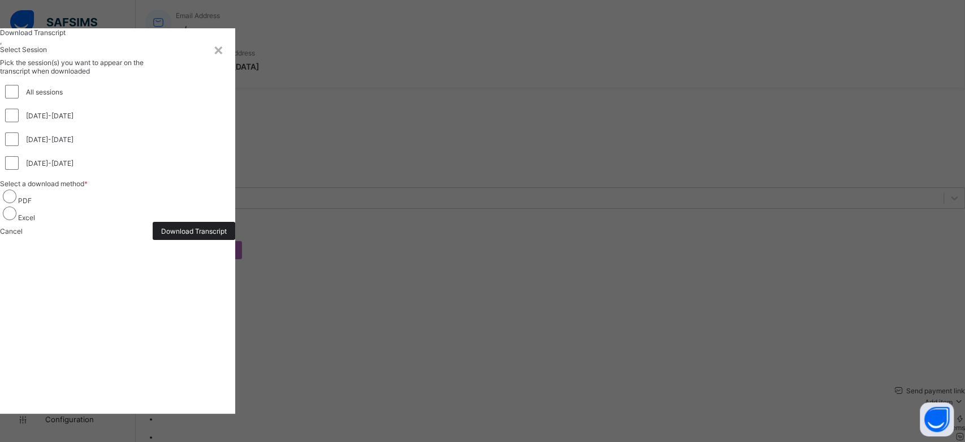
click at [235, 240] on div "Download Transcript" at bounding box center [194, 231] width 83 height 18
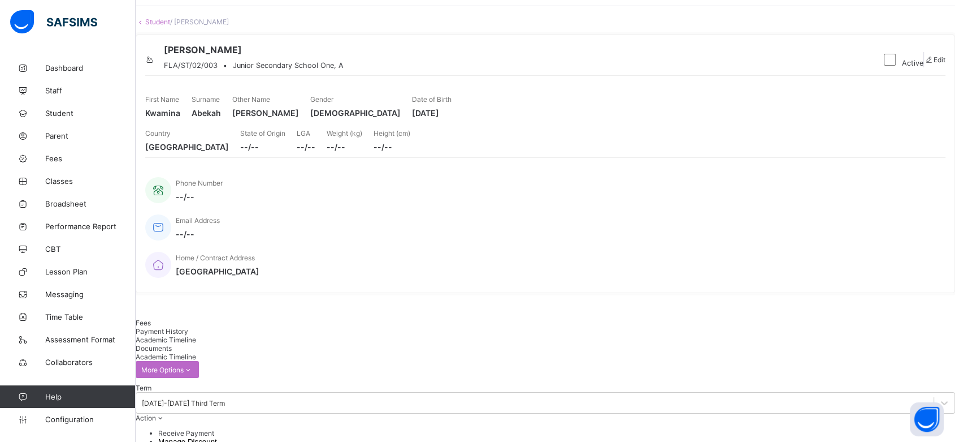
scroll to position [29, 0]
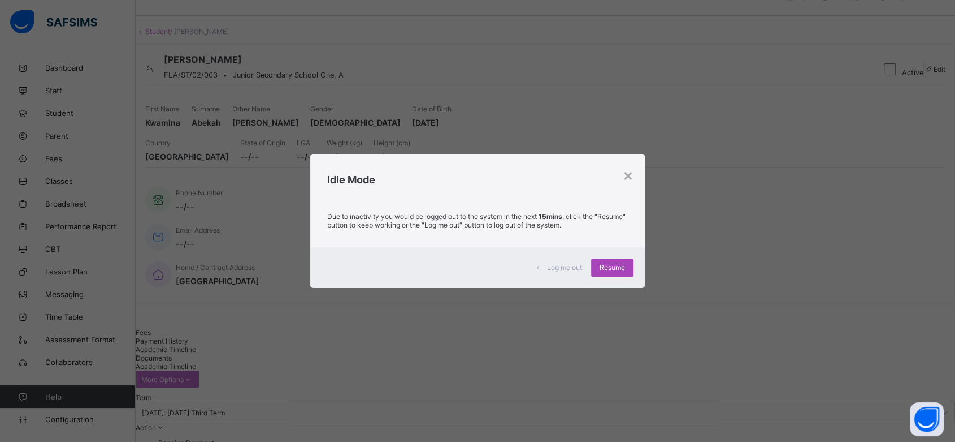
click at [606, 266] on span "Resume" at bounding box center [612, 267] width 25 height 8
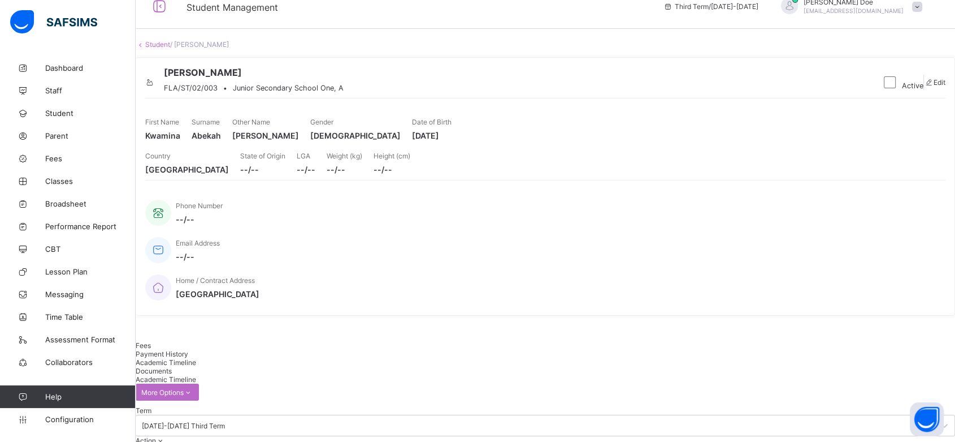
scroll to position [0, 0]
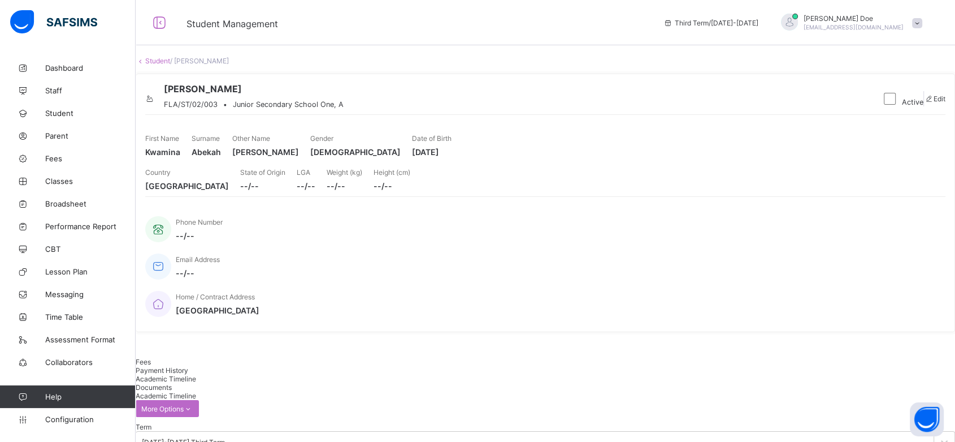
click at [170, 65] on link "Student" at bounding box center [157, 61] width 25 height 8
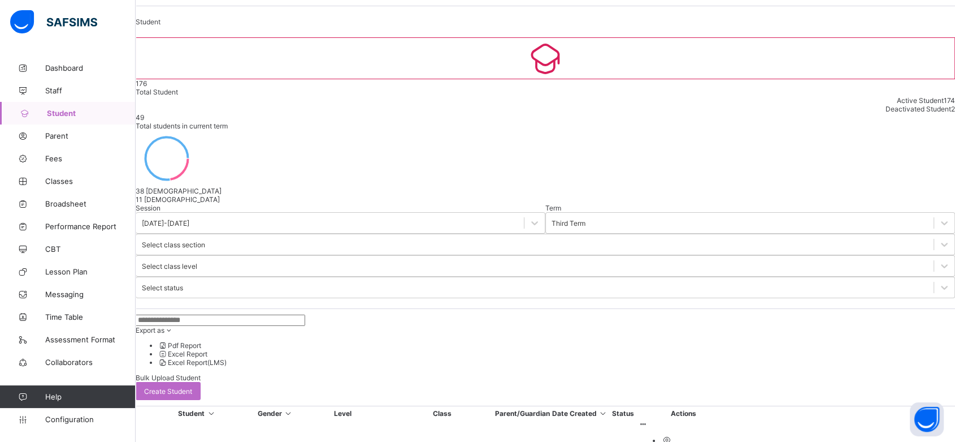
scroll to position [38, 0]
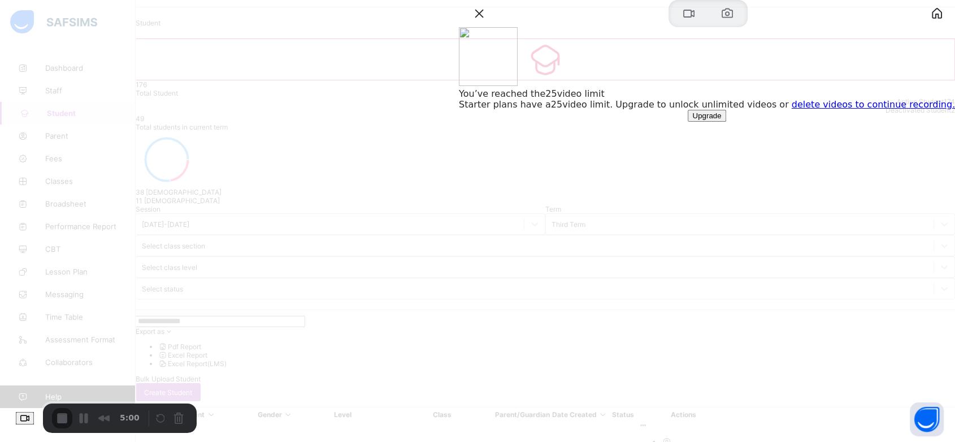
click at [834, 110] on link "delete videos to continue recording." at bounding box center [873, 104] width 163 height 11
click at [529, 44] on div at bounding box center [477, 221] width 955 height 442
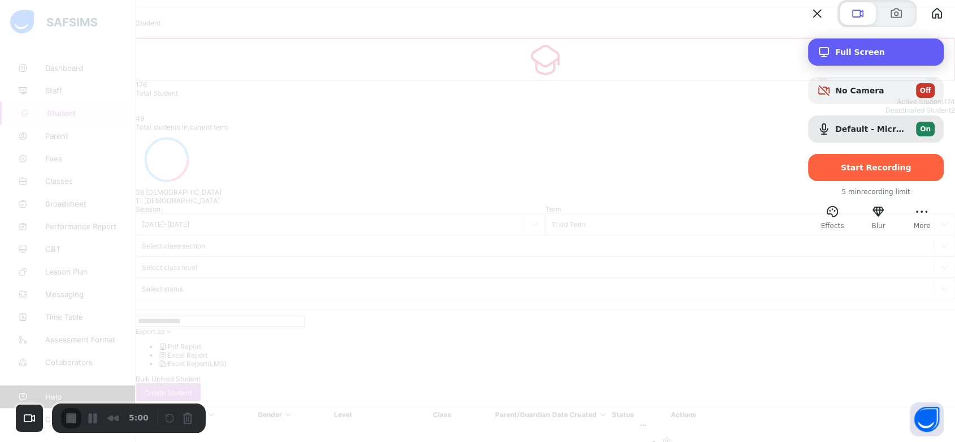
click at [837, 57] on span "Full Screen" at bounding box center [885, 51] width 99 height 9
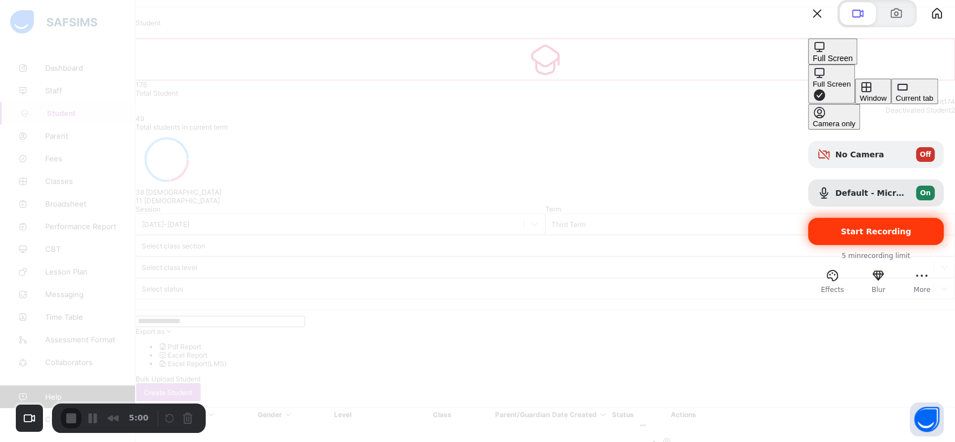
click at [848, 227] on span "Start Recording" at bounding box center [876, 231] width 71 height 9
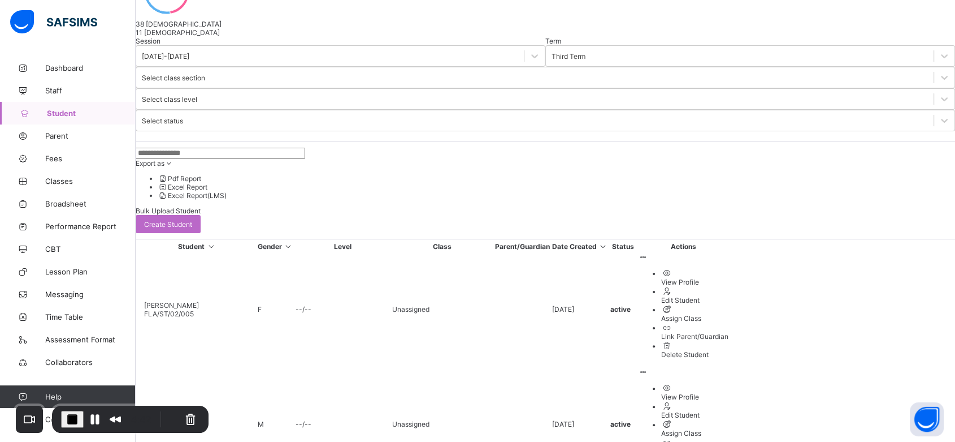
scroll to position [210, 0]
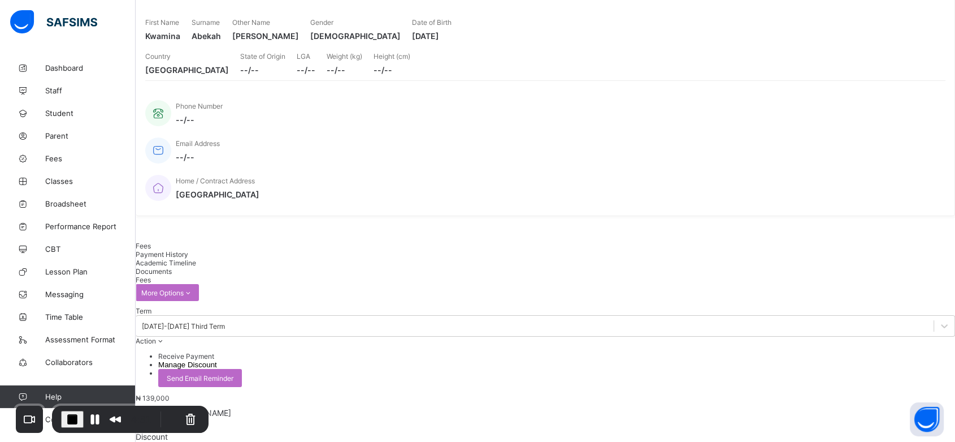
scroll to position [190, 0]
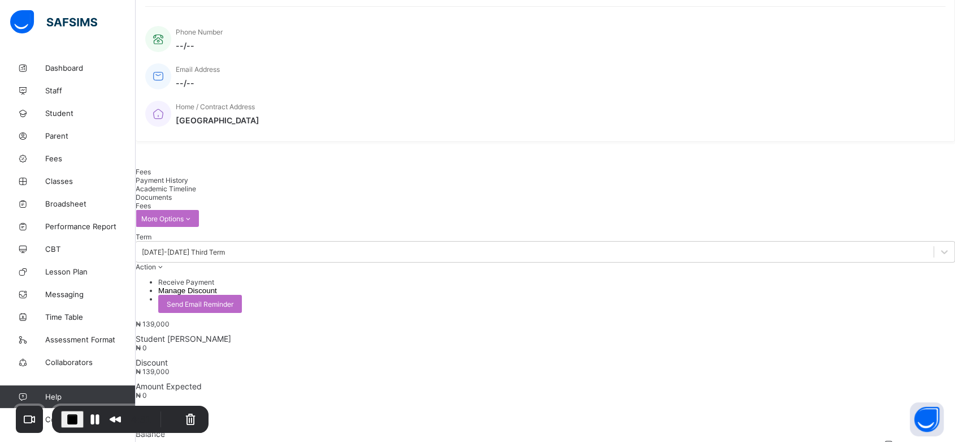
click at [196, 184] on span "Academic Timeline" at bounding box center [166, 188] width 60 height 8
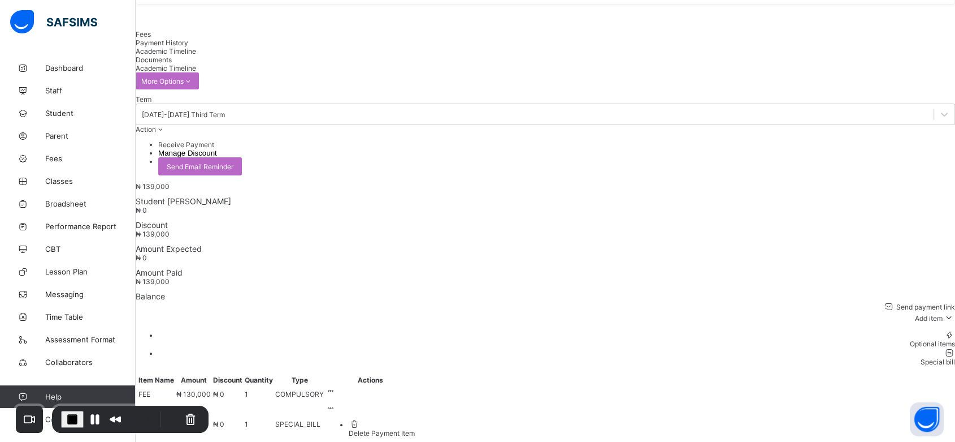
scroll to position [304, 0]
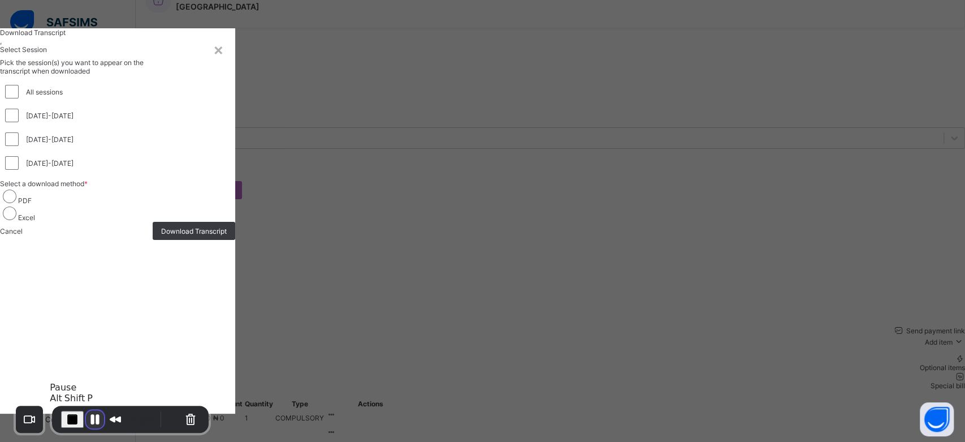
click at [89, 414] on button "Pause Recording" at bounding box center [95, 419] width 18 height 18
click at [224, 59] on div "×" at bounding box center [218, 49] width 11 height 19
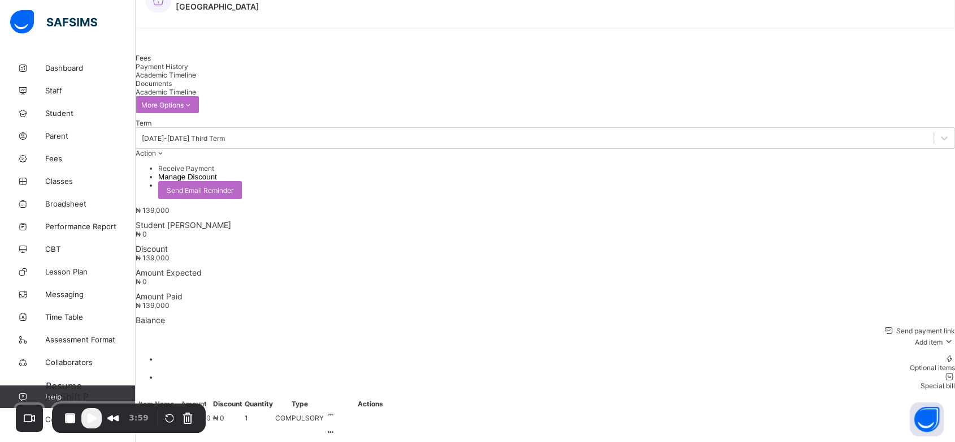
click at [87, 419] on span "Play Recording" at bounding box center [92, 418] width 14 height 14
click at [74, 419] on span "End Recording" at bounding box center [71, 418] width 14 height 14
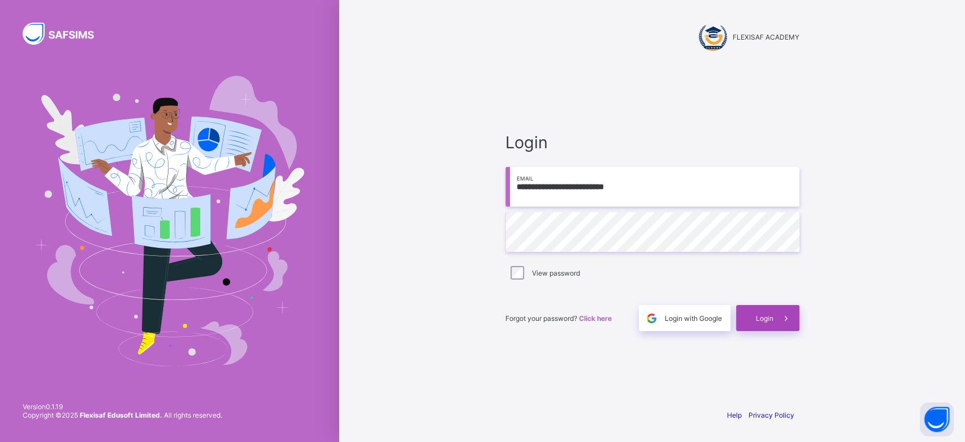
click at [773, 326] on span at bounding box center [786, 318] width 26 height 26
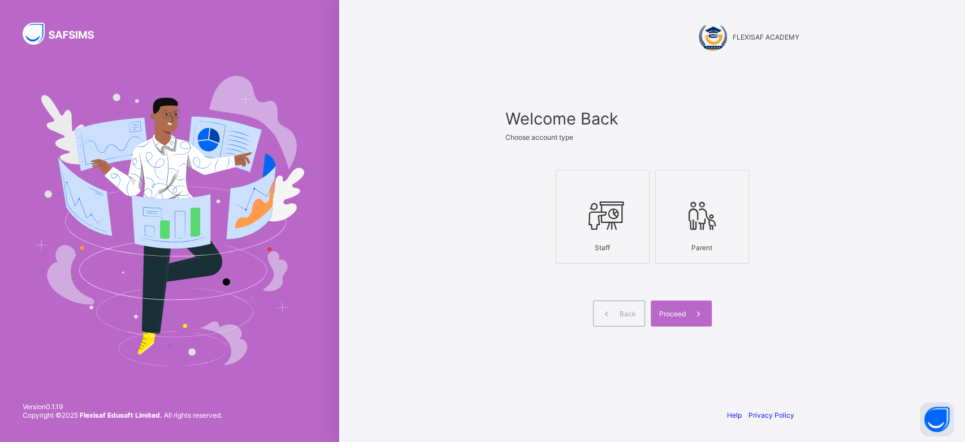
click at [572, 246] on div "Staff" at bounding box center [602, 247] width 81 height 20
click at [678, 316] on span "Proceed" at bounding box center [672, 313] width 27 height 8
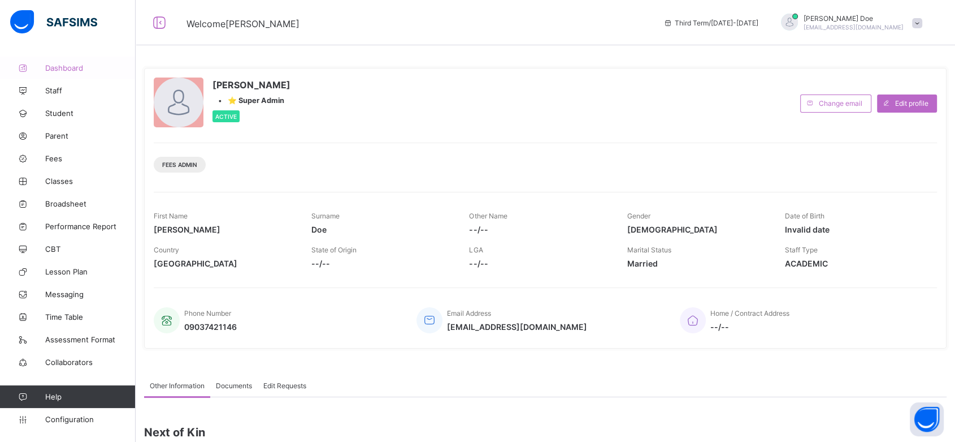
click at [75, 67] on span "Dashboard" at bounding box center [90, 67] width 90 height 9
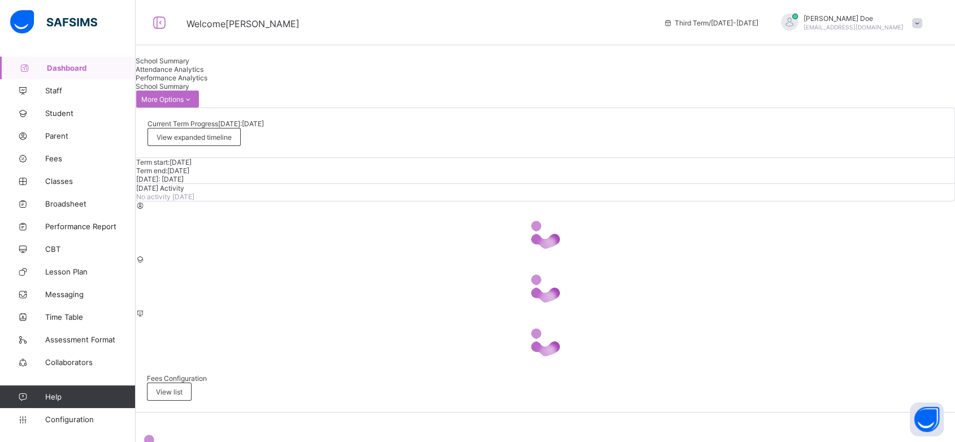
click at [204, 73] on span "Attendance Analytics" at bounding box center [170, 69] width 68 height 8
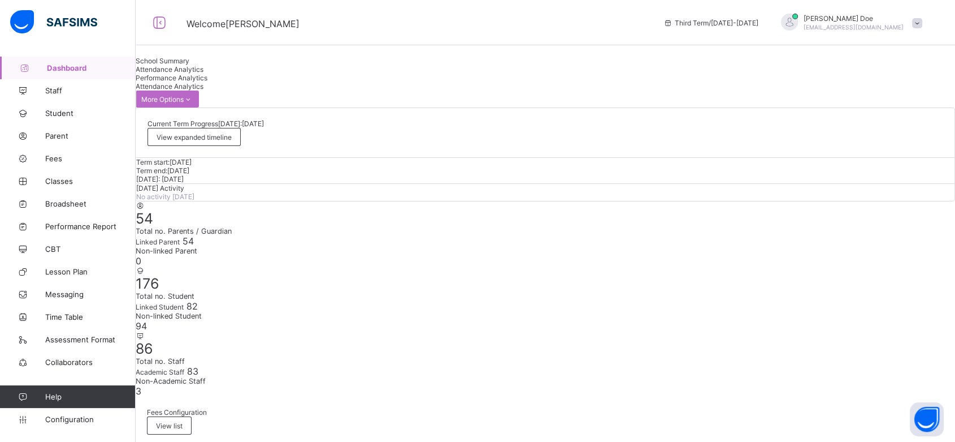
click at [207, 82] on span "Performance Analytics" at bounding box center [172, 77] width 72 height 8
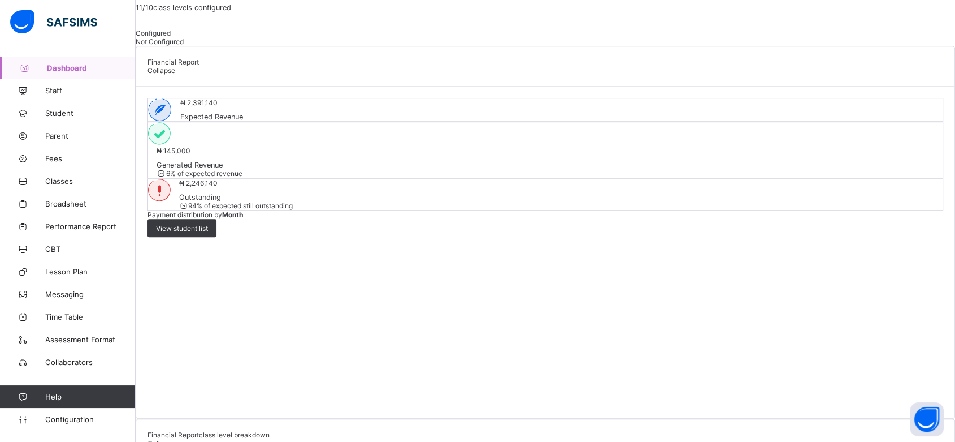
scroll to position [665, 0]
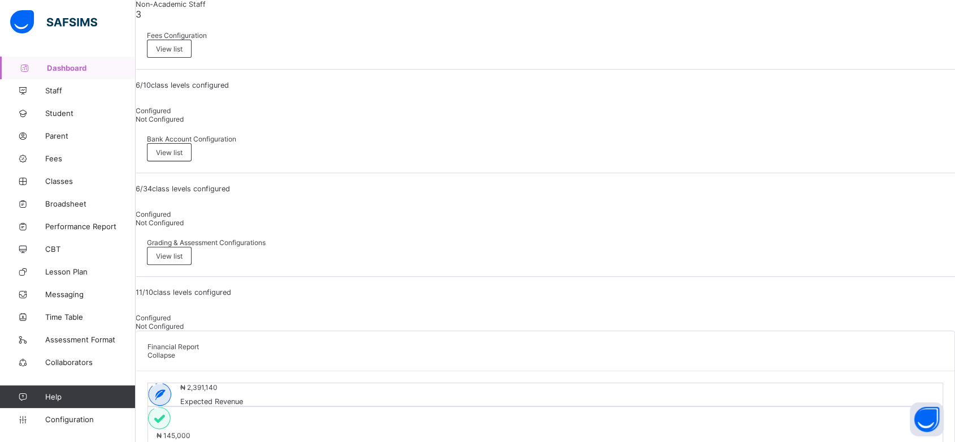
scroll to position [401, 0]
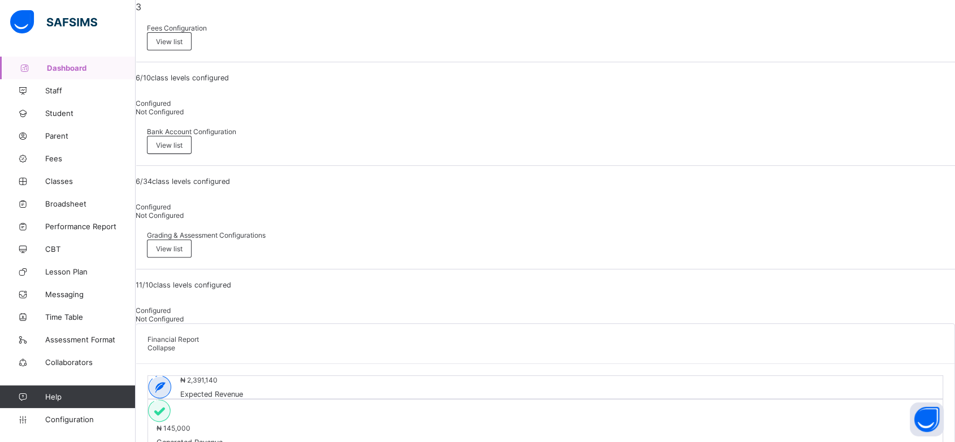
scroll to position [380, 0]
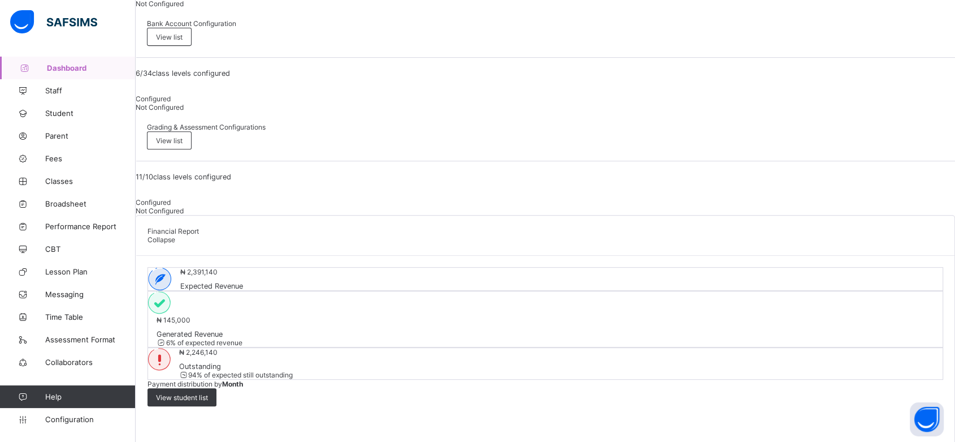
scroll to position [482, 0]
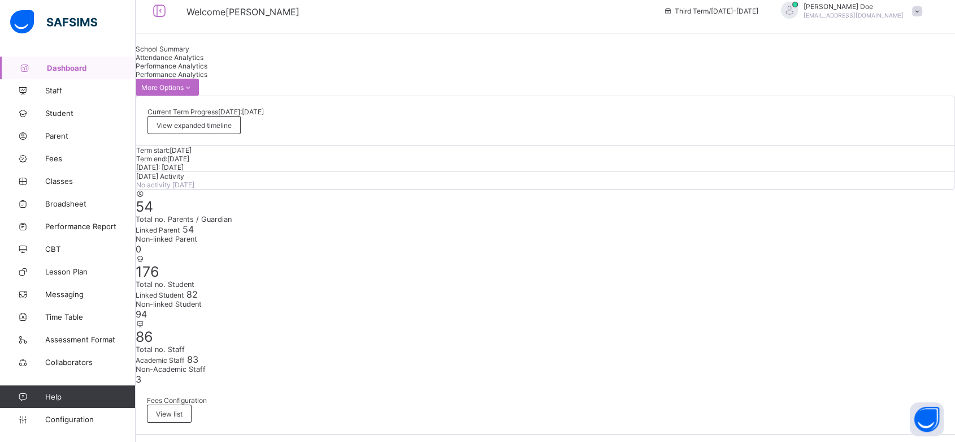
scroll to position [7, 0]
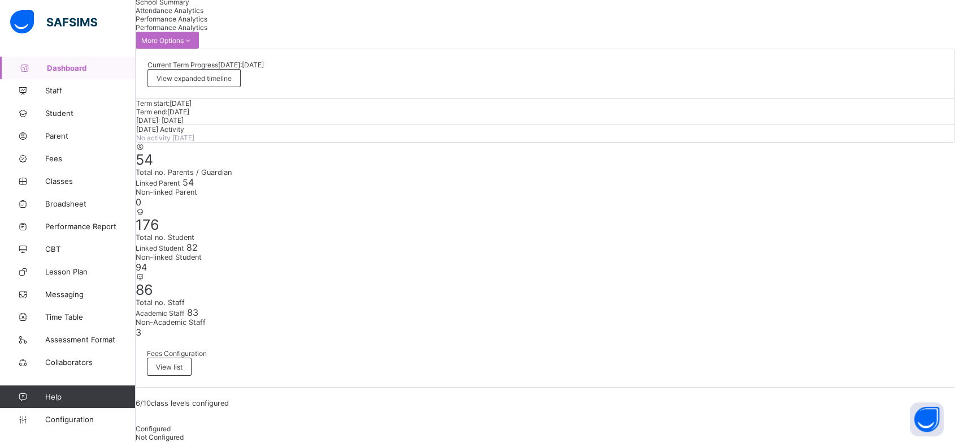
scroll to position [0, 0]
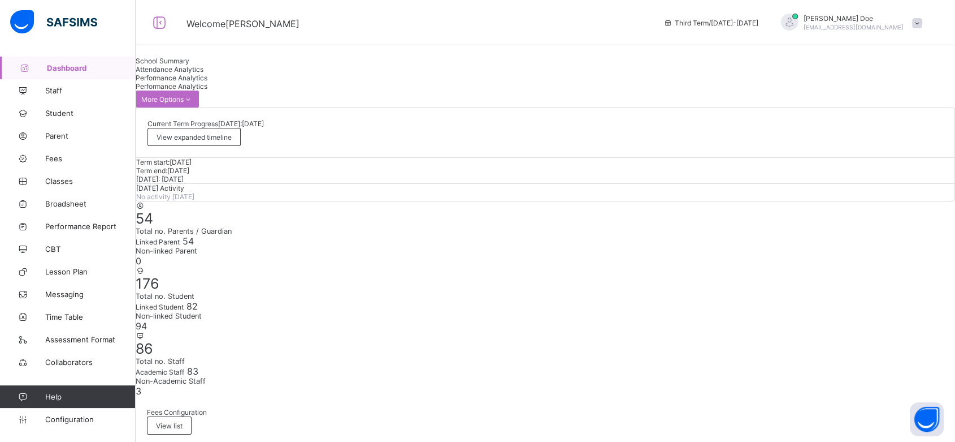
click at [204, 73] on span "Attendance Analytics" at bounding box center [170, 69] width 68 height 8
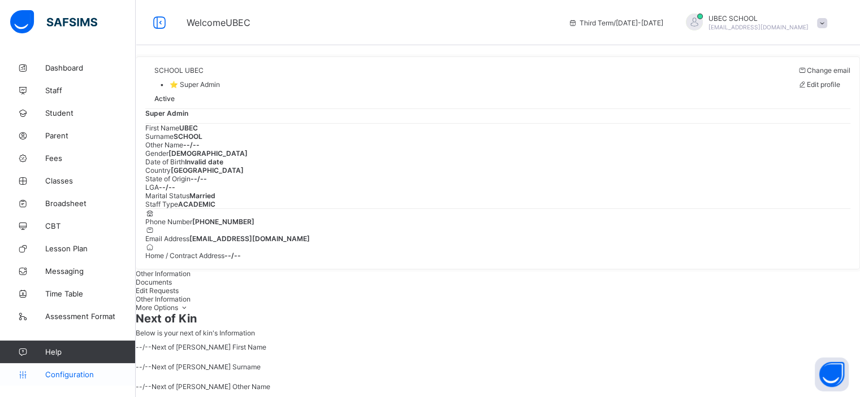
click at [78, 372] on span "Configuration" at bounding box center [90, 374] width 90 height 9
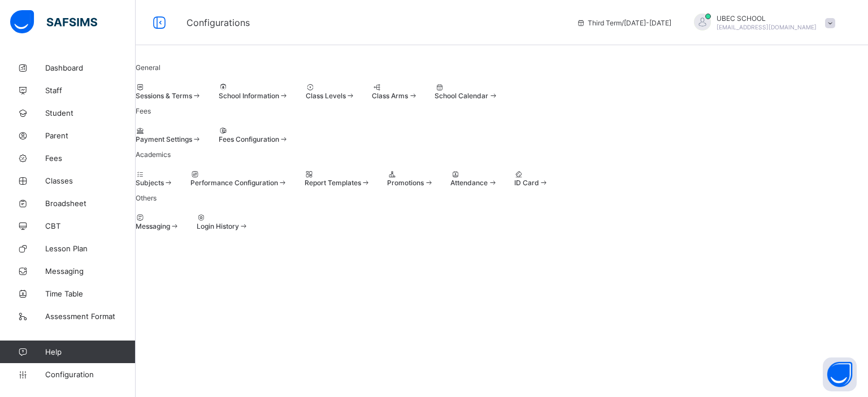
click at [496, 144] on div "Payment Settings Fees Configuration" at bounding box center [502, 135] width 733 height 17
click at [306, 92] on span at bounding box center [306, 92] width 0 height 0
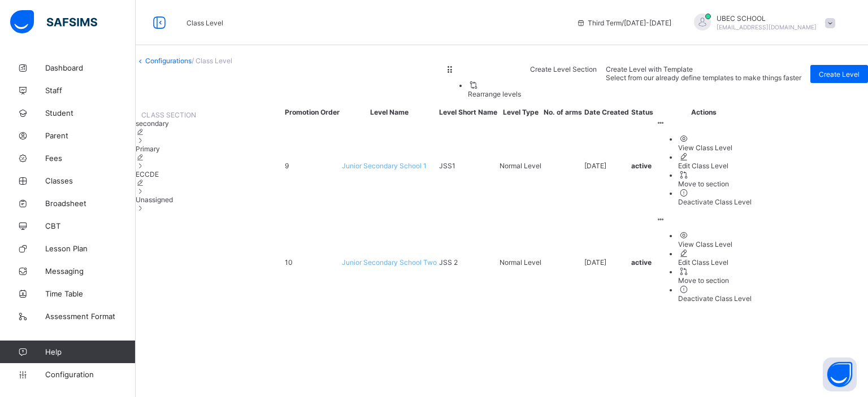
click at [196, 196] on div "ECCDE" at bounding box center [166, 182] width 60 height 25
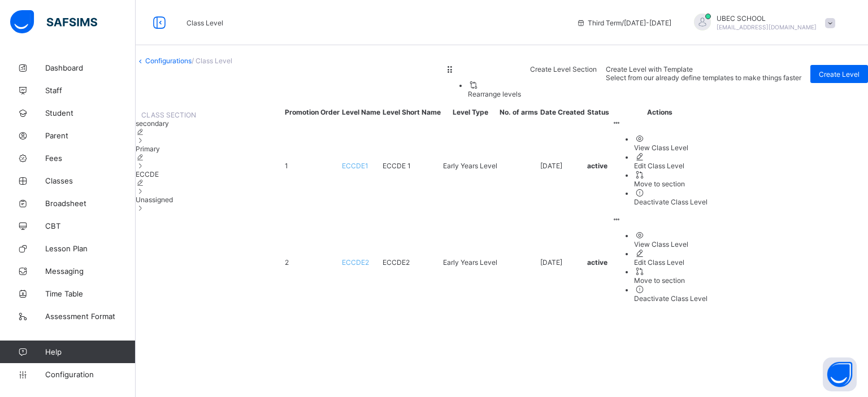
click at [369, 170] on span "ECCDE1" at bounding box center [355, 166] width 27 height 8
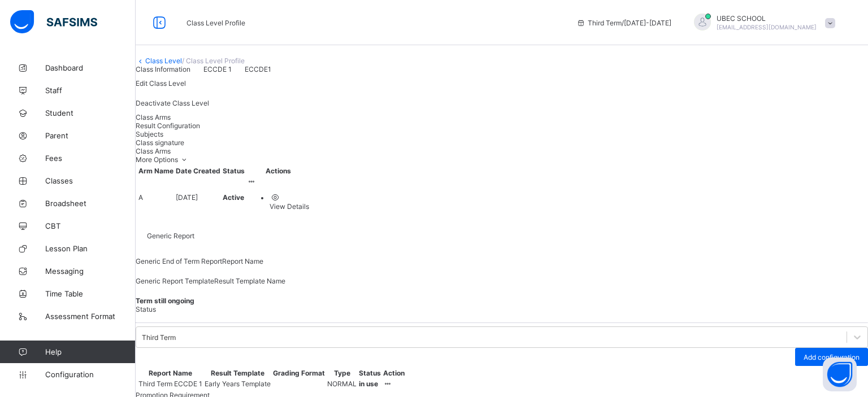
click at [200, 130] on span "Result Configuration" at bounding box center [168, 126] width 64 height 8
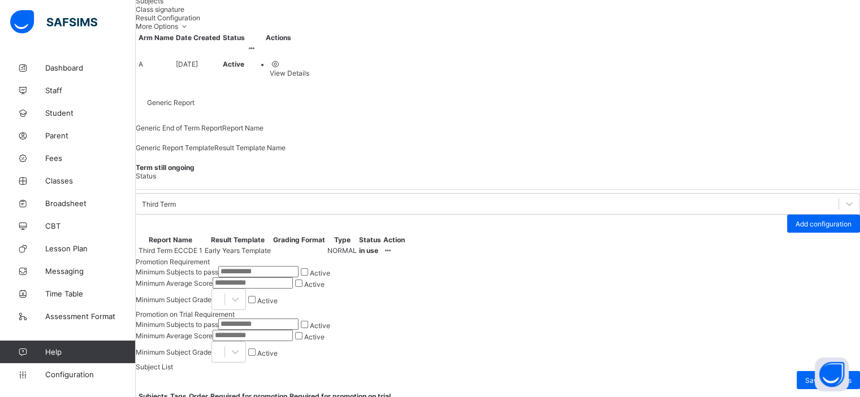
click at [393, 255] on icon at bounding box center [388, 250] width 10 height 8
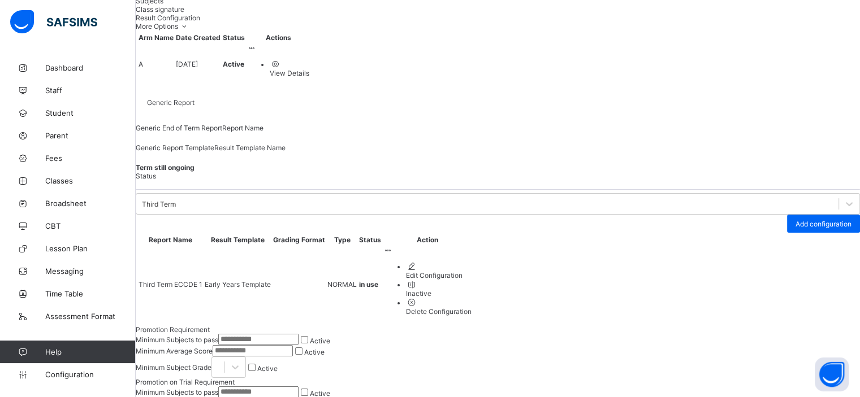
click at [471, 280] on div "Edit Configuration" at bounding box center [439, 275] width 66 height 8
type input "**********"
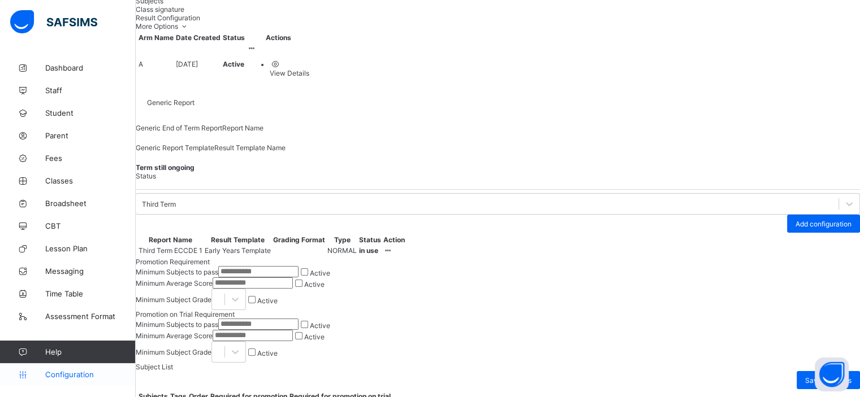
click at [86, 374] on span "Configuration" at bounding box center [90, 374] width 90 height 9
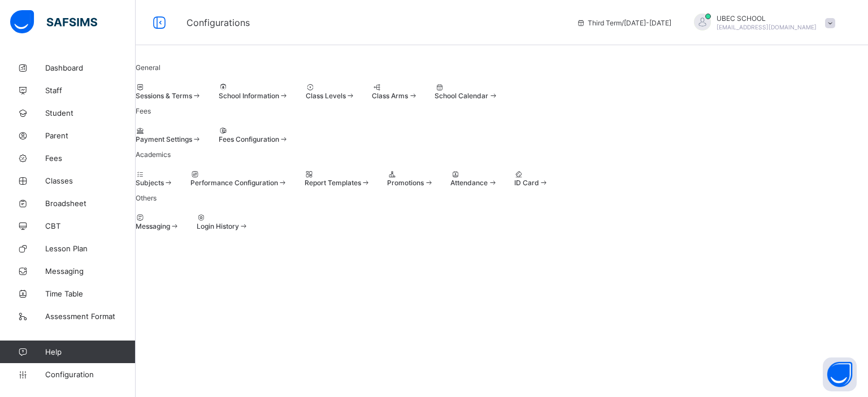
click at [305, 179] on span at bounding box center [305, 179] width 0 height 0
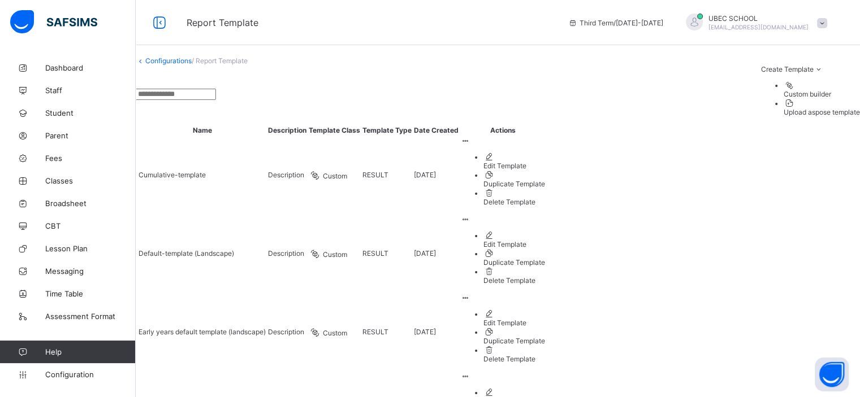
click at [545, 397] on div "Edit Template" at bounding box center [514, 401] width 62 height 8
click at [545, 319] on div "Edit Template" at bounding box center [514, 323] width 62 height 8
click at [81, 200] on span "Broadsheet" at bounding box center [90, 203] width 90 height 9
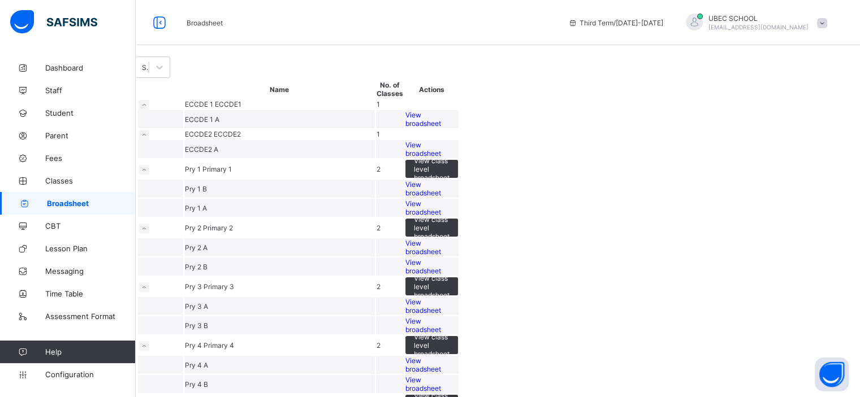
click at [441, 128] on span "View broadsheet" at bounding box center [423, 119] width 36 height 17
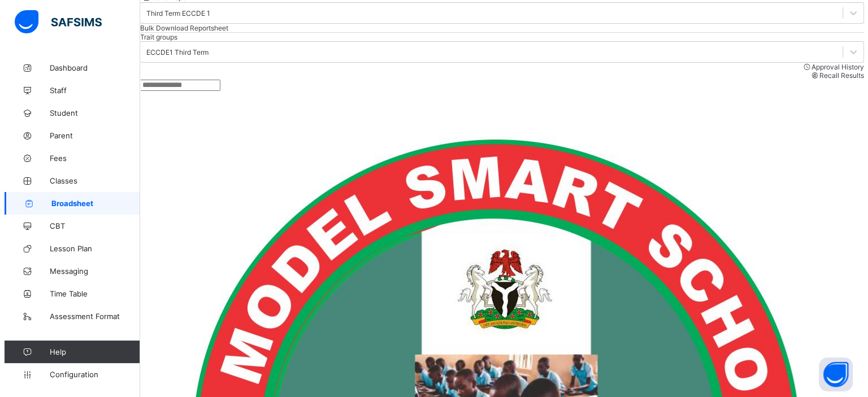
scroll to position [115, 0]
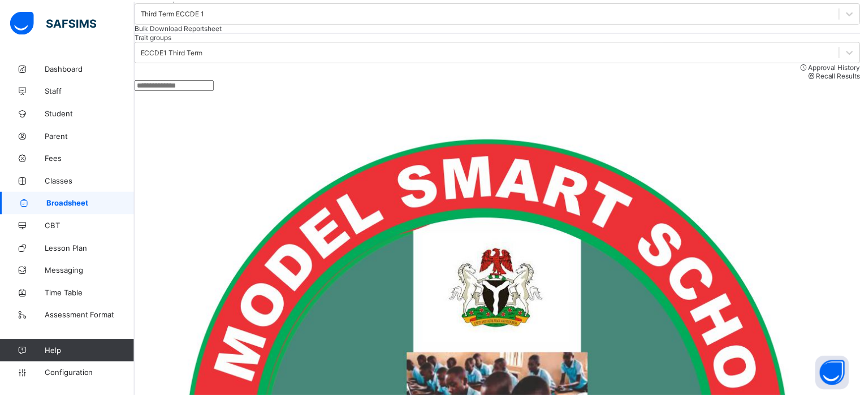
scroll to position [84, 0]
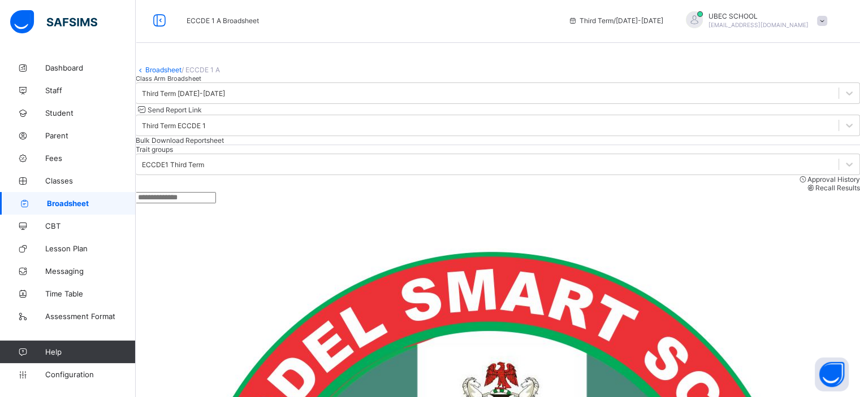
scroll to position [0, 0]
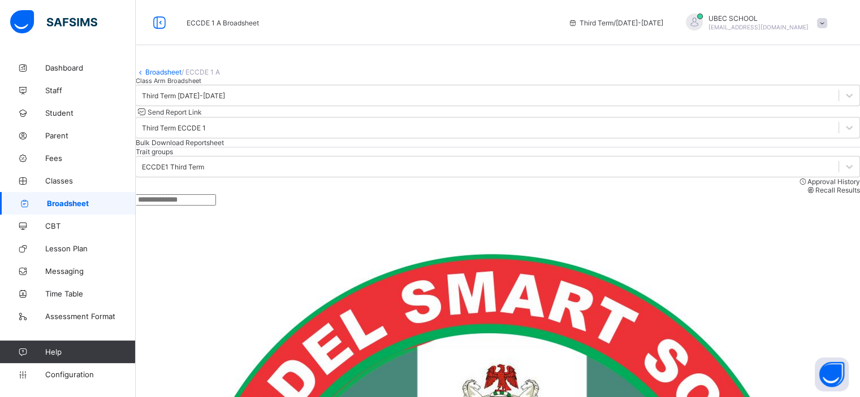
click at [174, 76] on link "Broadsheet" at bounding box center [163, 72] width 36 height 8
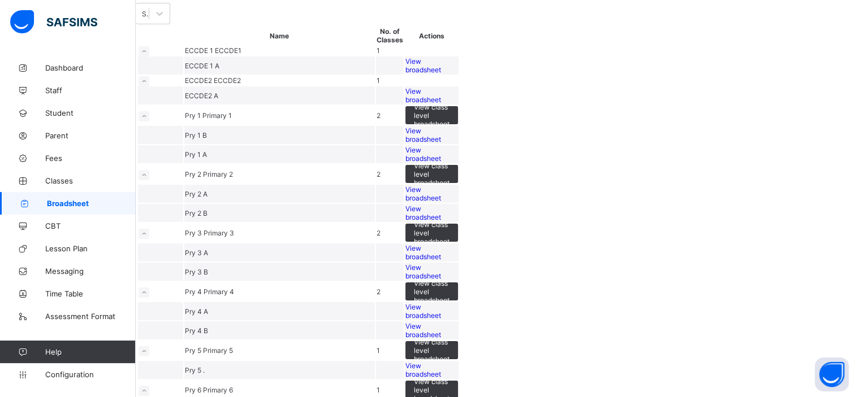
scroll to position [54, 0]
click at [441, 103] on span "View broadsheet" at bounding box center [423, 94] width 36 height 17
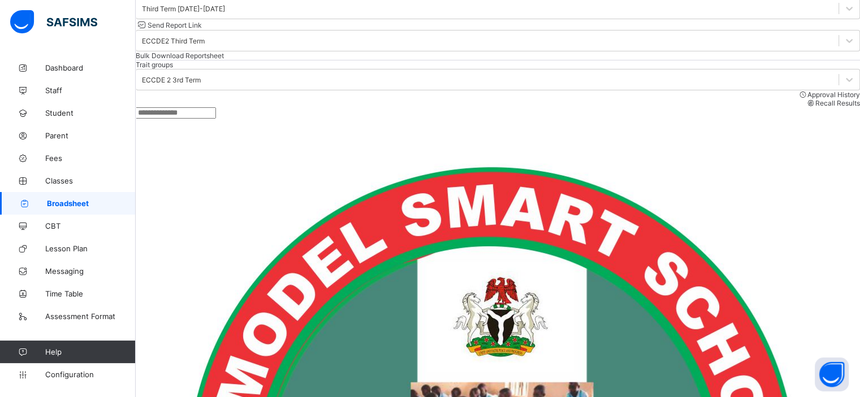
scroll to position [86, 0]
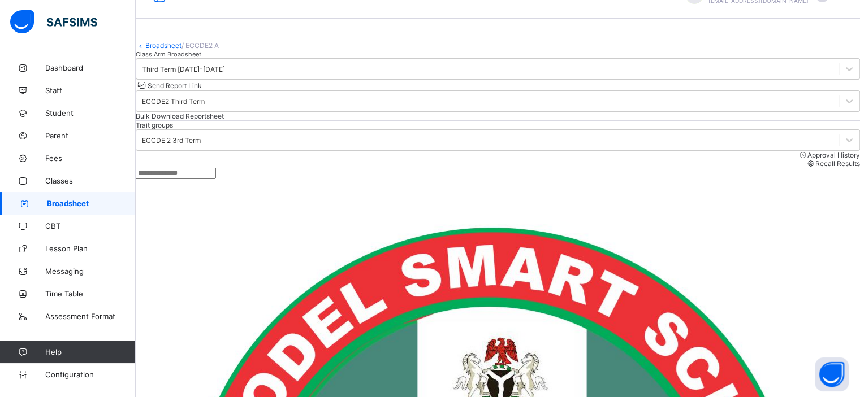
scroll to position [0, 0]
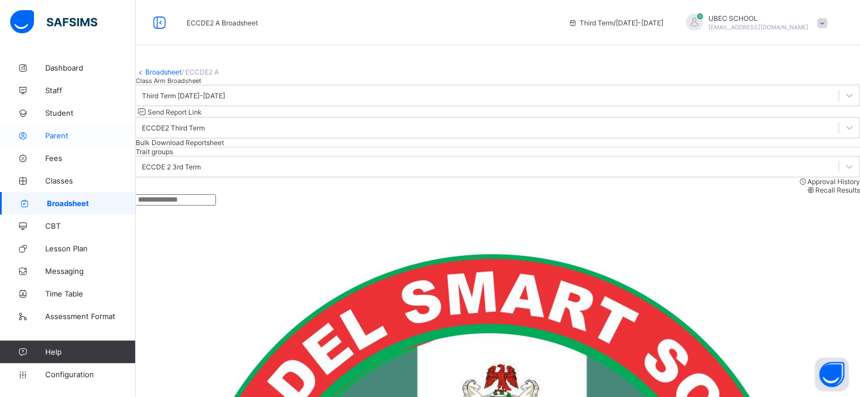
click at [63, 135] on span "Parent" at bounding box center [90, 135] width 90 height 9
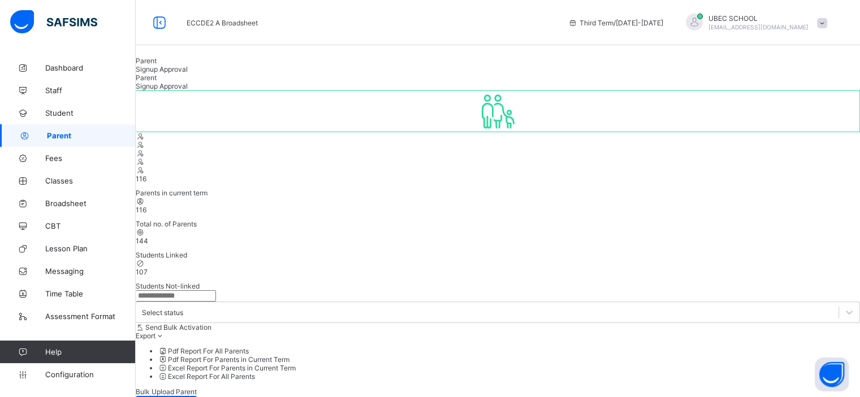
click at [188, 73] on span "Signup Approval" at bounding box center [162, 69] width 52 height 8
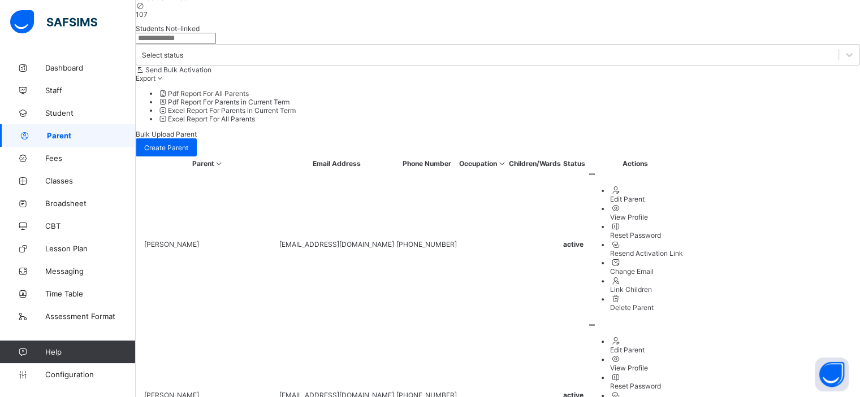
scroll to position [258, 0]
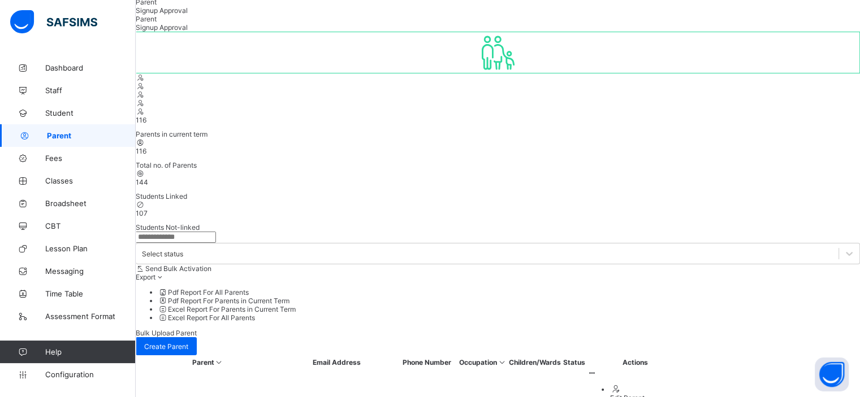
scroll to position [57, 0]
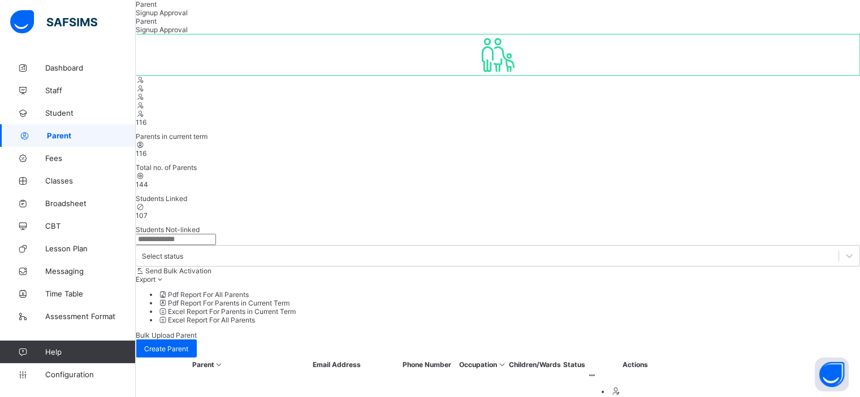
click at [157, 8] on span "Parent" at bounding box center [146, 4] width 21 height 8
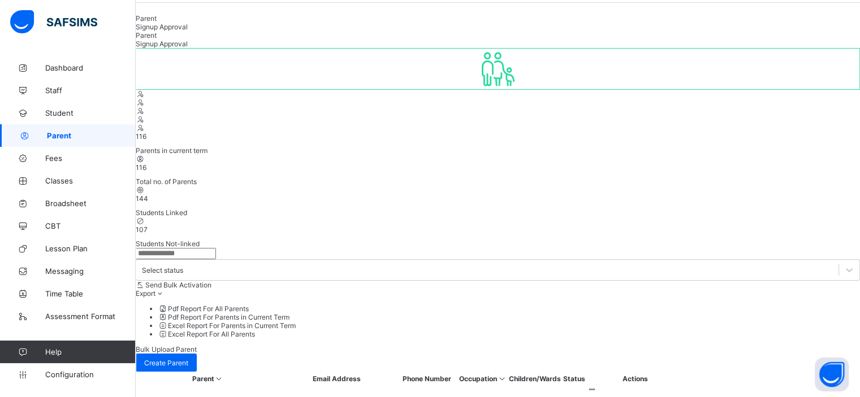
scroll to position [42, 0]
click at [188, 32] on span "Signup Approval" at bounding box center [162, 27] width 52 height 8
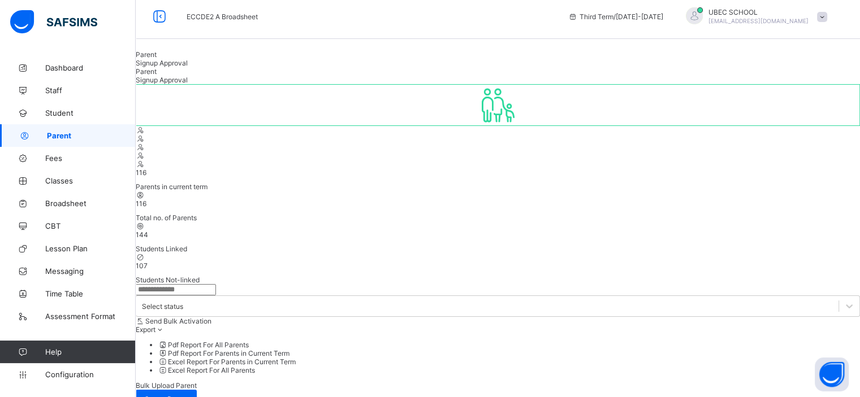
scroll to position [5, 0]
click at [157, 60] on span "Parent" at bounding box center [146, 55] width 21 height 8
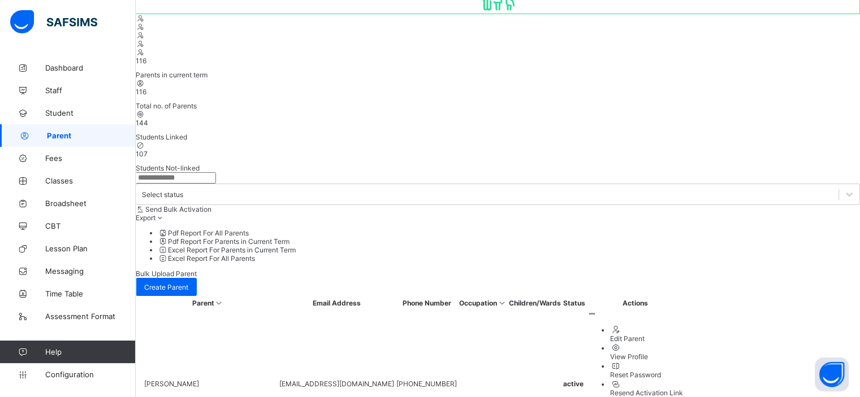
scroll to position [0, 0]
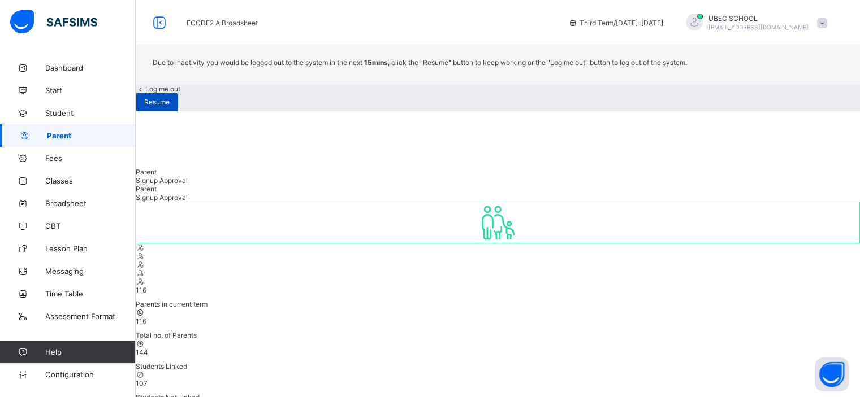
click at [170, 106] on span "Resume" at bounding box center [156, 102] width 25 height 8
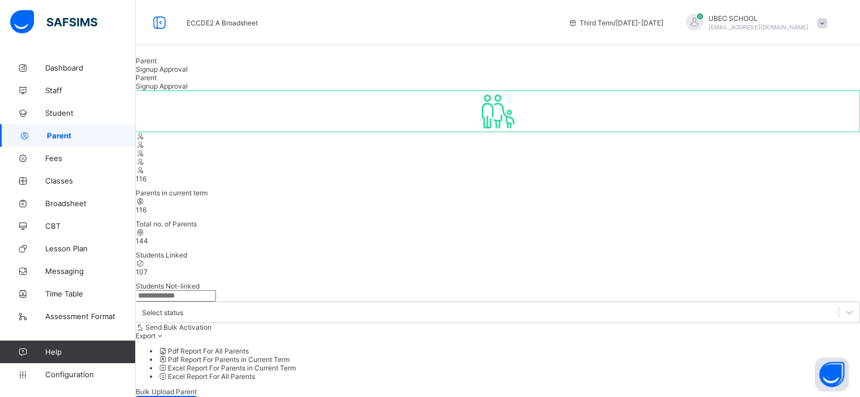
click at [188, 73] on span "Signup Approval" at bounding box center [162, 69] width 52 height 8
click at [178, 65] on div "Parent" at bounding box center [498, 61] width 724 height 8
click at [188, 73] on span "Signup Approval" at bounding box center [162, 69] width 52 height 8
click at [157, 65] on span "Parent" at bounding box center [146, 61] width 21 height 8
click at [216, 73] on div "Signup Approval" at bounding box center [498, 69] width 724 height 8
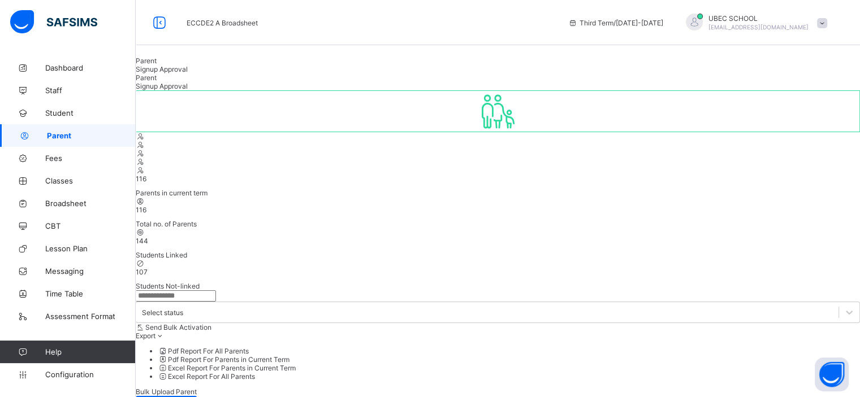
click at [157, 65] on span "Parent" at bounding box center [146, 61] width 21 height 8
click at [188, 73] on span "Signup Approval" at bounding box center [162, 69] width 52 height 8
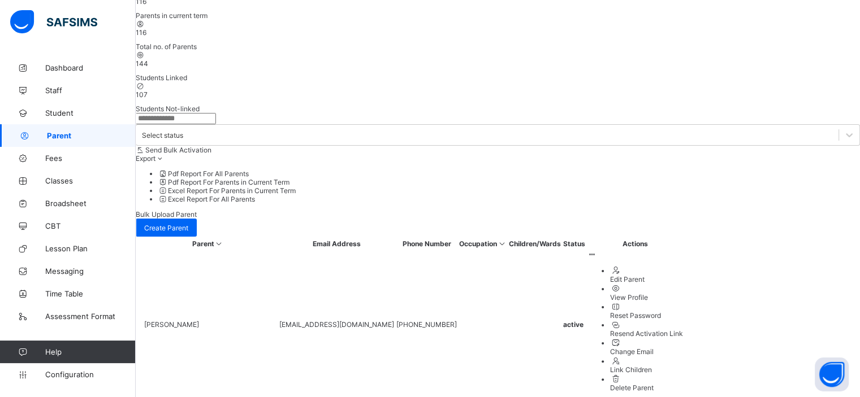
scroll to position [183, 0]
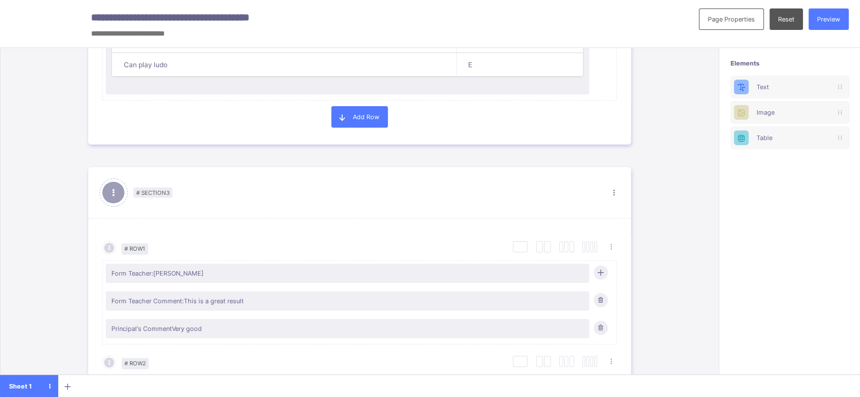
scroll to position [903, 0]
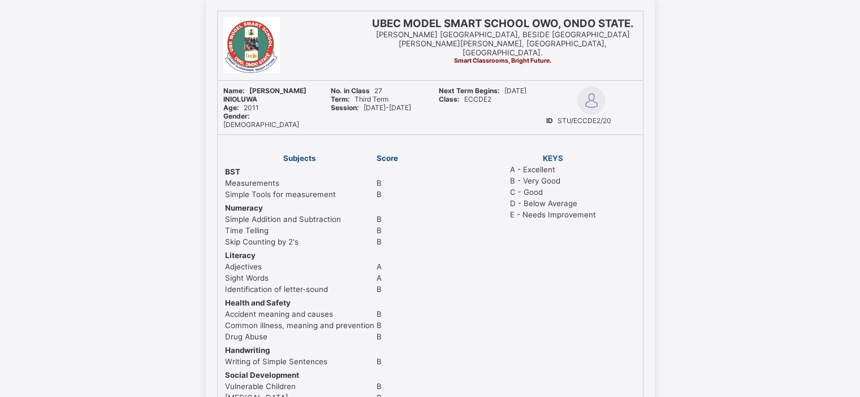
scroll to position [76, 0]
